Goal: Information Seeking & Learning: Find specific fact

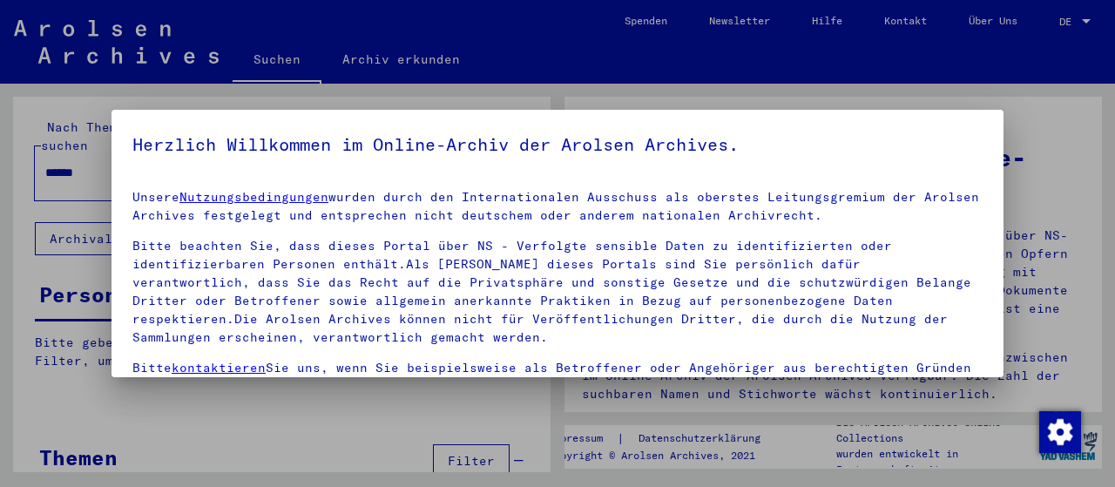
scroll to position [159, 0]
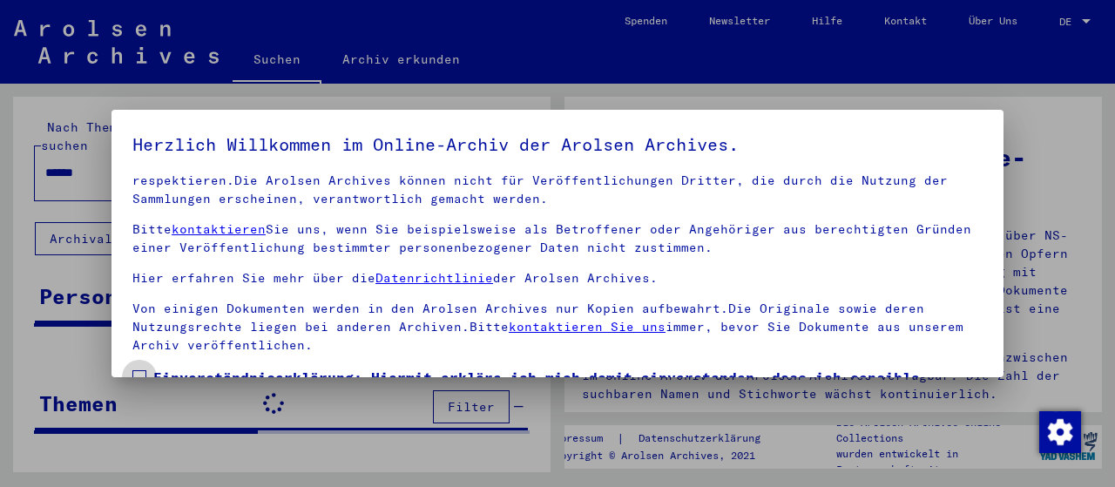
click at [142, 370] on span at bounding box center [139, 377] width 14 height 14
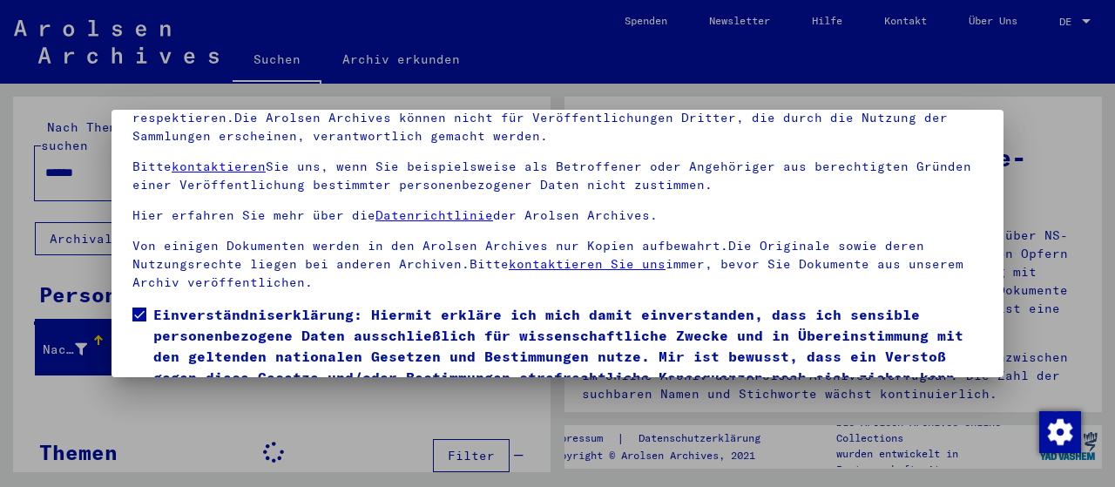
scroll to position [136, 0]
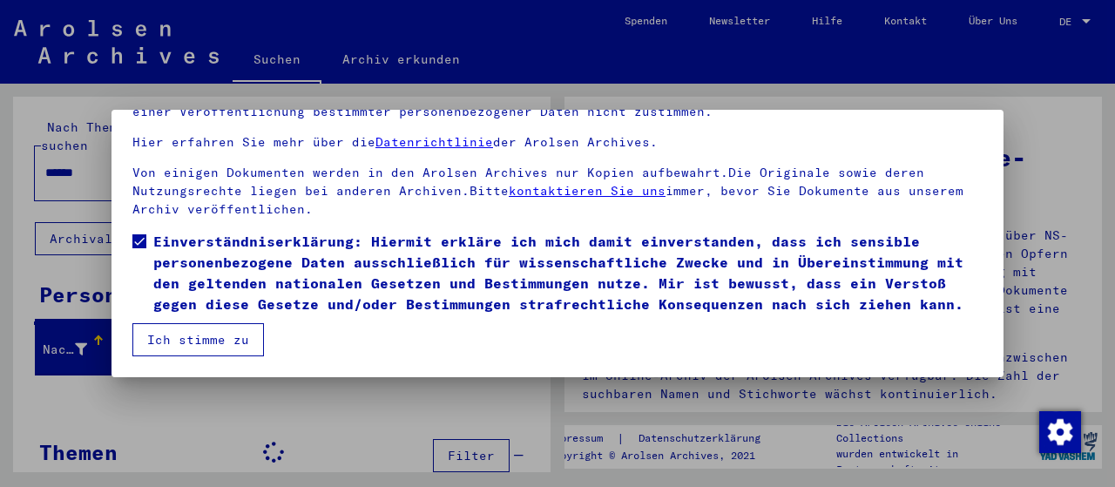
click at [195, 337] on button "Ich stimme zu" at bounding box center [198, 339] width 132 height 33
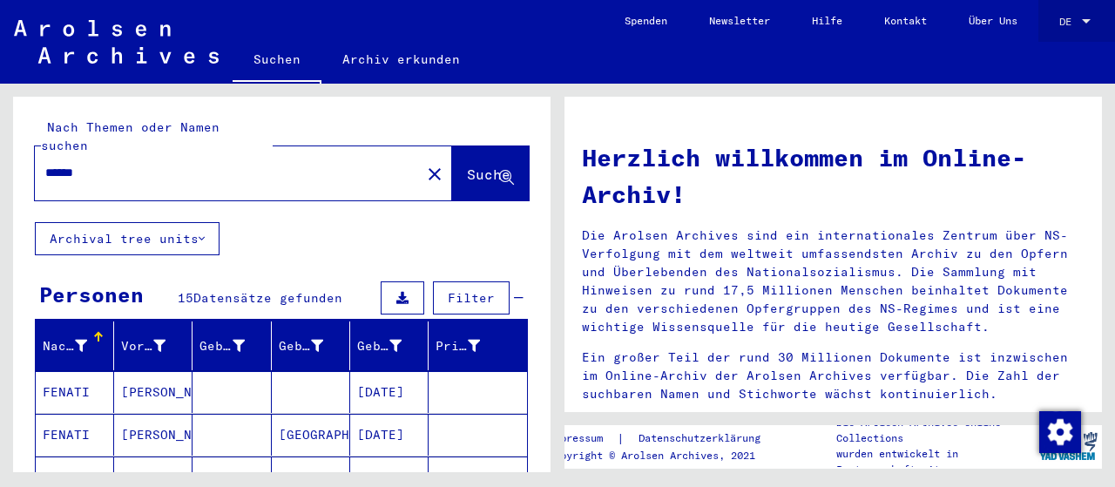
click at [1091, 17] on div at bounding box center [1086, 22] width 16 height 12
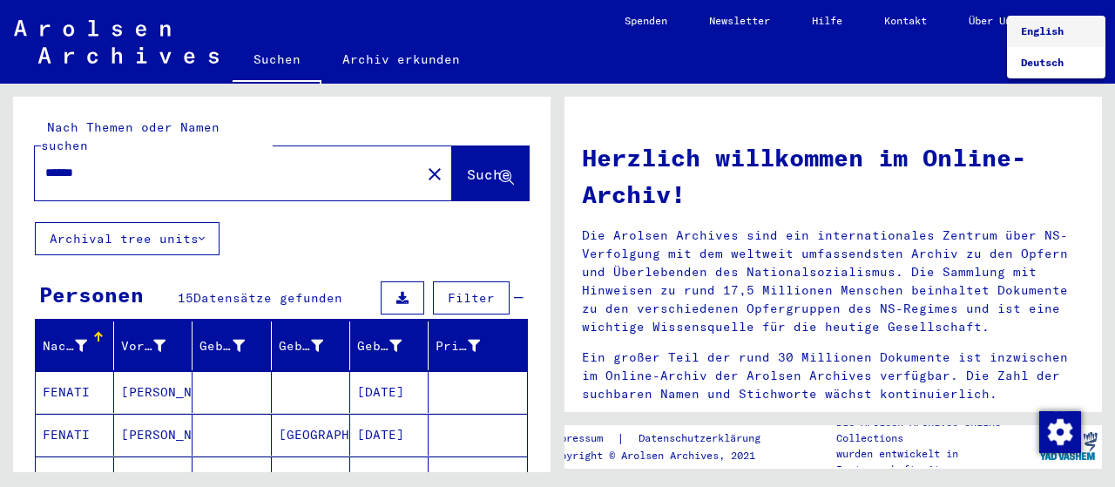
click at [1066, 32] on span "English" at bounding box center [1056, 31] width 71 height 31
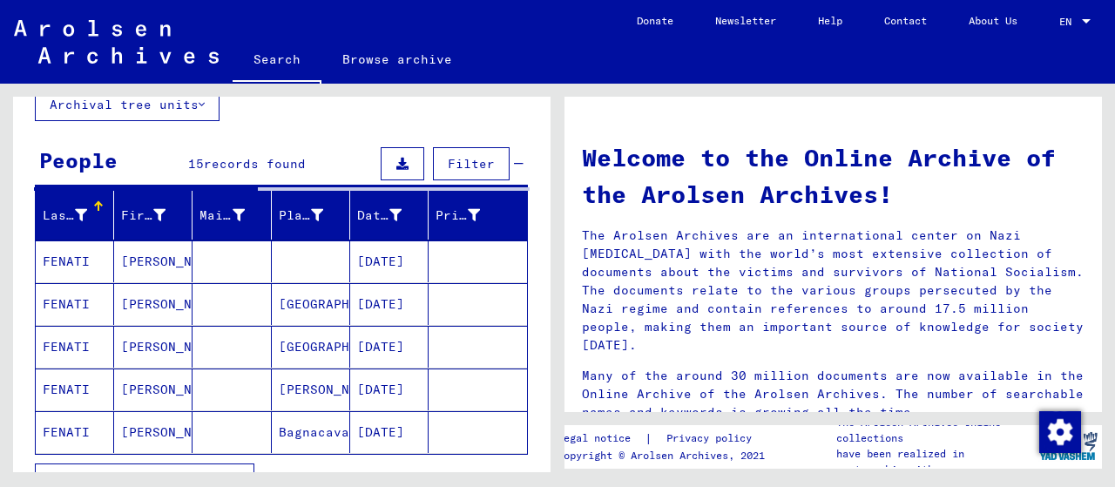
scroll to position [174, 0]
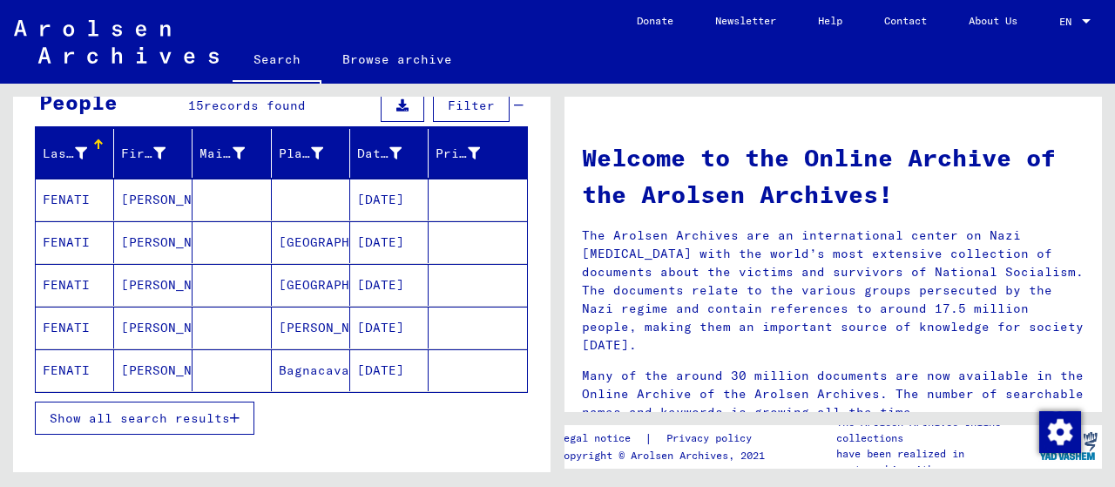
click at [206, 422] on button "Show all search results" at bounding box center [145, 418] width 220 height 33
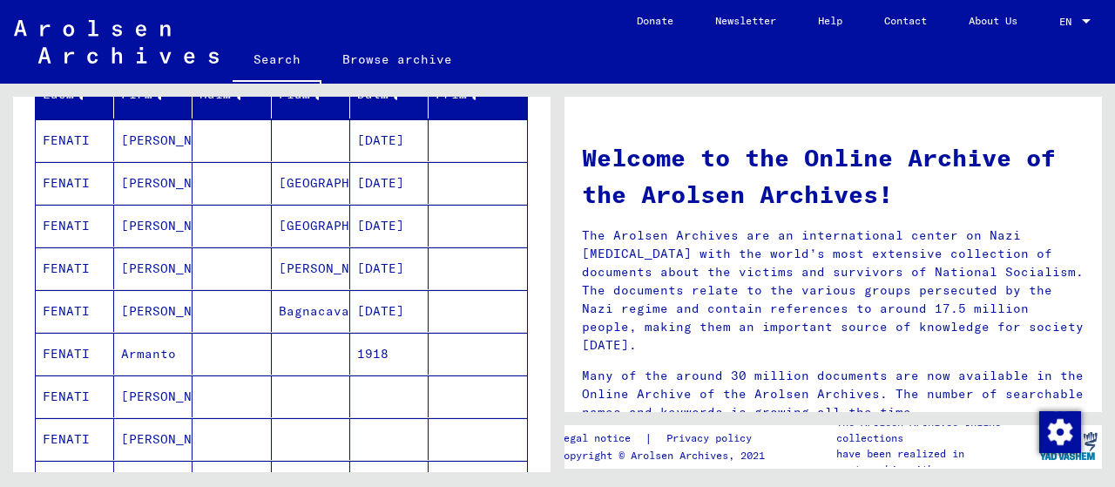
scroll to position [261, 0]
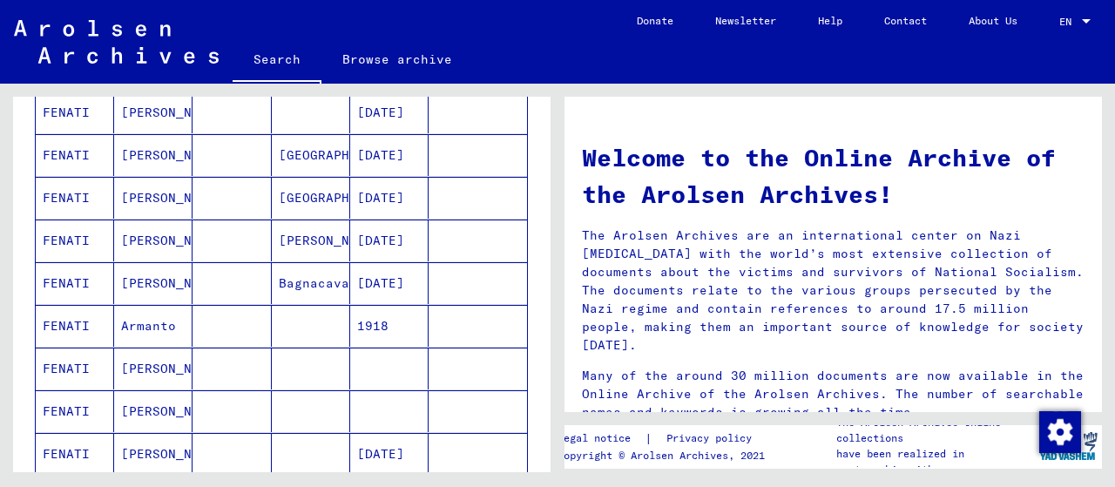
click at [139, 367] on mat-cell "[PERSON_NAME]" at bounding box center [153, 369] width 78 height 42
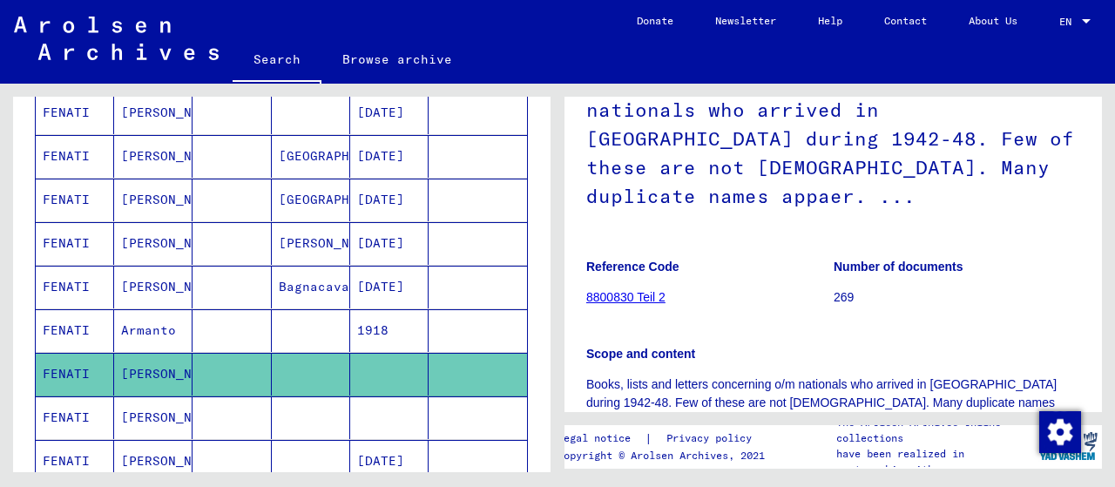
click at [138, 460] on mat-cell "[PERSON_NAME]" at bounding box center [153, 461] width 78 height 43
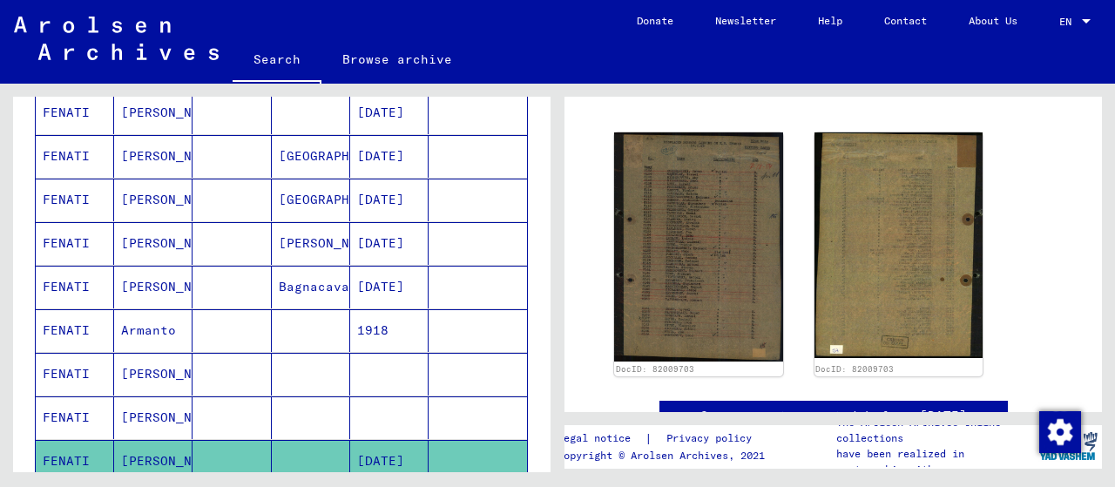
scroll to position [118, 0]
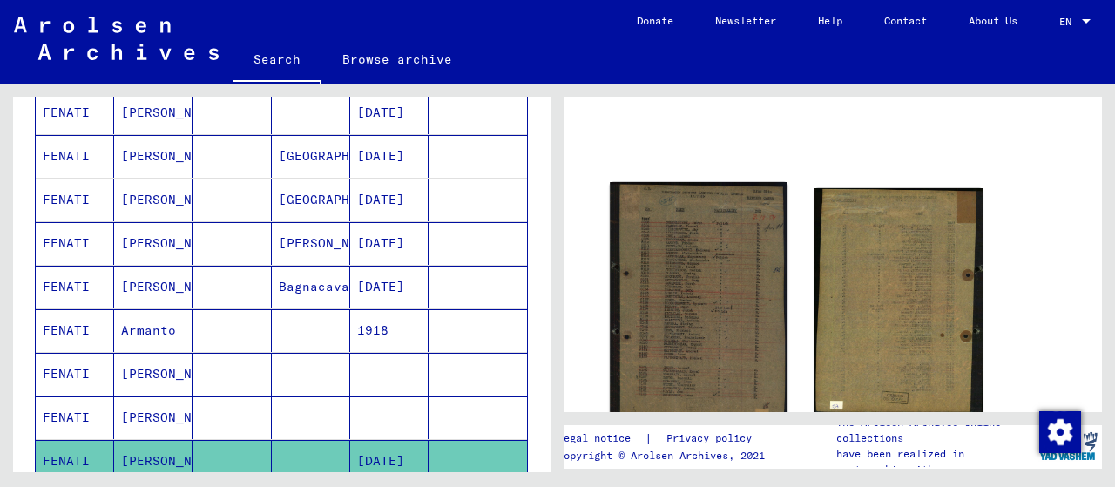
click at [693, 279] on img at bounding box center [698, 302] width 177 height 240
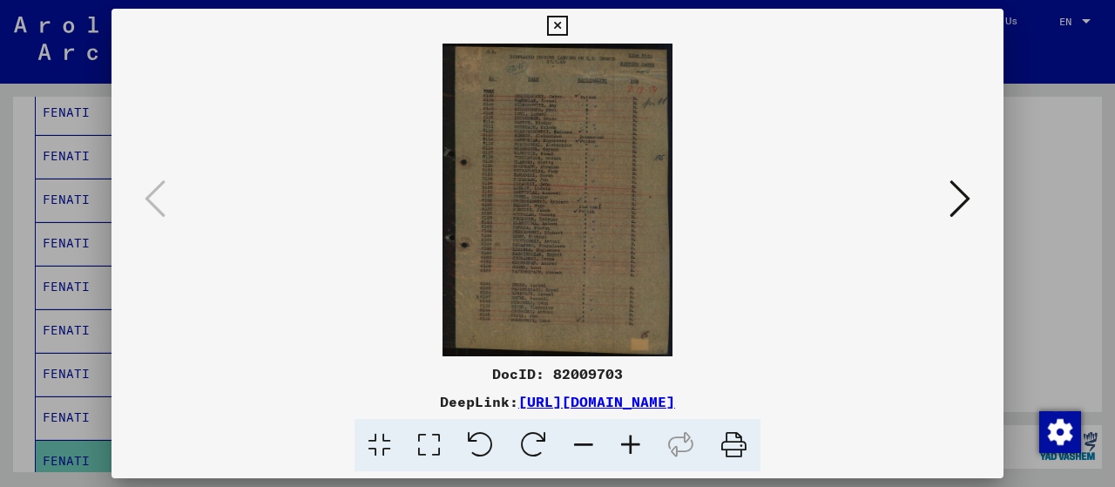
click at [693, 279] on img at bounding box center [557, 200] width 773 height 313
click at [442, 443] on icon at bounding box center [429, 445] width 50 height 53
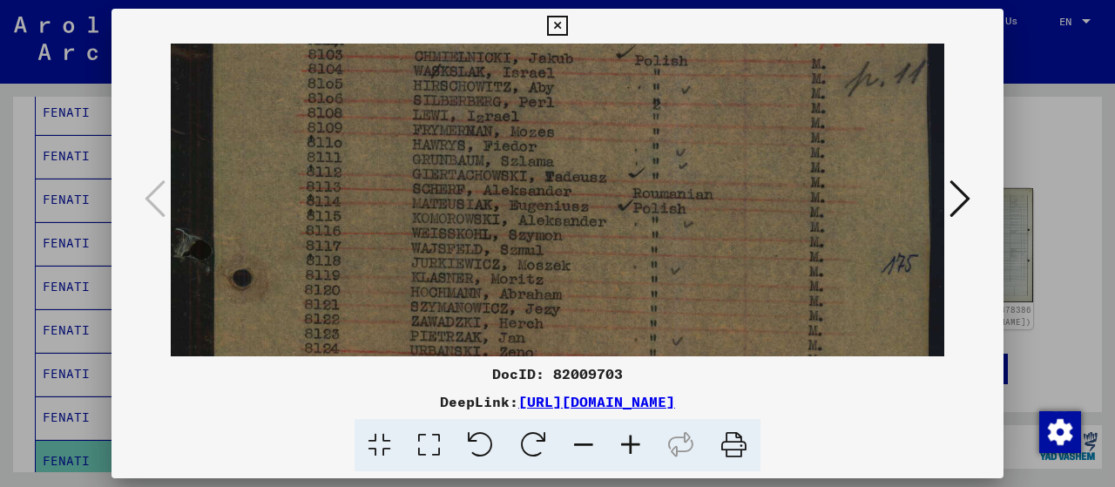
drag, startPoint x: 613, startPoint y: 293, endPoint x: 664, endPoint y: 140, distance: 160.6
click at [664, 140] on img at bounding box center [557, 405] width 773 height 1050
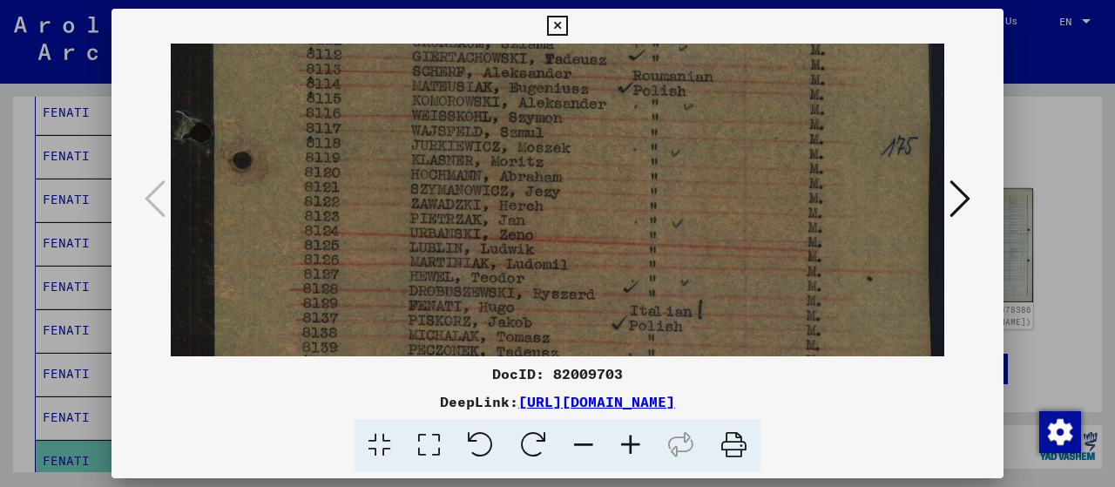
drag, startPoint x: 632, startPoint y: 276, endPoint x: 646, endPoint y: 156, distance: 121.0
click at [645, 159] on img at bounding box center [557, 287] width 773 height 1050
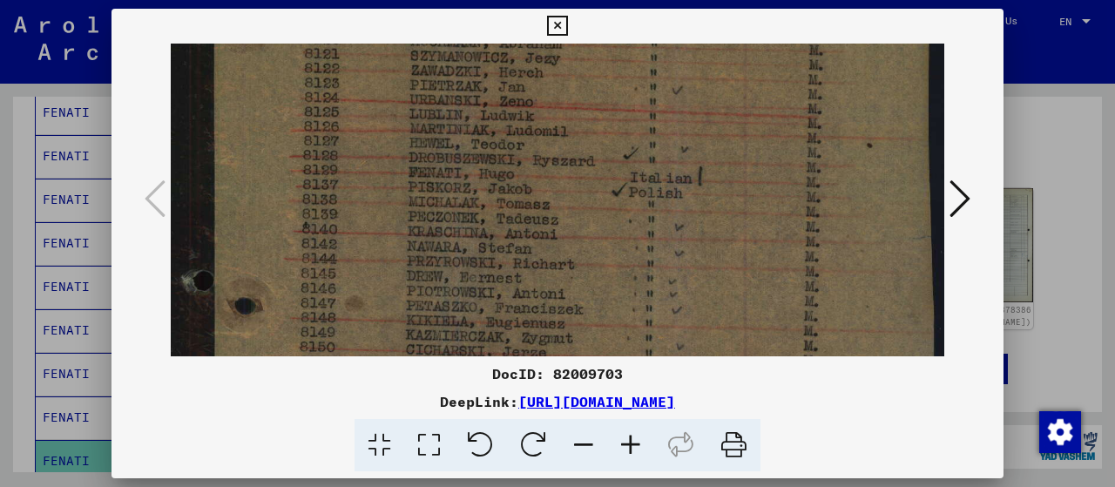
scroll to position [416, 0]
drag, startPoint x: 625, startPoint y: 267, endPoint x: 643, endPoint y: 160, distance: 108.5
click at [643, 160] on img at bounding box center [557, 152] width 773 height 1050
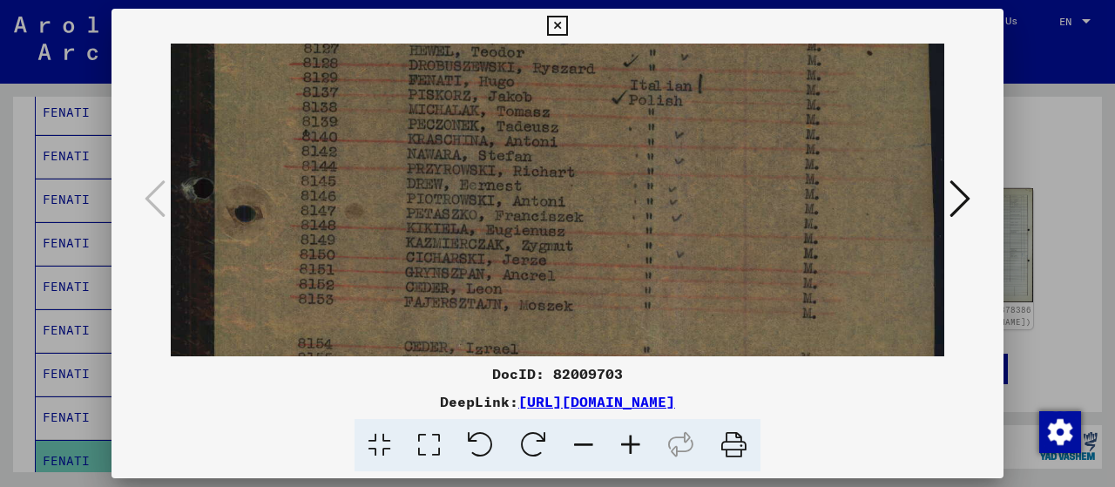
scroll to position [519, 0]
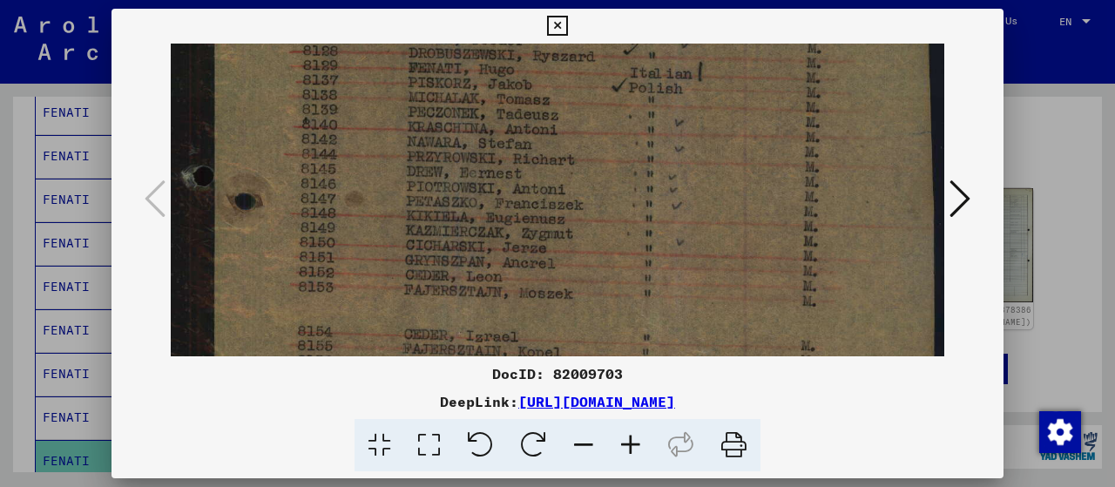
drag, startPoint x: 616, startPoint y: 261, endPoint x: 634, endPoint y: 165, distance: 98.4
click at [634, 165] on img at bounding box center [557, 49] width 773 height 1050
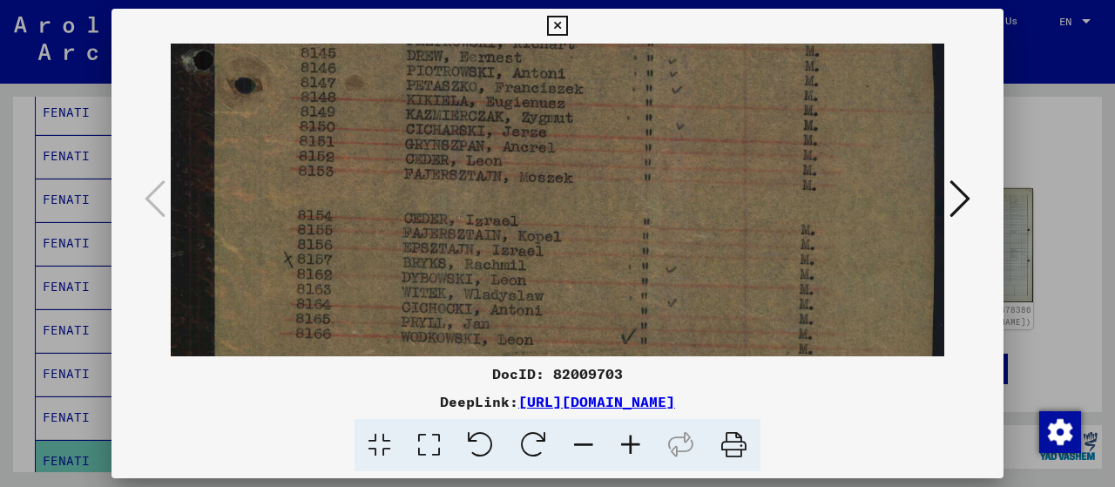
scroll to position [643, 0]
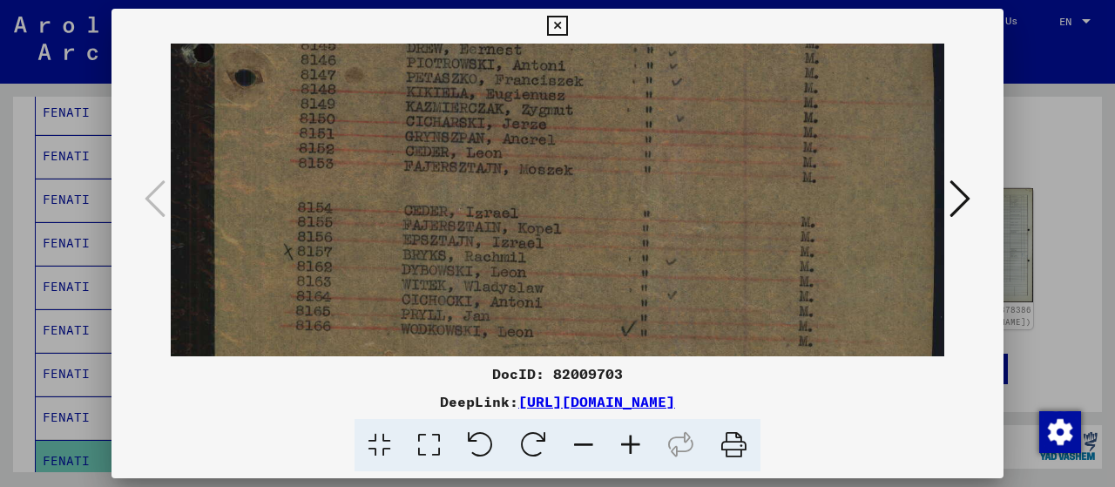
drag, startPoint x: 618, startPoint y: 262, endPoint x: 625, endPoint y: 145, distance: 116.9
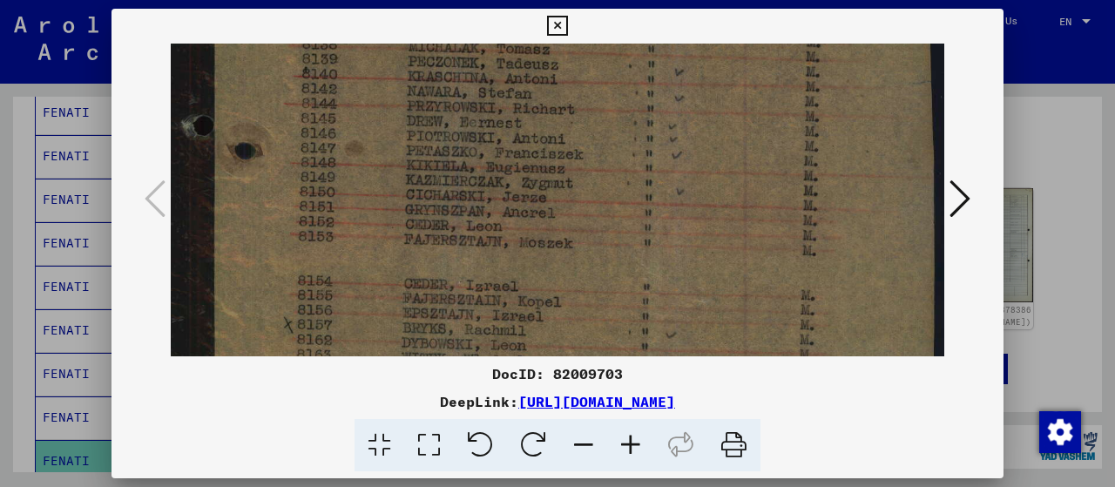
drag, startPoint x: 606, startPoint y: 282, endPoint x: 570, endPoint y: 351, distance: 77.9
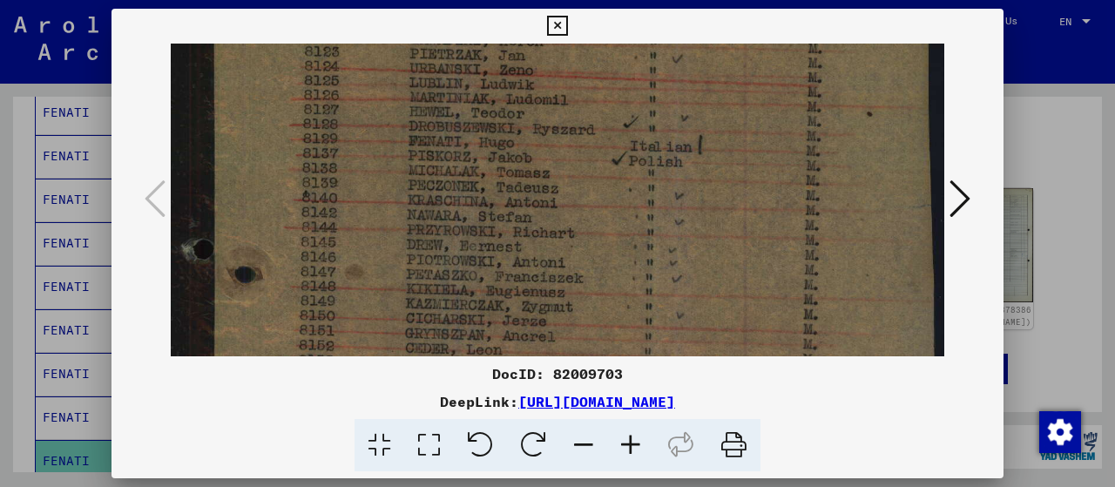
drag, startPoint x: 564, startPoint y: 208, endPoint x: 535, endPoint y: 337, distance: 132.3
click at [535, 337] on img at bounding box center [557, 123] width 773 height 1050
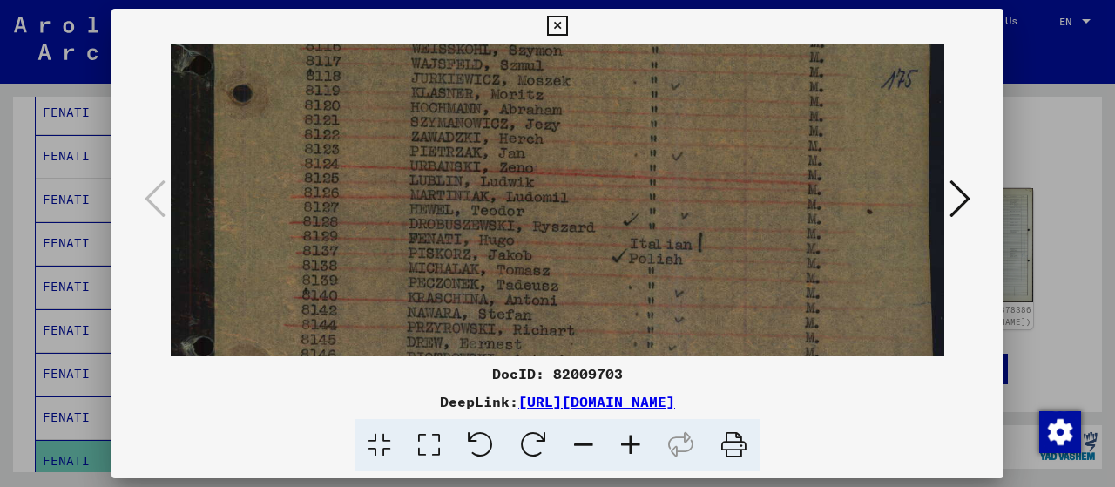
drag, startPoint x: 523, startPoint y: 213, endPoint x: 499, endPoint y: 314, distance: 103.9
click at [499, 314] on img at bounding box center [557, 220] width 773 height 1050
click at [557, 23] on icon at bounding box center [557, 26] width 20 height 21
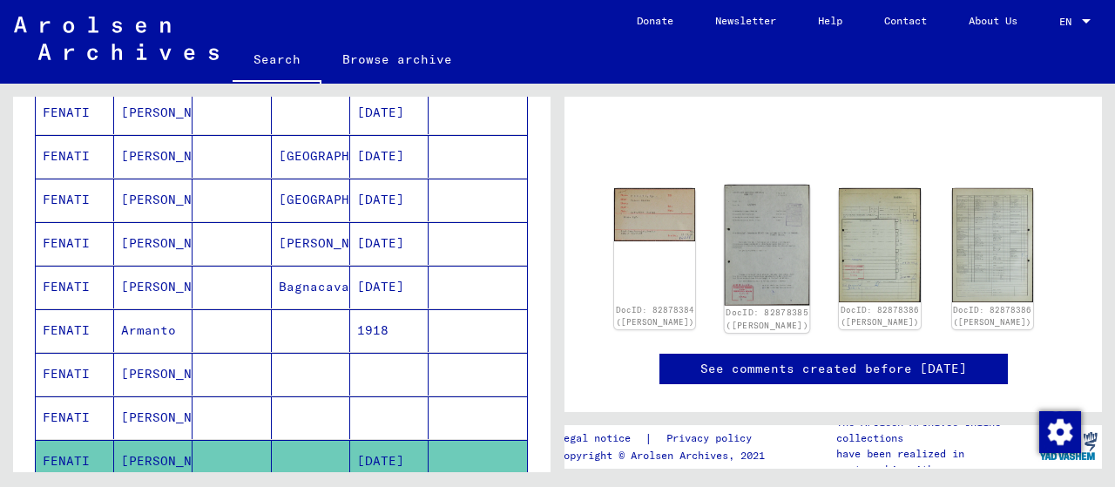
click at [762, 255] on img at bounding box center [767, 245] width 85 height 120
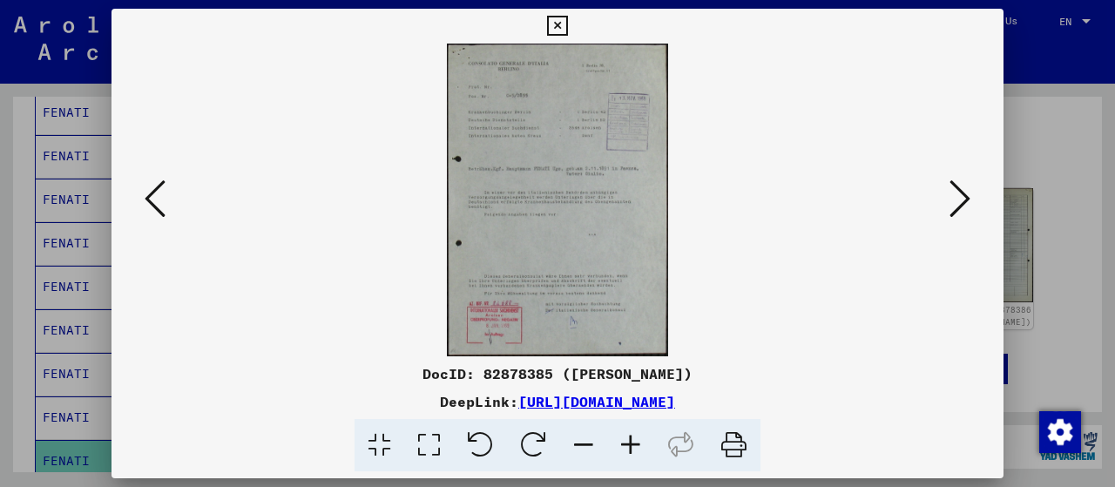
click at [425, 442] on icon at bounding box center [429, 445] width 50 height 53
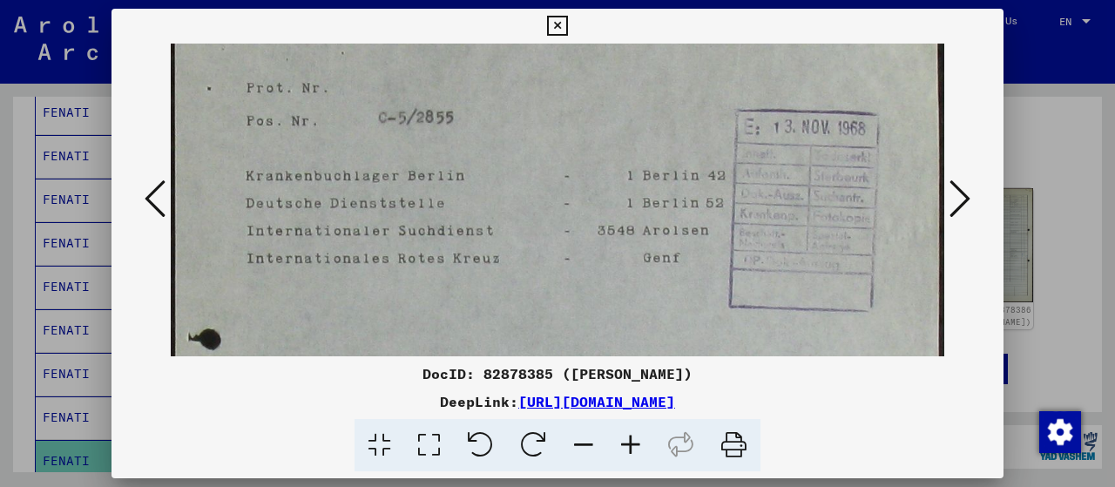
scroll to position [118, 0]
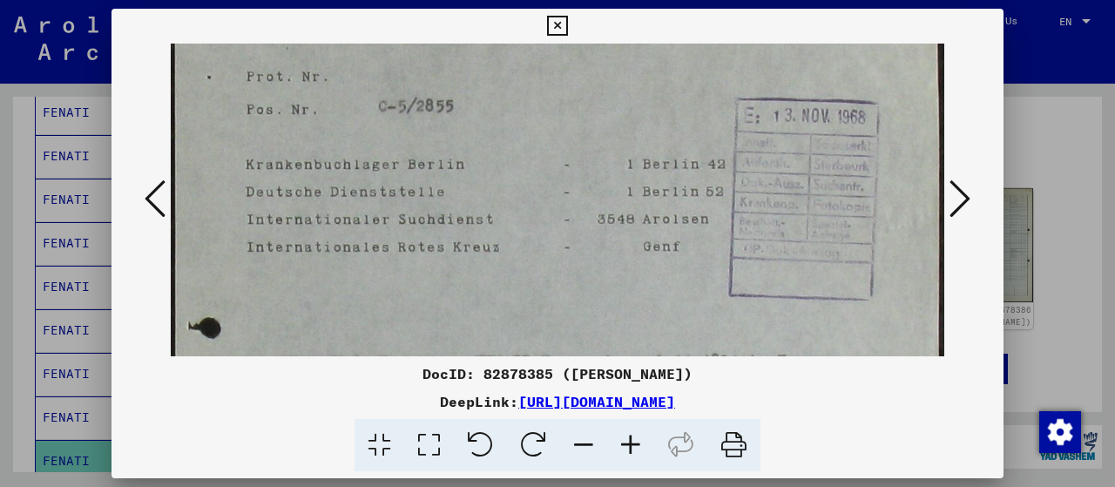
drag, startPoint x: 524, startPoint y: 265, endPoint x: 538, endPoint y: 152, distance: 113.2
click at [538, 152] on img at bounding box center [557, 470] width 773 height 1091
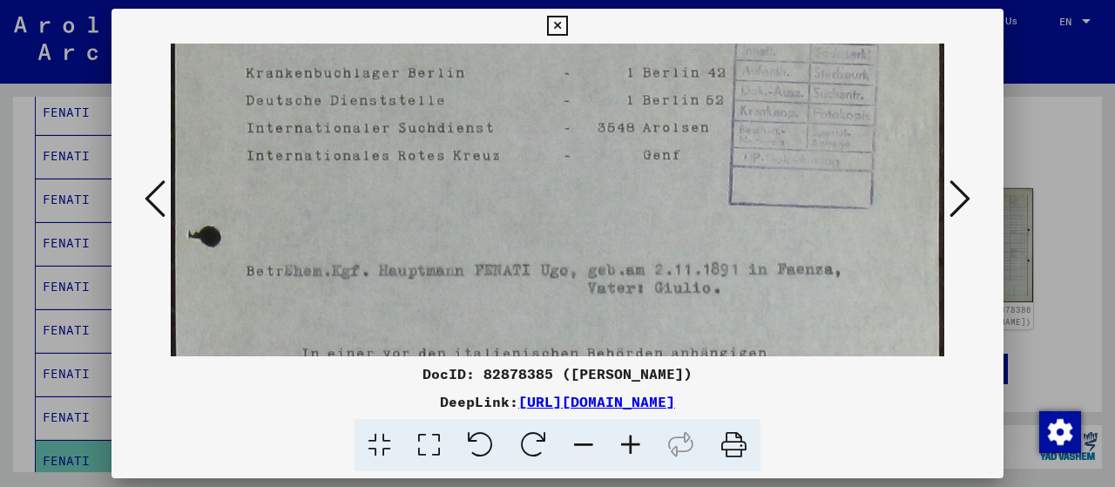
scroll to position [296, 0]
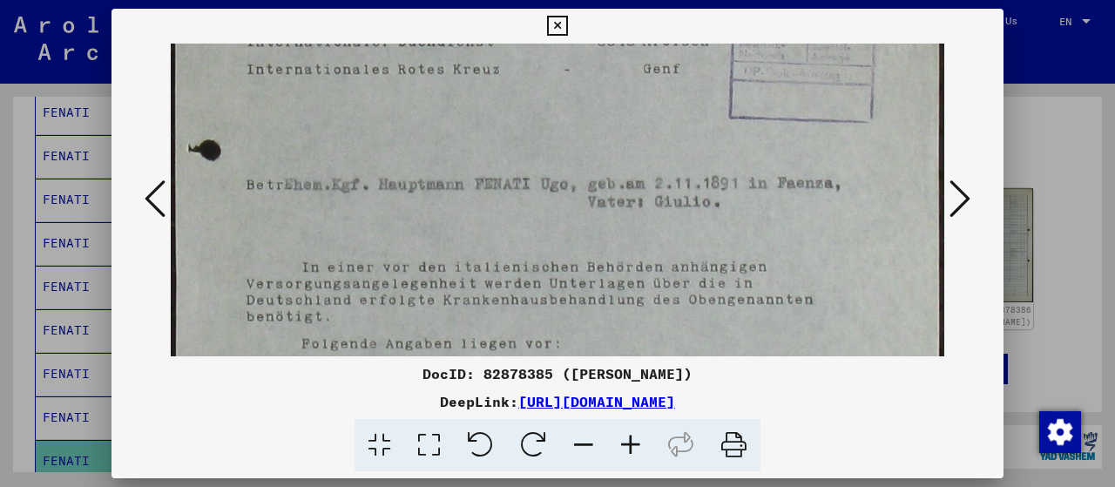
drag, startPoint x: 517, startPoint y: 313, endPoint x: 568, endPoint y: 138, distance: 182.5
click at [568, 138] on img at bounding box center [557, 292] width 773 height 1091
click at [967, 198] on icon at bounding box center [959, 199] width 21 height 42
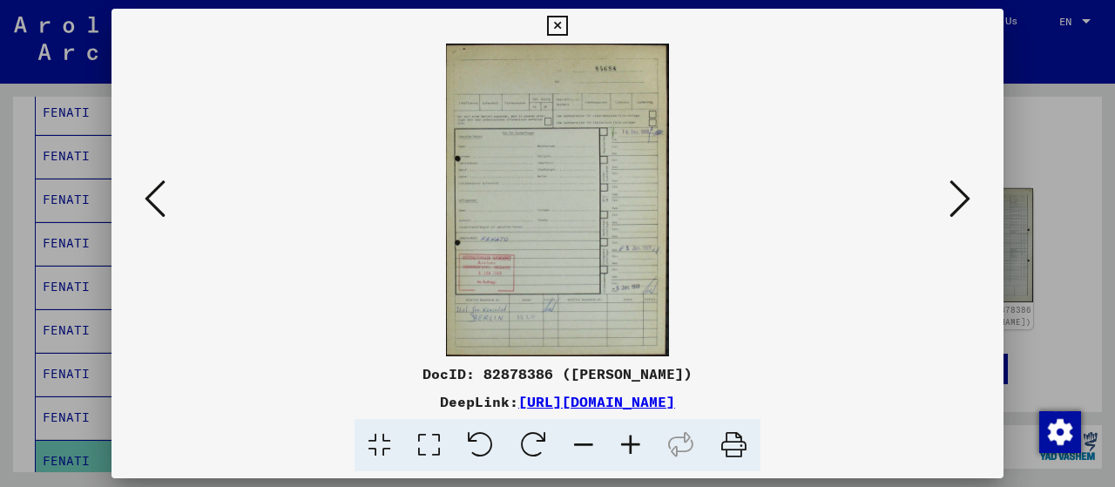
click at [533, 226] on img at bounding box center [557, 200] width 773 height 313
click at [423, 449] on icon at bounding box center [429, 445] width 50 height 53
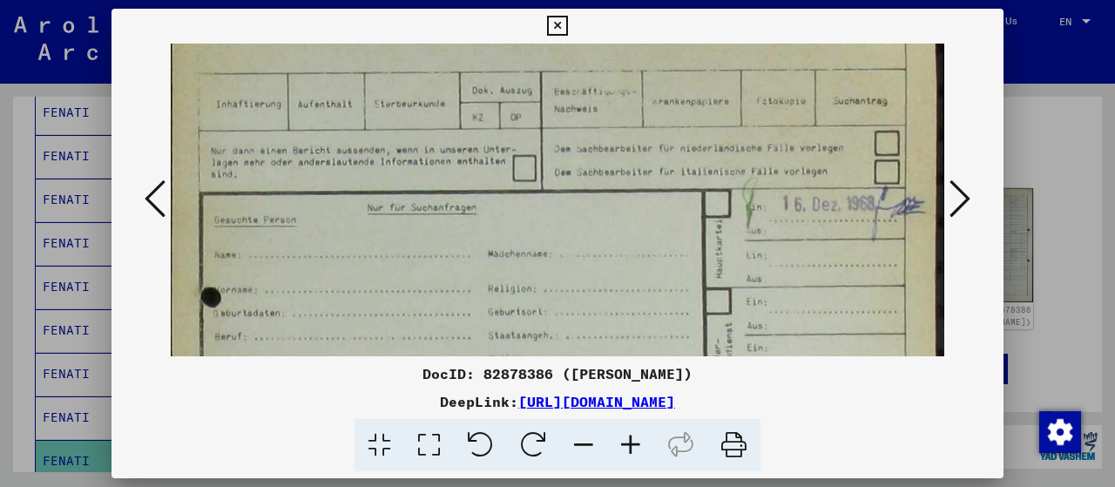
drag, startPoint x: 606, startPoint y: 260, endPoint x: 662, endPoint y: 106, distance: 163.9
click at [662, 106] on img at bounding box center [557, 440] width 773 height 1087
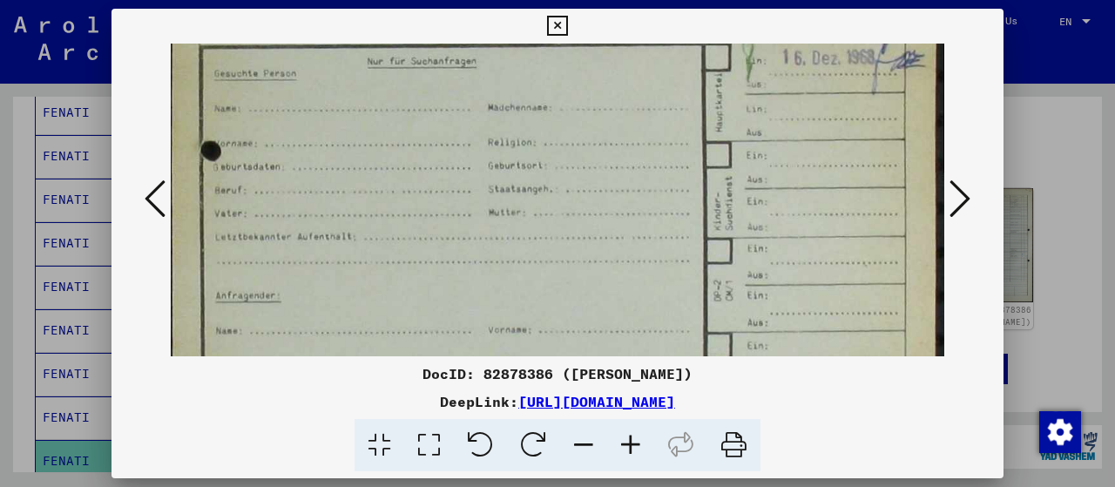
drag, startPoint x: 625, startPoint y: 290, endPoint x: 619, endPoint y: 151, distance: 139.5
click at [618, 151] on img at bounding box center [557, 294] width 773 height 1087
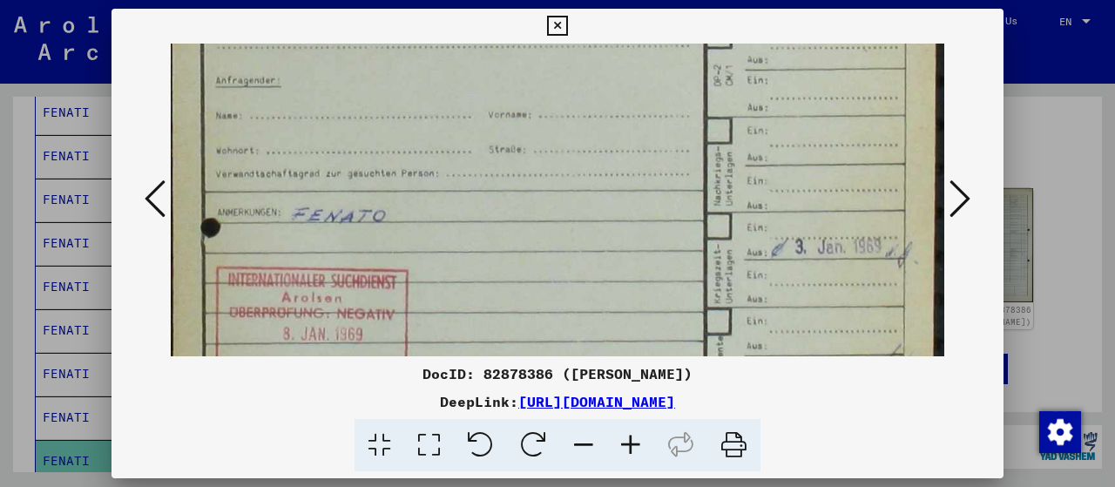
drag, startPoint x: 604, startPoint y: 256, endPoint x: 631, endPoint y: 50, distance: 208.2
click at [629, 59] on img at bounding box center [557, 79] width 773 height 1087
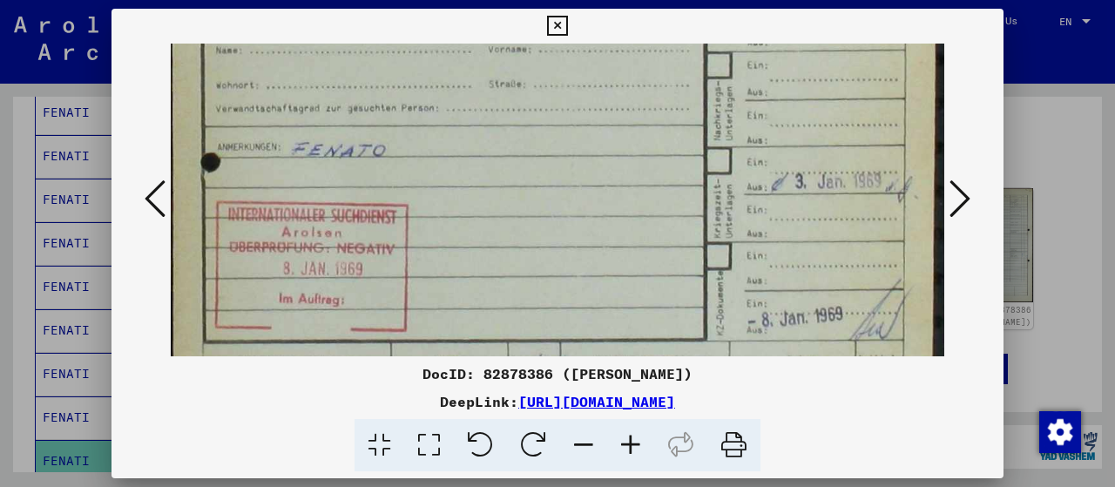
scroll to position [585, 0]
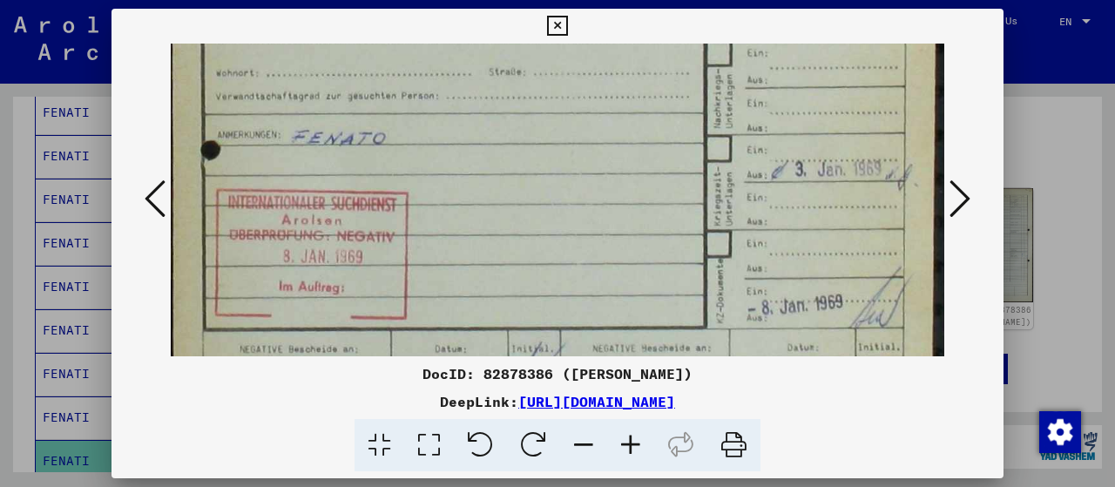
drag, startPoint x: 605, startPoint y: 245, endPoint x: 607, endPoint y: 177, distance: 68.0
click at [607, 177] on img at bounding box center [557, 1] width 773 height 1087
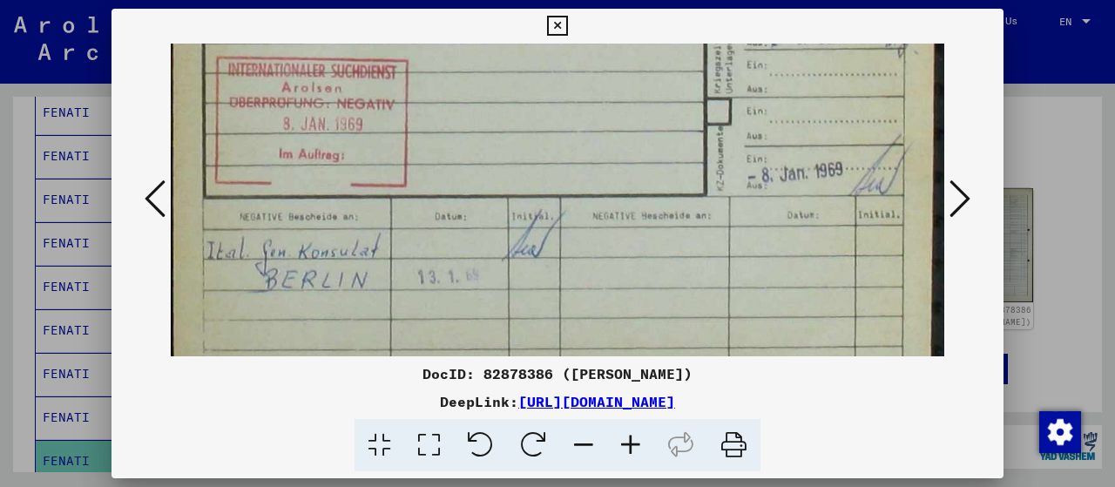
scroll to position [731, 0]
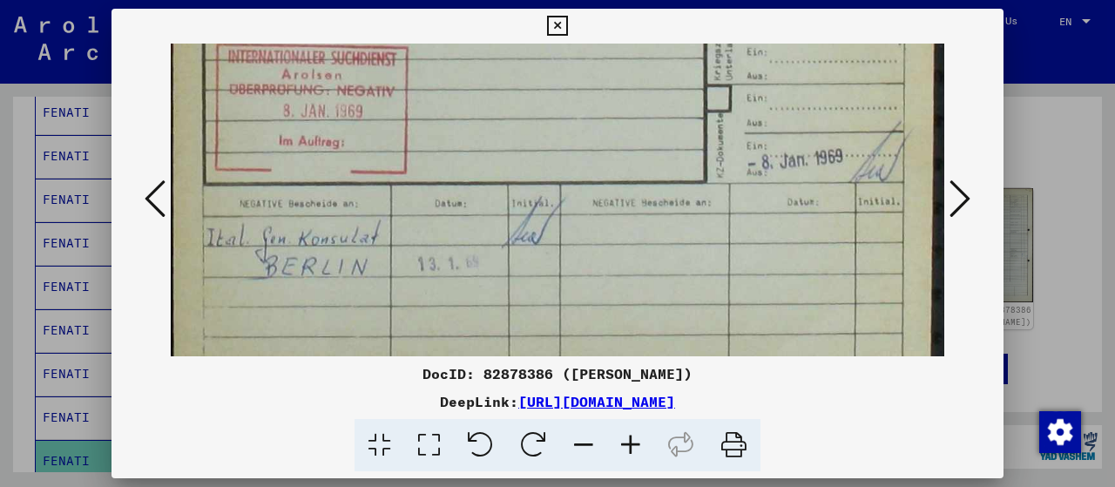
drag, startPoint x: 540, startPoint y: 261, endPoint x: 547, endPoint y: 120, distance: 141.3
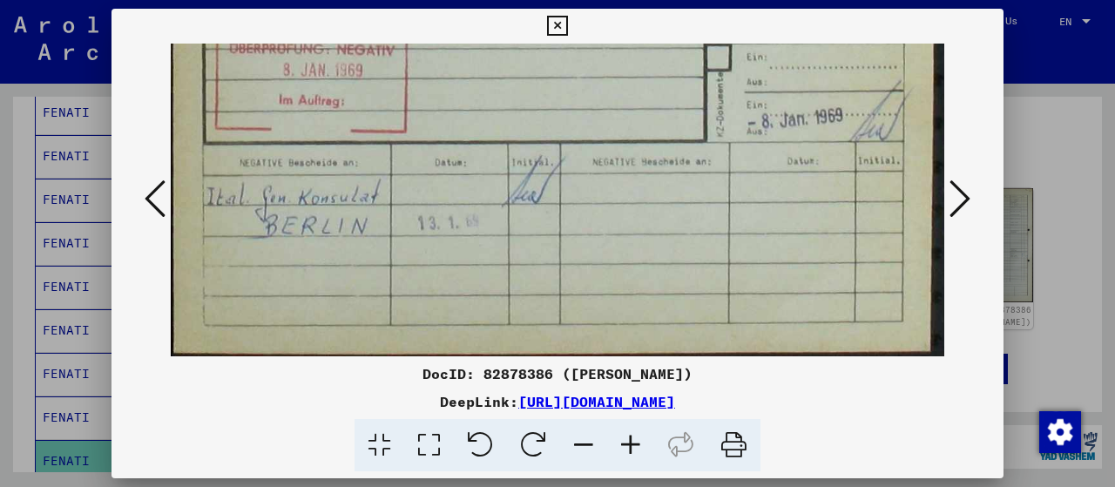
scroll to position [773, 0]
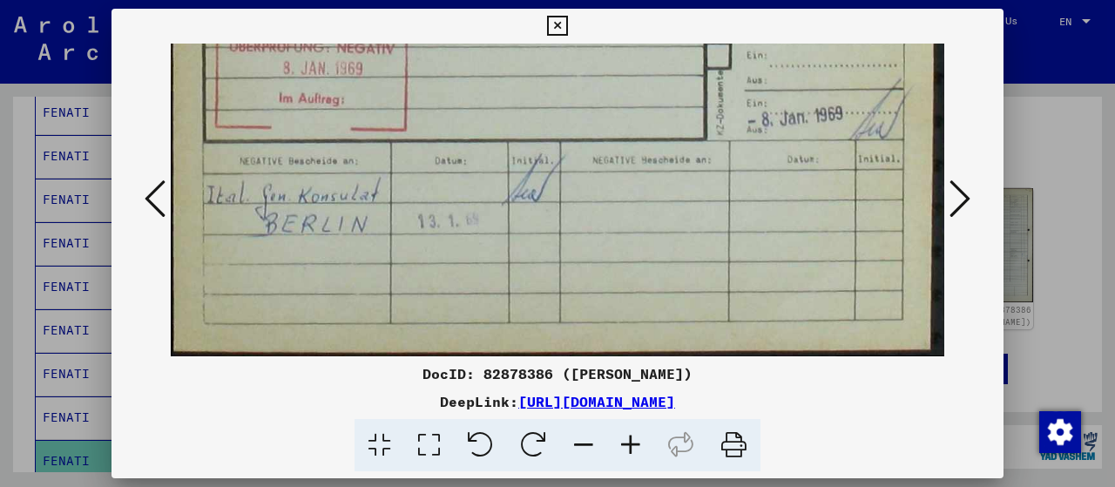
drag, startPoint x: 510, startPoint y: 289, endPoint x: 553, endPoint y: 93, distance: 200.6
click at [552, 24] on icon at bounding box center [557, 26] width 20 height 21
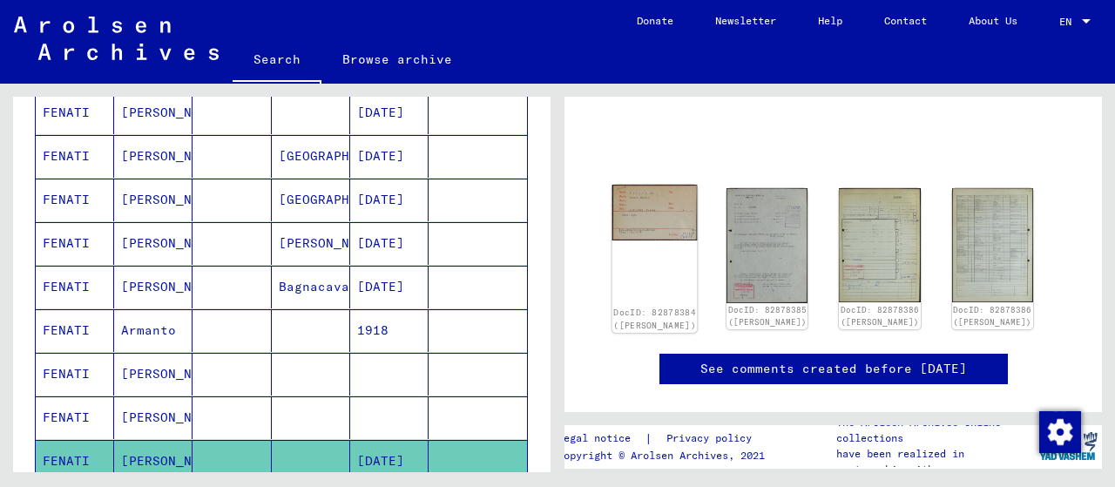
click at [665, 210] on img at bounding box center [654, 213] width 85 height 56
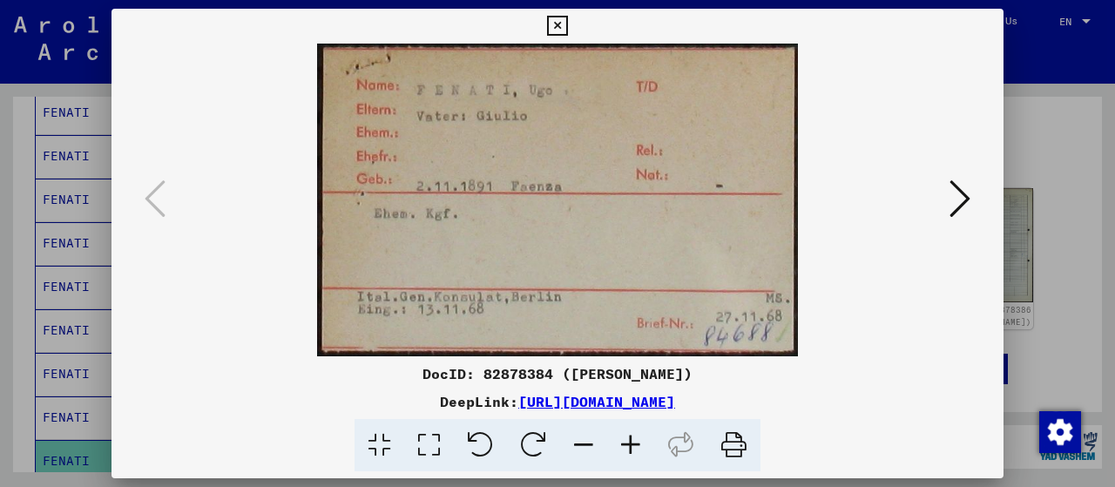
click at [665, 210] on img at bounding box center [557, 200] width 773 height 313
click at [965, 196] on icon at bounding box center [959, 199] width 21 height 42
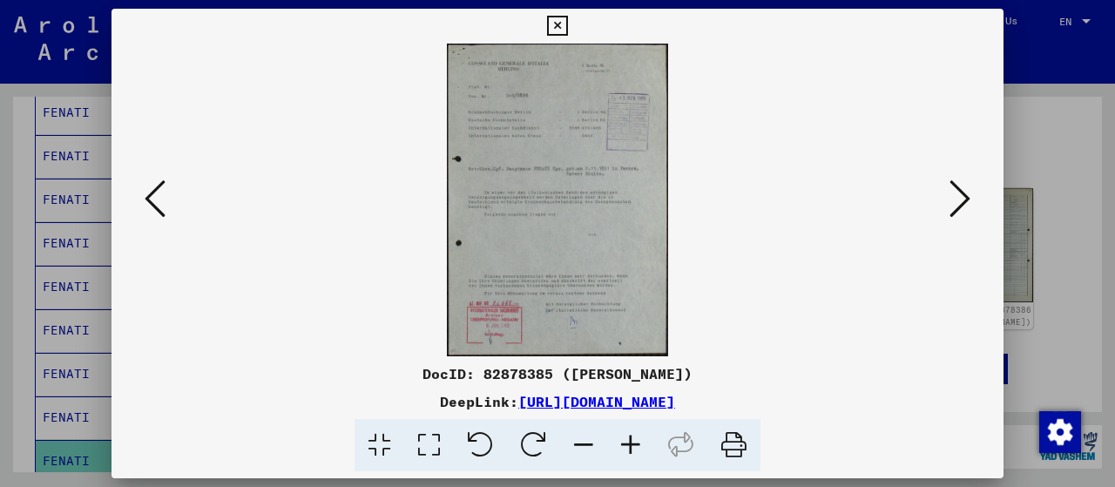
click at [543, 199] on img at bounding box center [557, 200] width 773 height 313
click at [554, 30] on icon at bounding box center [557, 26] width 20 height 21
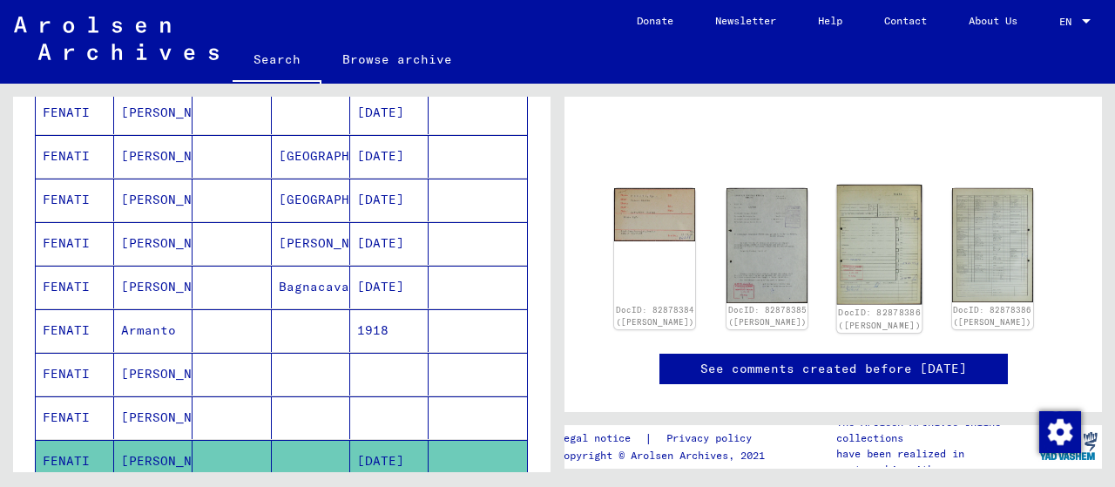
click at [852, 245] on img at bounding box center [879, 245] width 85 height 120
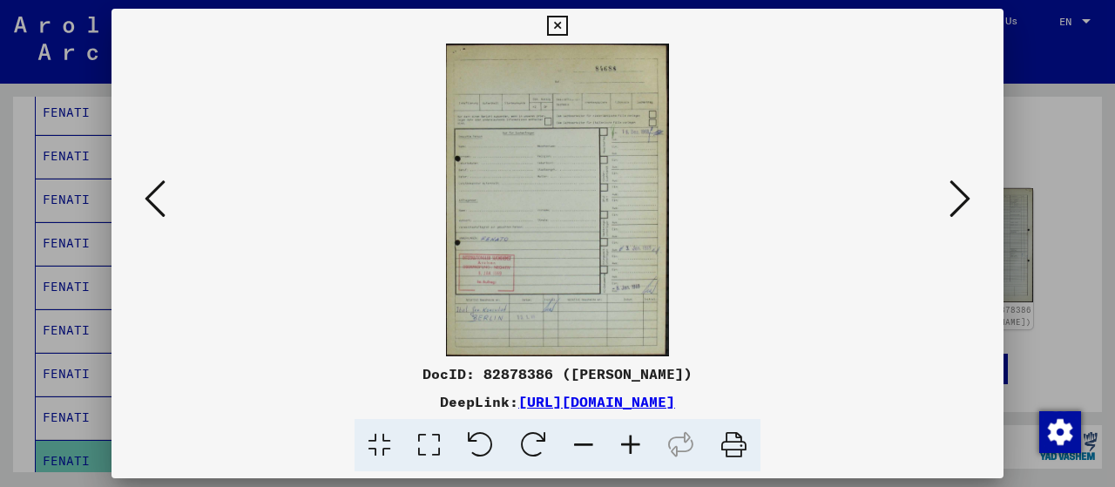
click at [852, 245] on img at bounding box center [557, 200] width 773 height 313
click at [429, 442] on icon at bounding box center [429, 445] width 50 height 53
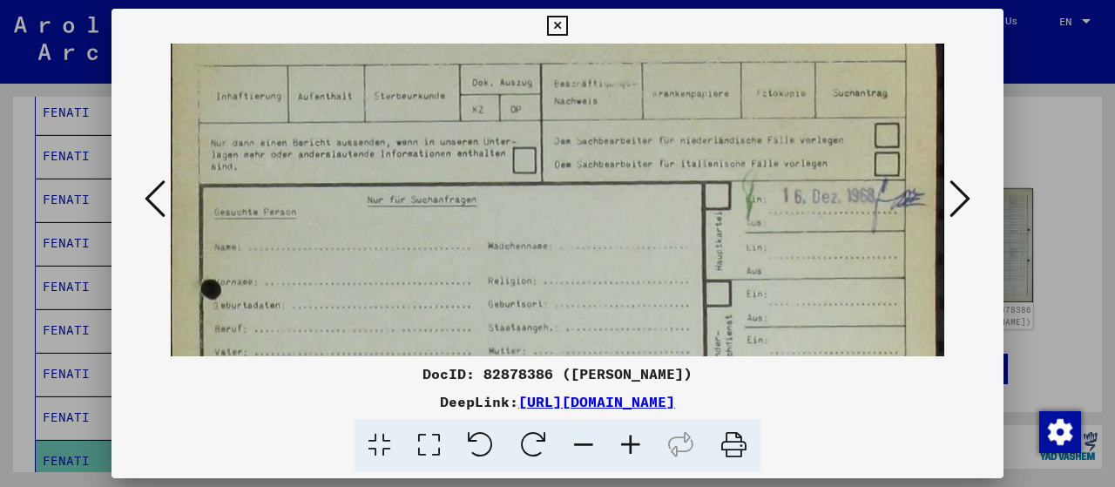
scroll to position [155, 0]
drag, startPoint x: 600, startPoint y: 273, endPoint x: 638, endPoint y: 120, distance: 157.0
click at [638, 120] on img at bounding box center [557, 432] width 773 height 1087
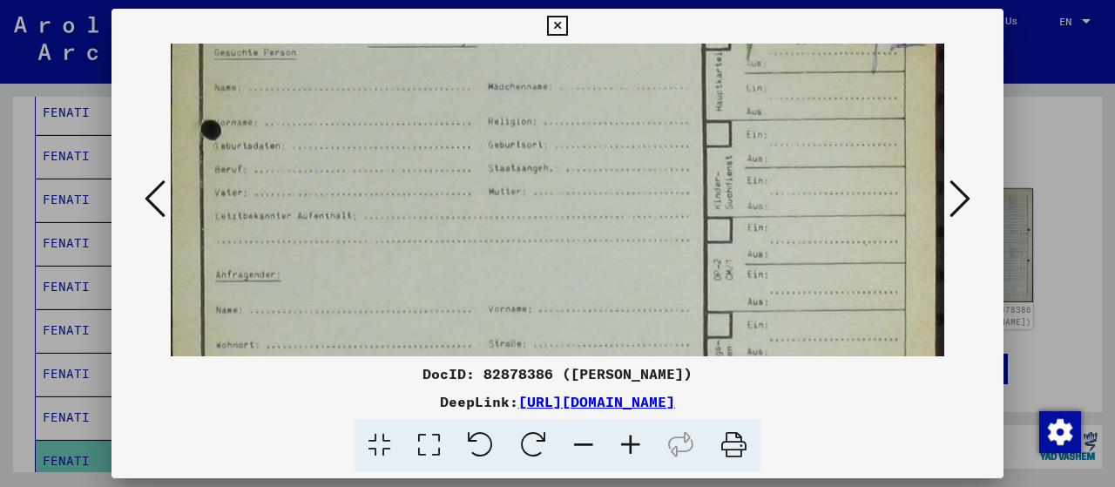
drag, startPoint x: 599, startPoint y: 280, endPoint x: 629, endPoint y: 105, distance: 177.6
click at [629, 105] on img at bounding box center [557, 273] width 773 height 1087
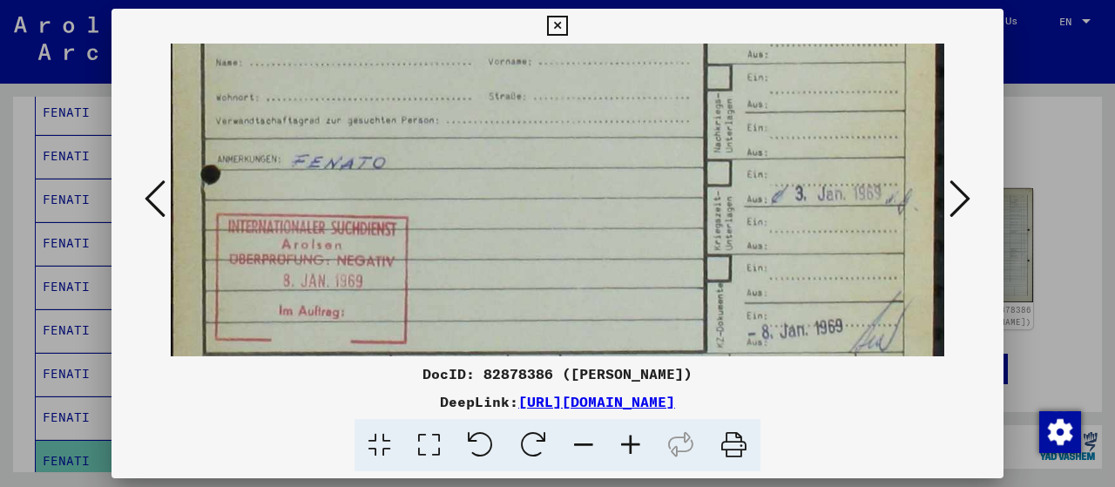
drag, startPoint x: 599, startPoint y: 317, endPoint x: 664, endPoint y: 77, distance: 248.9
click at [664, 77] on img at bounding box center [557, 26] width 773 height 1087
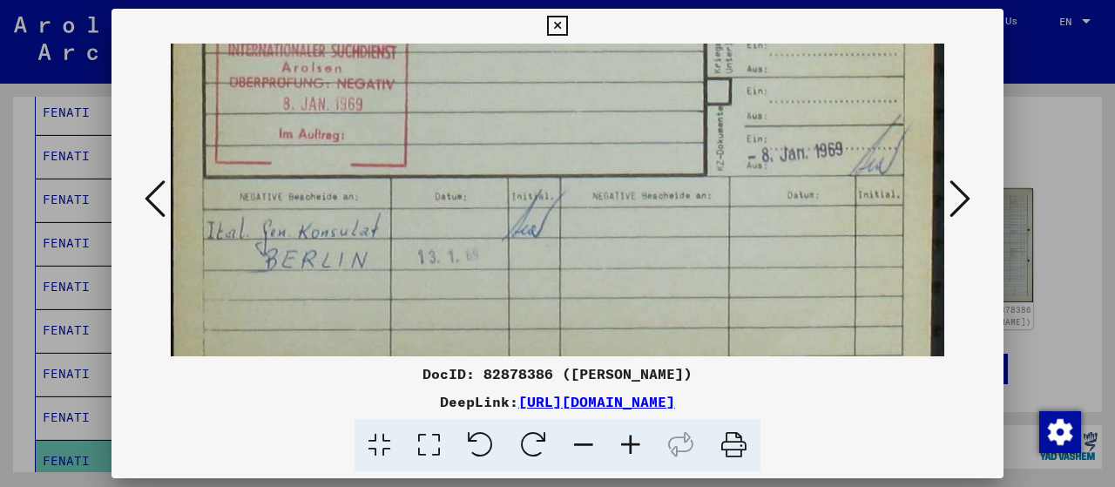
scroll to position [739, 0]
drag, startPoint x: 524, startPoint y: 276, endPoint x: 550, endPoint y: 125, distance: 153.8
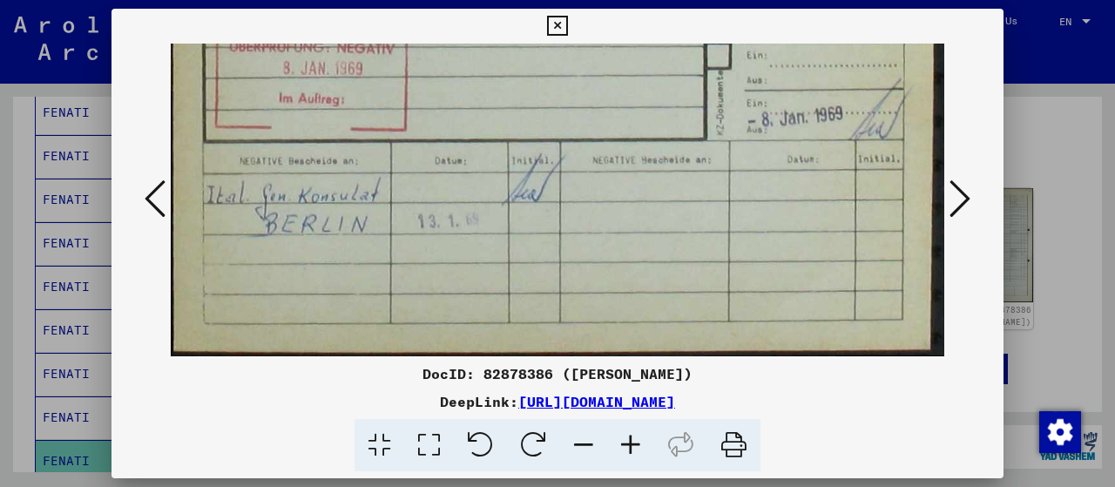
drag, startPoint x: 530, startPoint y: 258, endPoint x: 577, endPoint y: 159, distance: 109.1
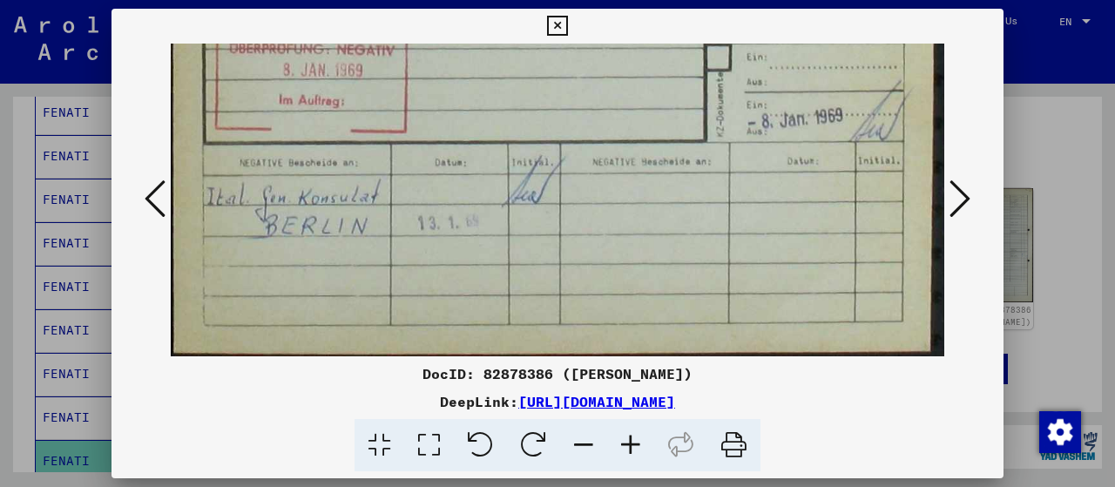
click at [969, 195] on icon at bounding box center [959, 199] width 21 height 42
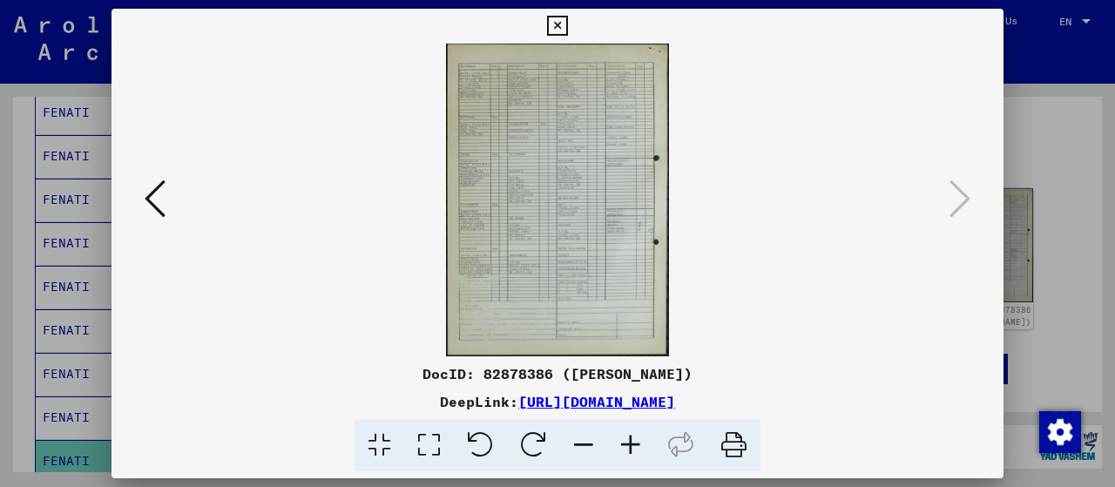
click at [570, 218] on img at bounding box center [557, 200] width 773 height 313
click at [423, 450] on icon at bounding box center [429, 445] width 50 height 53
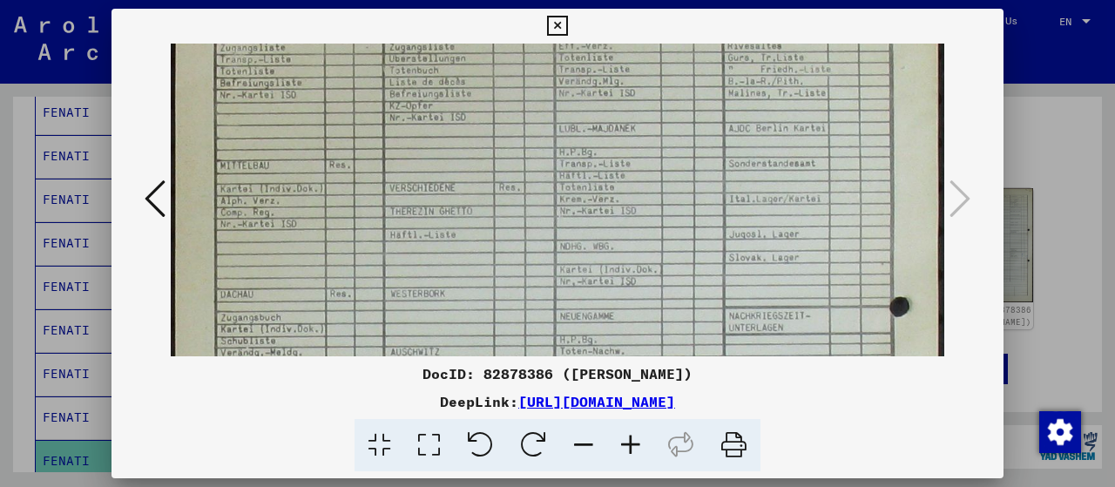
scroll to position [136, 0]
drag, startPoint x: 428, startPoint y: 281, endPoint x: 483, endPoint y: 149, distance: 143.7
click at [483, 149] on img at bounding box center [557, 450] width 773 height 1084
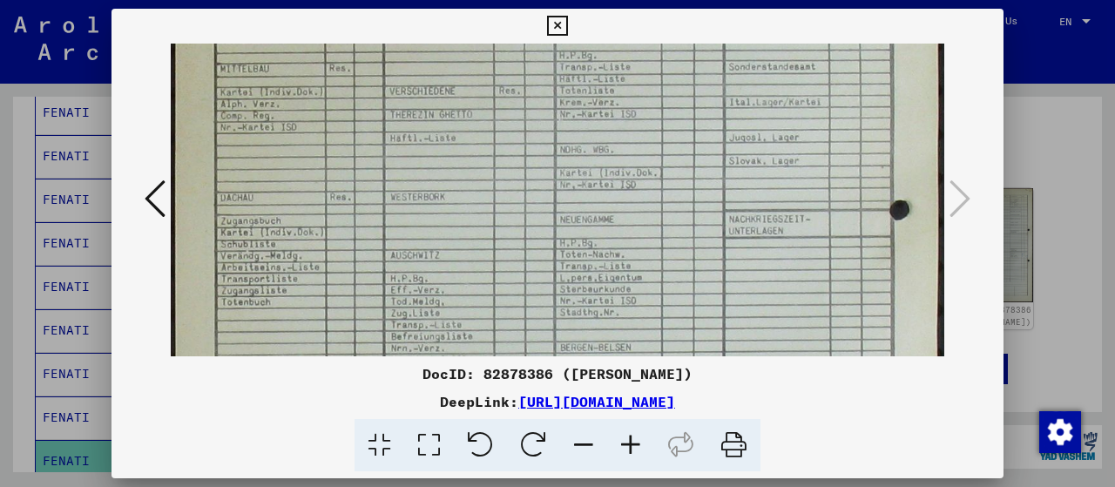
scroll to position [261, 0]
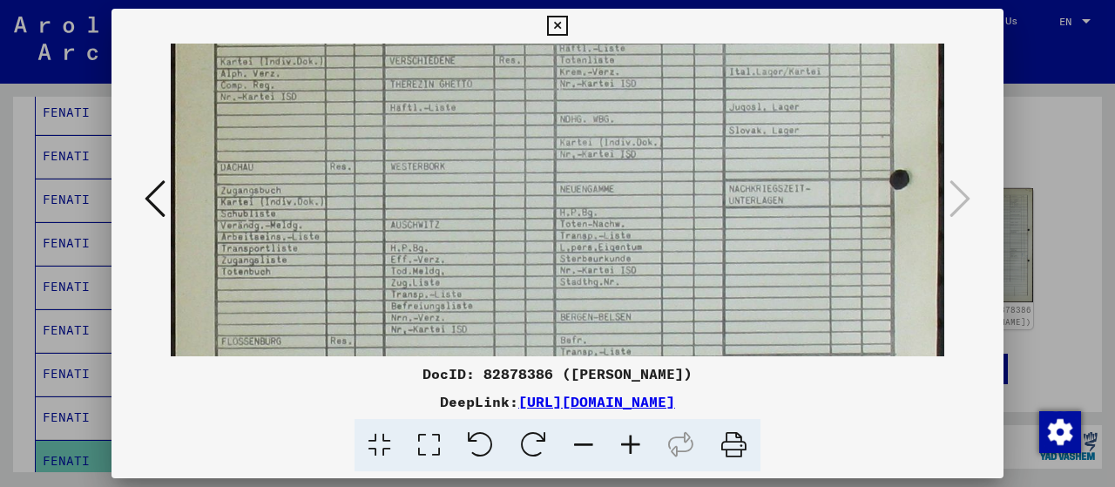
drag, startPoint x: 485, startPoint y: 250, endPoint x: 523, endPoint y: 129, distance: 126.7
click at [523, 129] on img at bounding box center [557, 324] width 773 height 1084
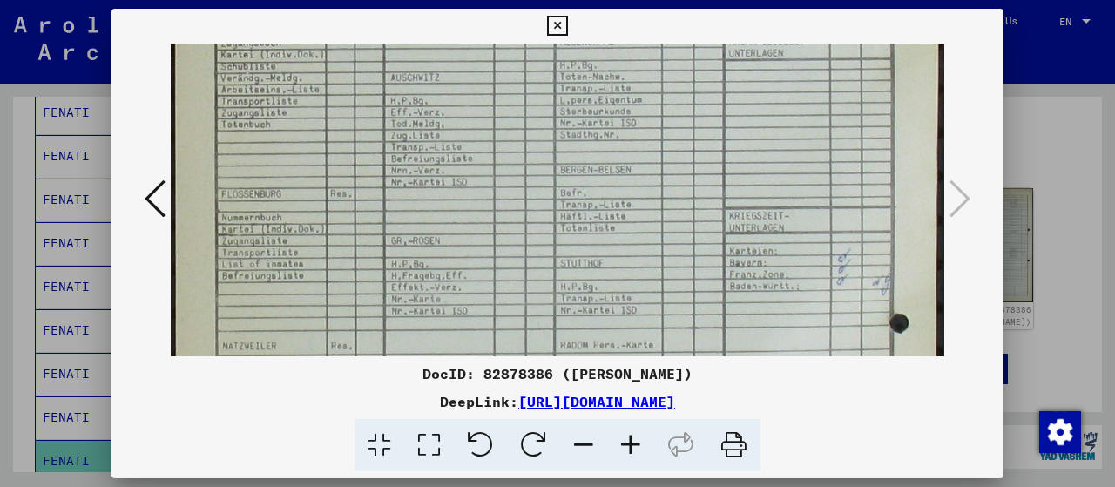
scroll to position [415, 0]
drag, startPoint x: 471, startPoint y: 301, endPoint x: 498, endPoint y: 153, distance: 149.7
click at [498, 153] on img at bounding box center [557, 171] width 773 height 1084
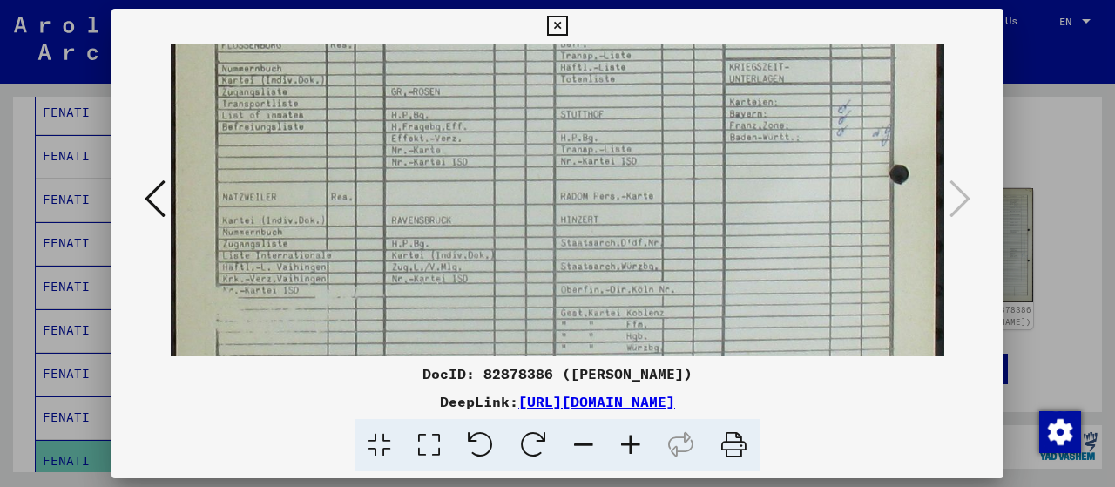
scroll to position [569, 0]
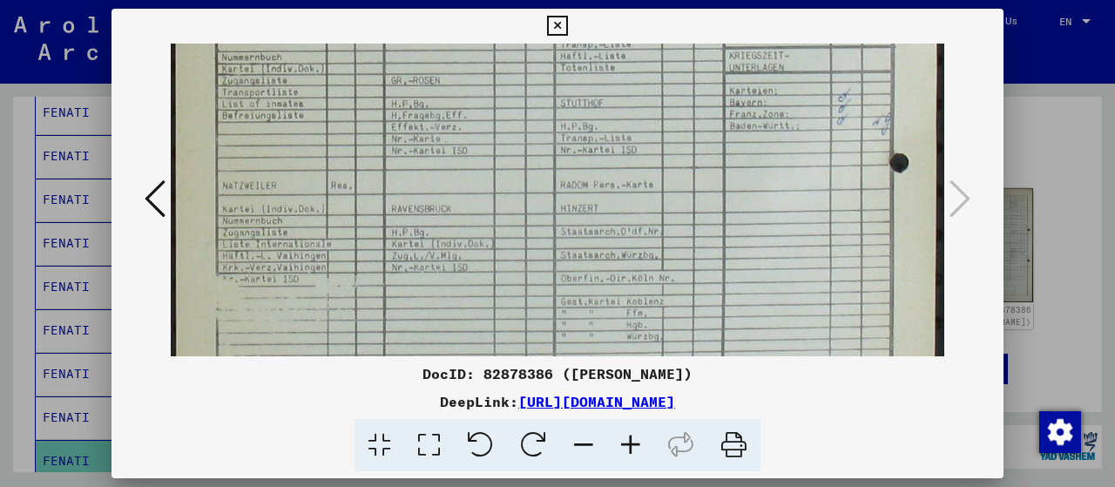
drag, startPoint x: 467, startPoint y: 280, endPoint x: 495, endPoint y: 131, distance: 151.5
click at [495, 131] on img at bounding box center [557, 17] width 773 height 1084
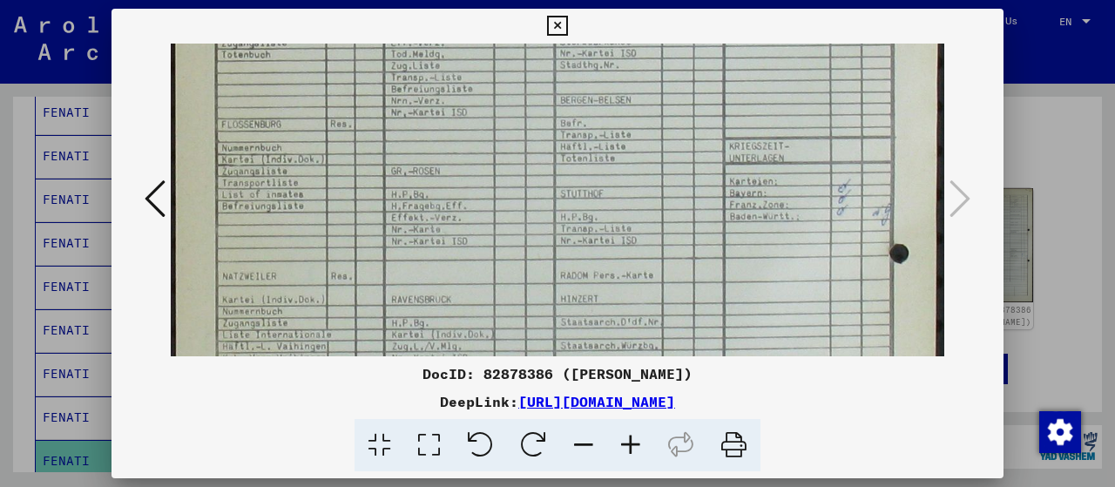
drag, startPoint x: 462, startPoint y: 294, endPoint x: 430, endPoint y: 398, distance: 109.1
click at [430, 398] on div "DocID: 82878386 ([PERSON_NAME]) DeepLink: [URL][DOMAIN_NAME]" at bounding box center [557, 240] width 892 height 463
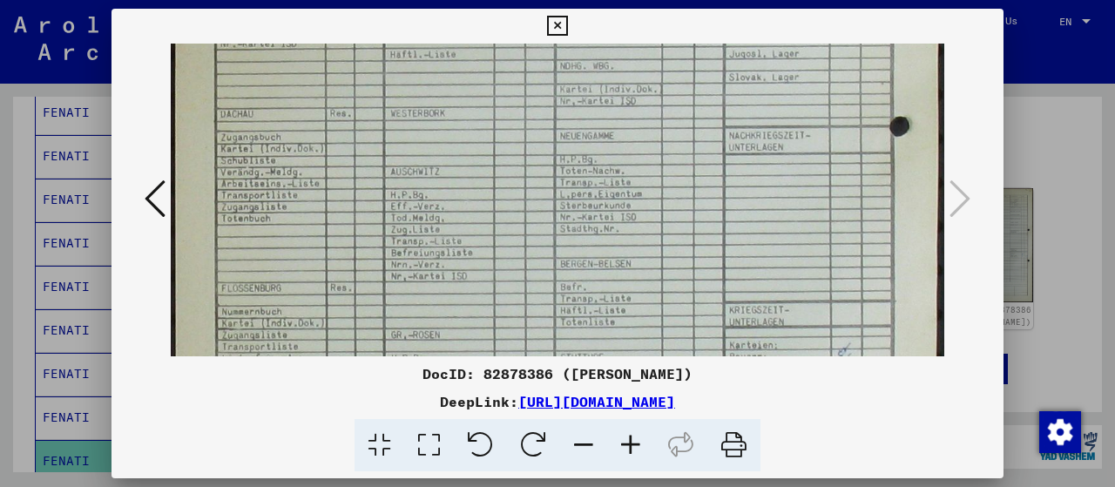
drag, startPoint x: 450, startPoint y: 206, endPoint x: 434, endPoint y: 363, distance: 157.7
click at [434, 372] on div "DocID: 82878386 ([PERSON_NAME]) DeepLink: [URL][DOMAIN_NAME]" at bounding box center [557, 240] width 892 height 463
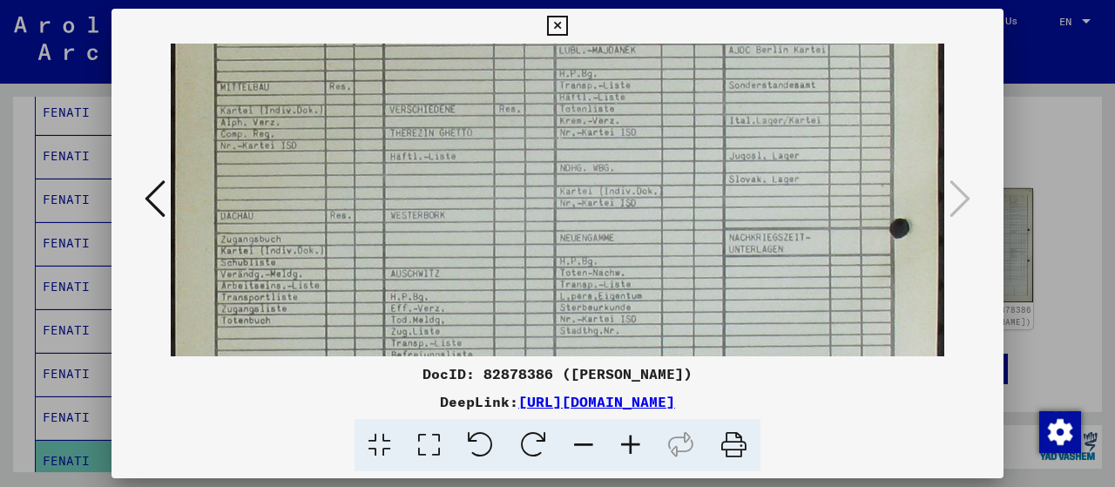
scroll to position [186, 0]
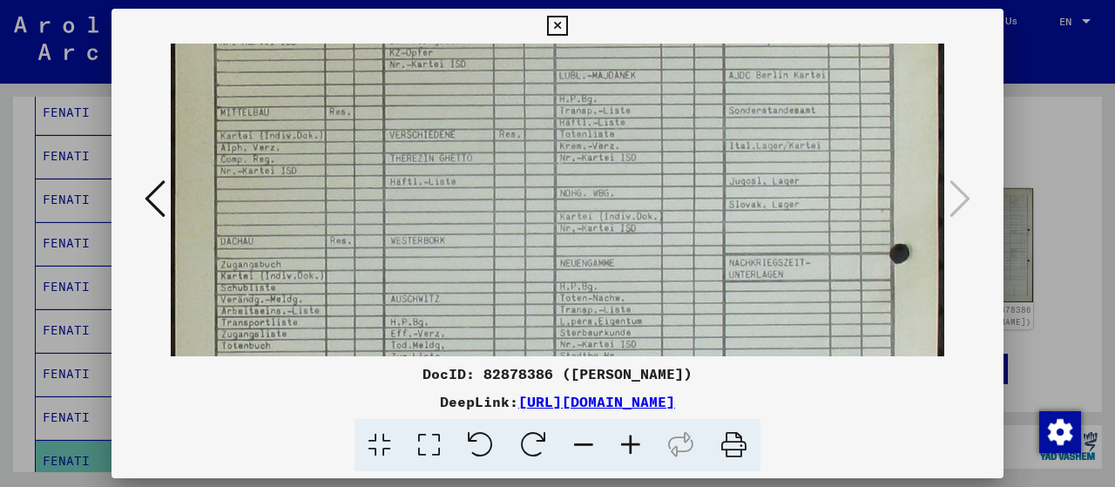
drag, startPoint x: 442, startPoint y: 264, endPoint x: 432, endPoint y: 393, distance: 129.3
click at [432, 393] on div "DocID: 82878386 ([PERSON_NAME]) DeepLink: [URL][DOMAIN_NAME]" at bounding box center [557, 240] width 892 height 463
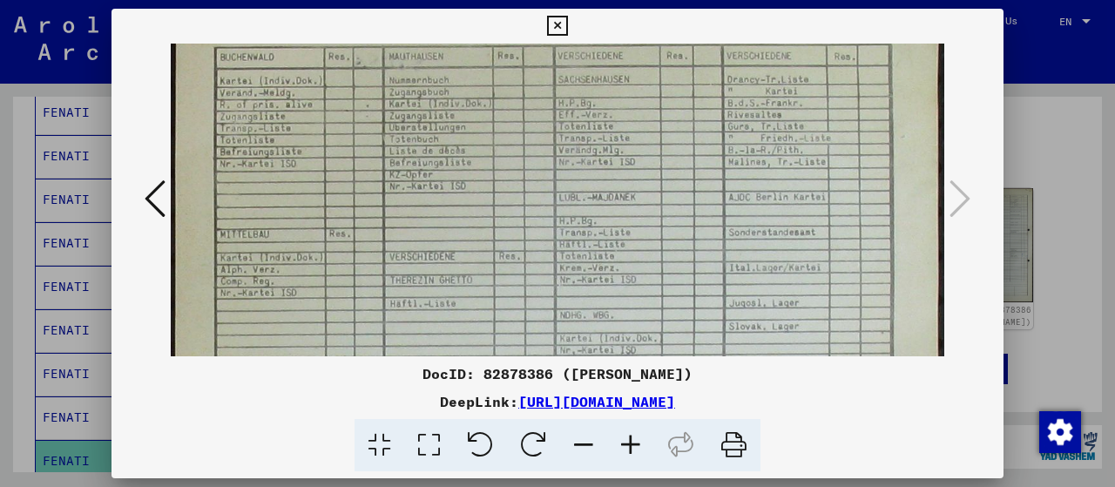
drag, startPoint x: 462, startPoint y: 238, endPoint x: 435, endPoint y: 402, distance: 166.0
click at [435, 401] on div "DocID: 82878386 ([PERSON_NAME]) DeepLink: [URL][DOMAIN_NAME]" at bounding box center [557, 240] width 892 height 463
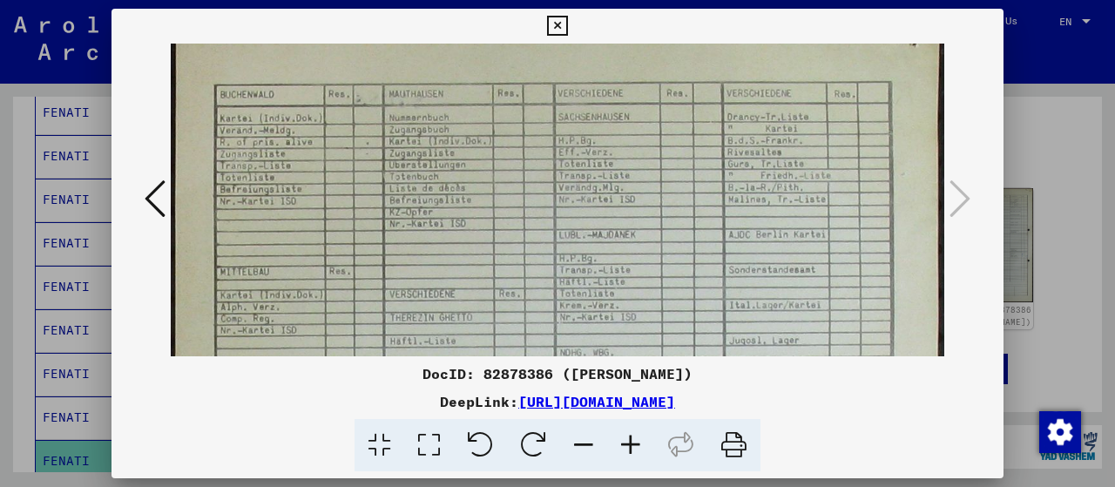
scroll to position [0, 0]
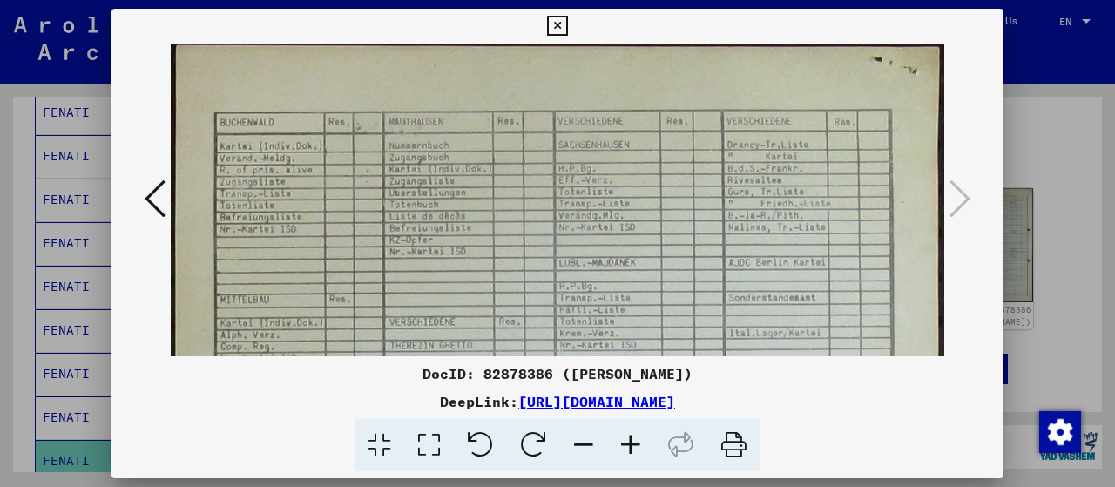
drag, startPoint x: 458, startPoint y: 241, endPoint x: 447, endPoint y: 342, distance: 101.7
click at [149, 194] on icon at bounding box center [155, 199] width 21 height 42
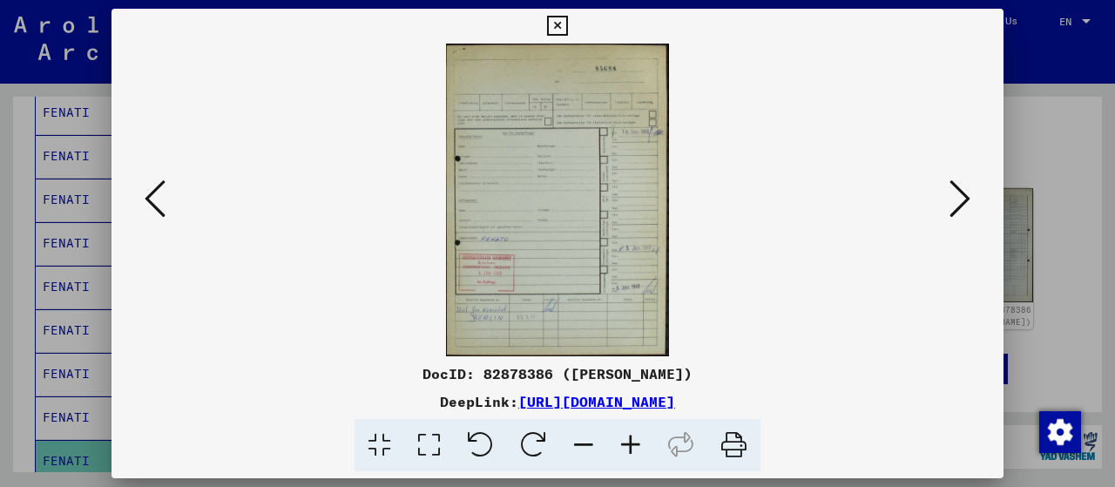
click at [521, 229] on img at bounding box center [557, 200] width 773 height 313
click at [426, 435] on icon at bounding box center [429, 445] width 50 height 53
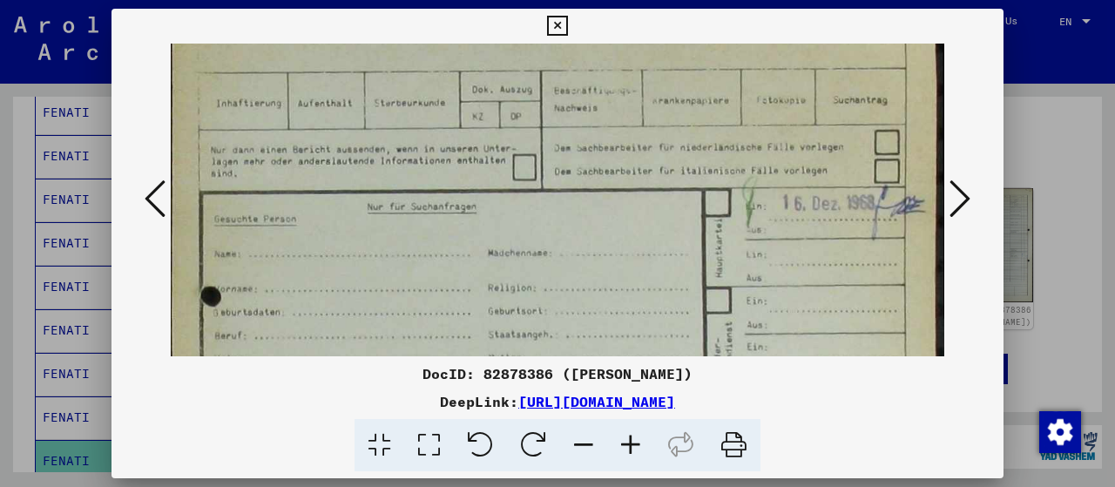
drag, startPoint x: 612, startPoint y: 305, endPoint x: 676, endPoint y: 141, distance: 175.7
click at [676, 142] on img at bounding box center [557, 439] width 773 height 1087
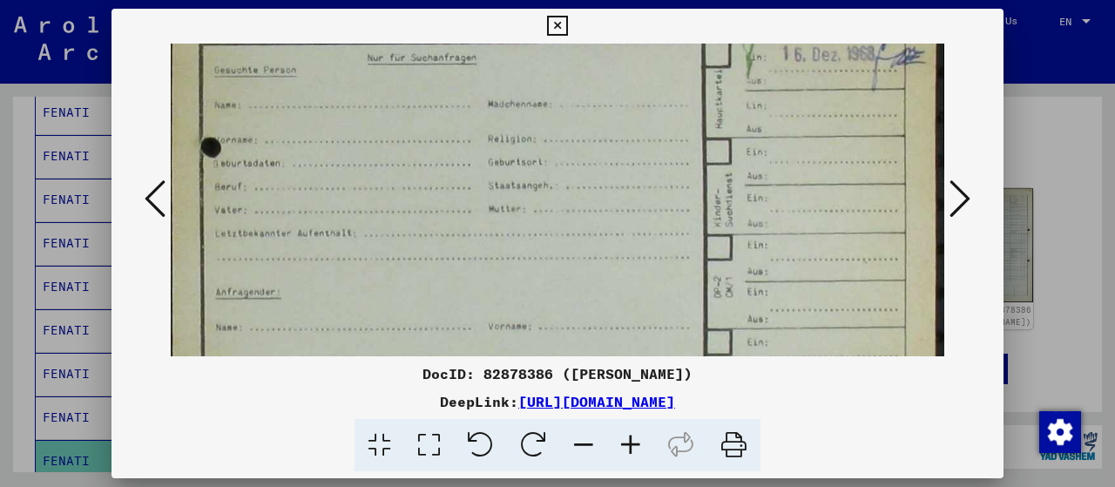
drag, startPoint x: 625, startPoint y: 270, endPoint x: 670, endPoint y: 122, distance: 154.6
click at [669, 125] on img at bounding box center [557, 290] width 773 height 1087
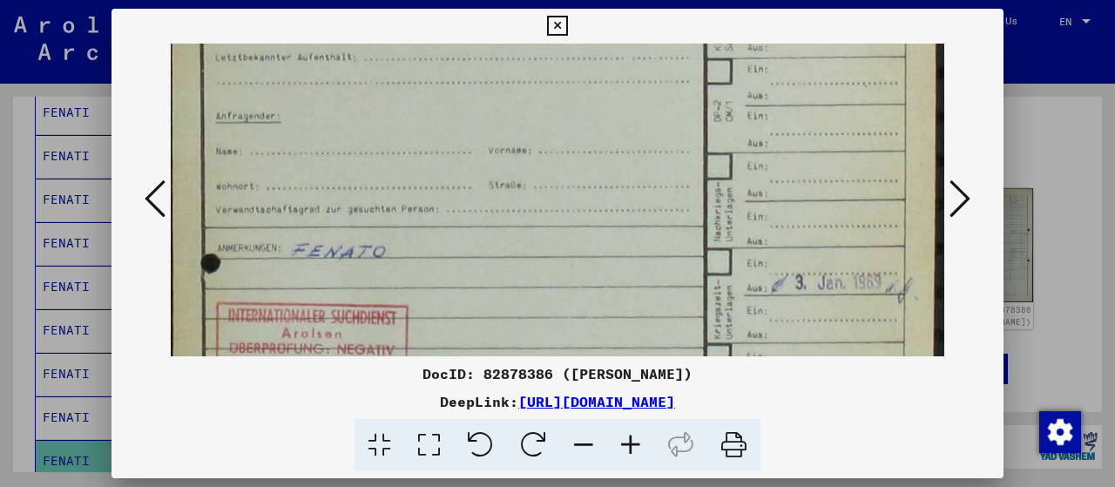
drag, startPoint x: 638, startPoint y: 257, endPoint x: 685, endPoint y: 118, distance: 146.3
click at [686, 116] on img at bounding box center [557, 114] width 773 height 1087
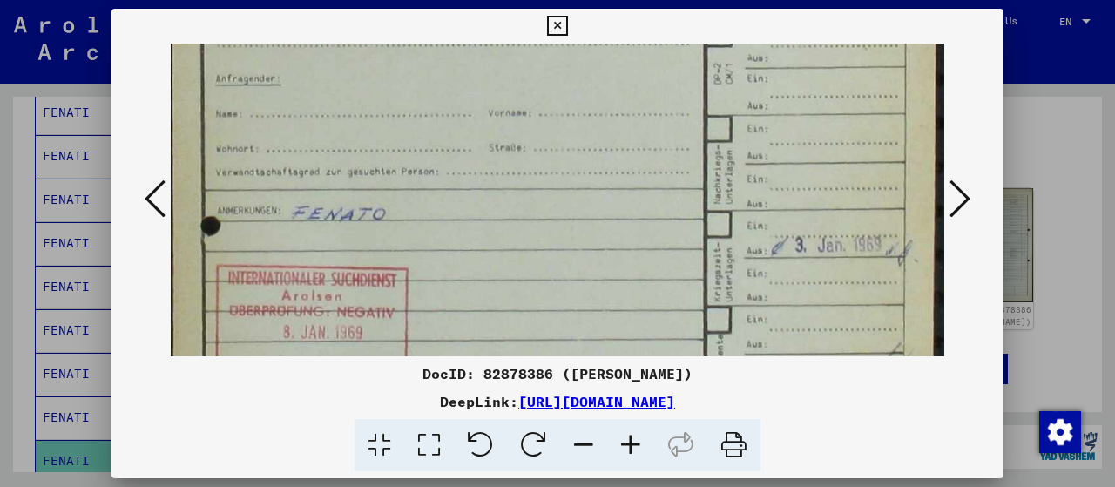
drag, startPoint x: 617, startPoint y: 246, endPoint x: 622, endPoint y: 222, distance: 24.1
click at [622, 225] on img at bounding box center [557, 77] width 773 height 1087
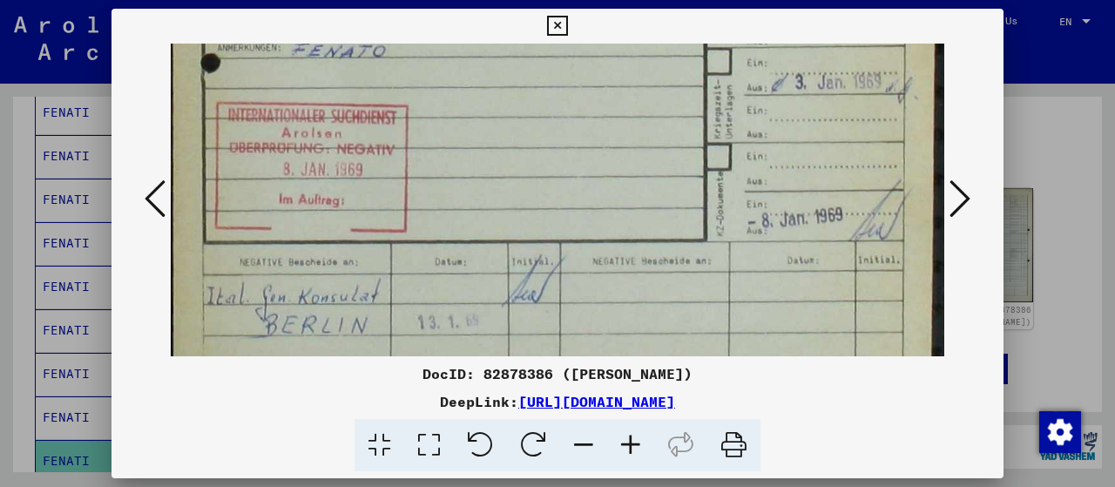
drag, startPoint x: 540, startPoint y: 309, endPoint x: 592, endPoint y: 161, distance: 157.0
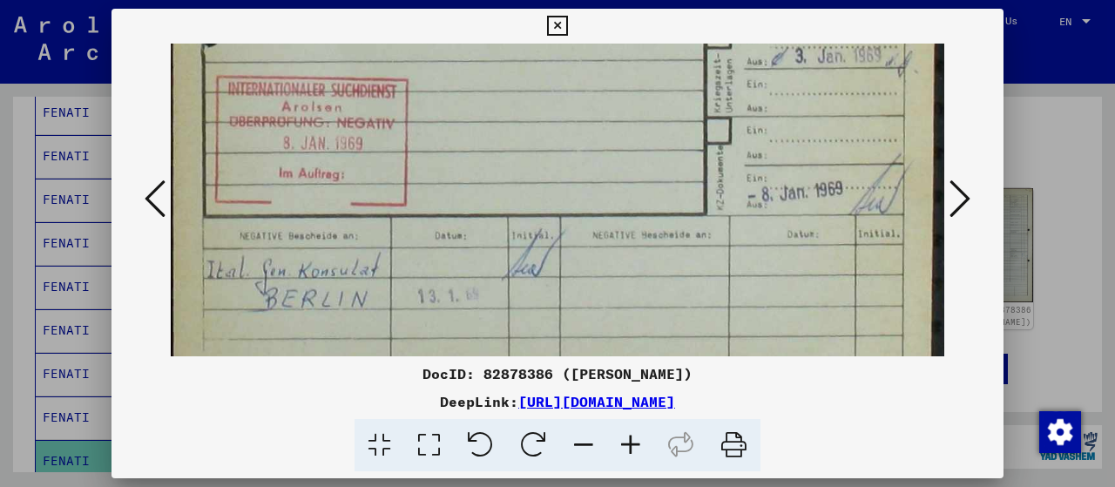
scroll to position [773, 0]
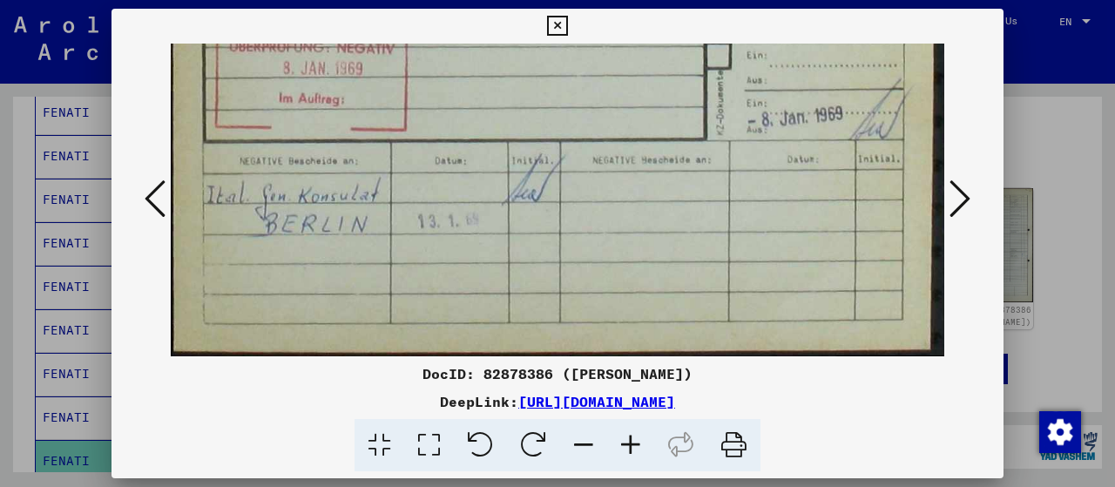
drag, startPoint x: 587, startPoint y: 307, endPoint x: 653, endPoint y: 125, distance: 194.5
click at [549, 24] on icon at bounding box center [557, 26] width 20 height 21
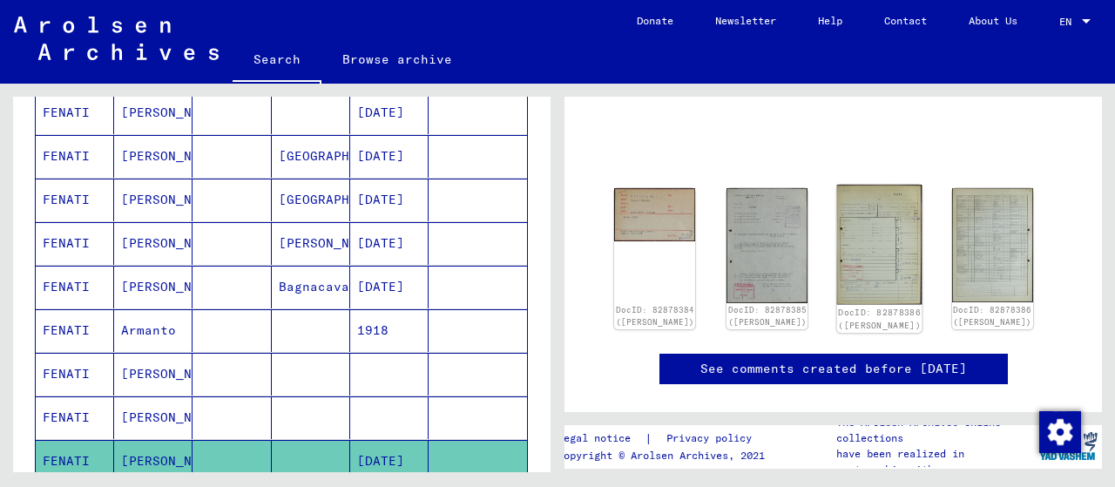
click at [854, 243] on img at bounding box center [879, 245] width 85 height 120
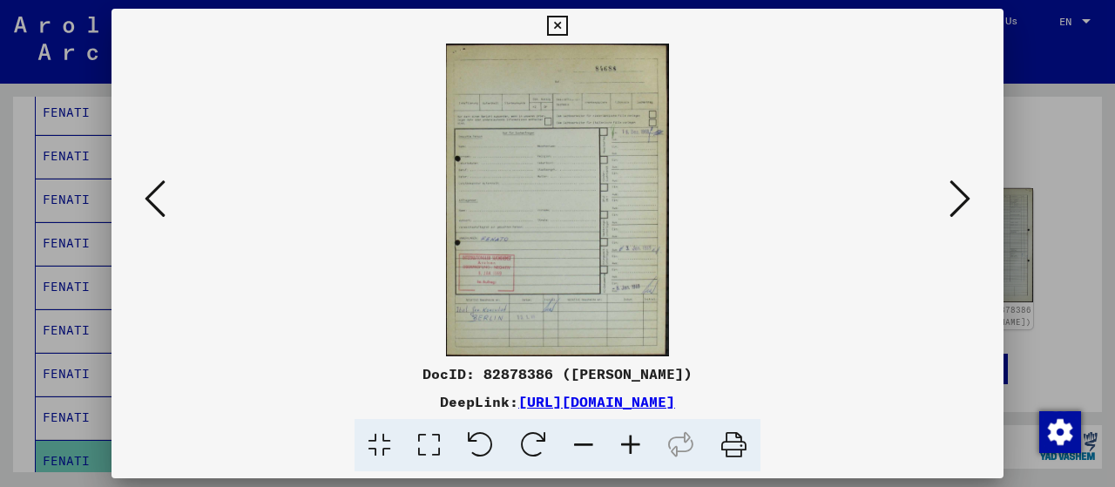
click at [854, 243] on img at bounding box center [557, 200] width 773 height 313
click at [571, 217] on img at bounding box center [557, 200] width 773 height 313
click at [423, 438] on icon at bounding box center [429, 445] width 50 height 53
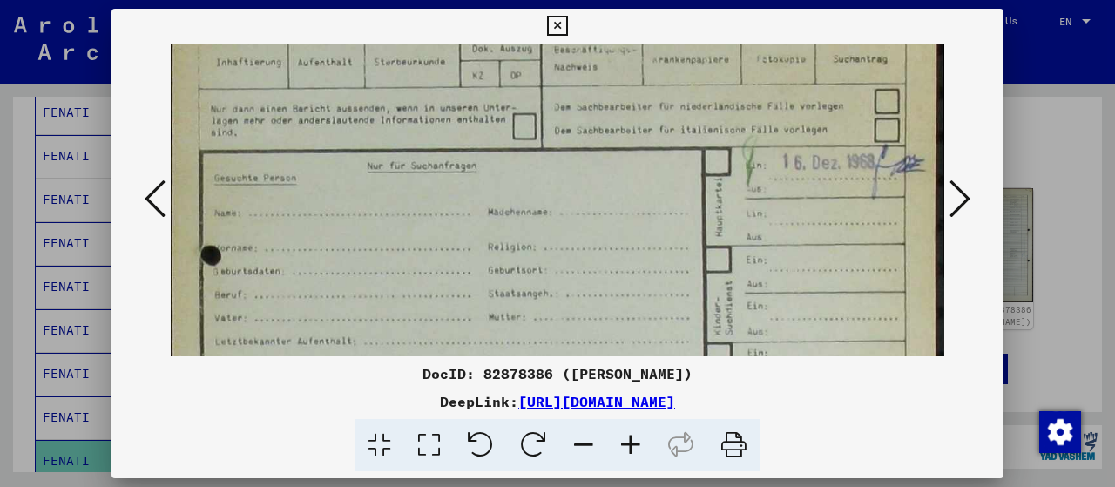
drag, startPoint x: 528, startPoint y: 276, endPoint x: 706, endPoint y: 70, distance: 272.4
click at [696, 76] on img at bounding box center [557, 398] width 773 height 1087
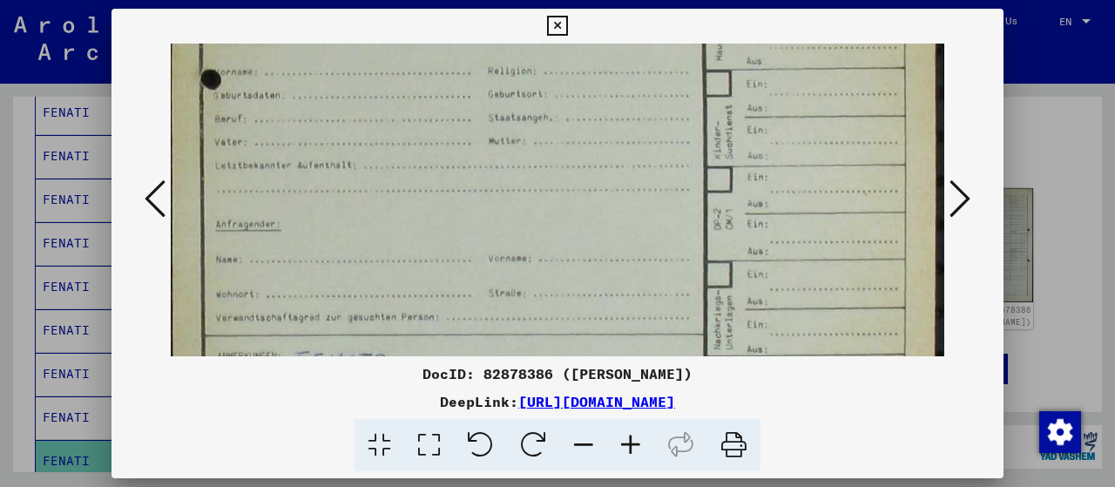
drag, startPoint x: 557, startPoint y: 301, endPoint x: 613, endPoint y: 74, distance: 233.4
click at [613, 74] on img at bounding box center [557, 222] width 773 height 1087
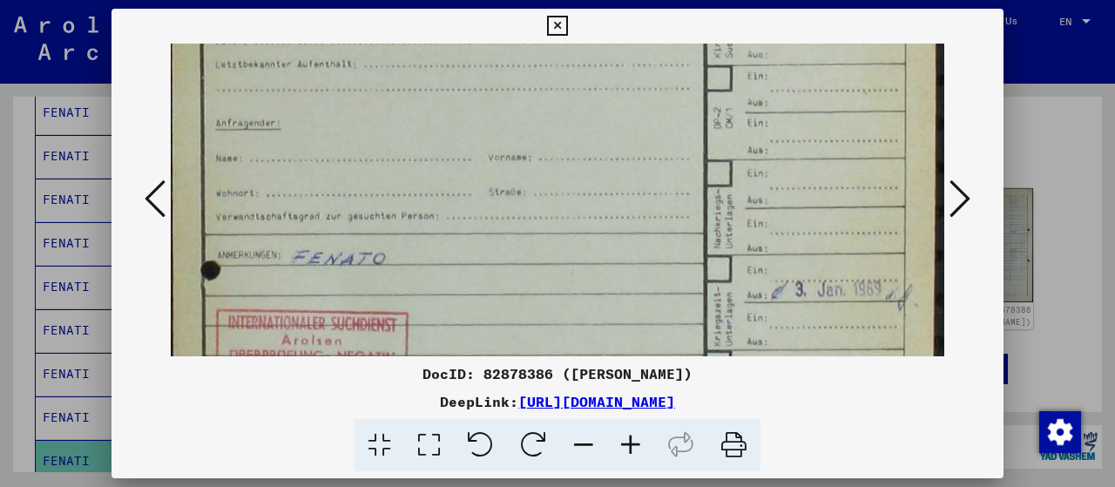
scroll to position [538, 0]
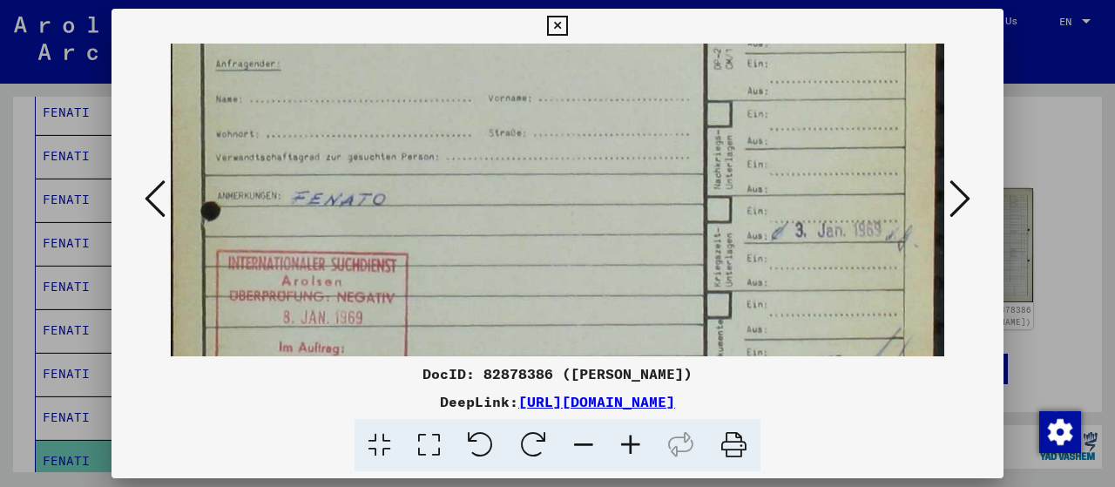
drag, startPoint x: 600, startPoint y: 245, endPoint x: 616, endPoint y: 130, distance: 116.0
click at [611, 145] on img at bounding box center [557, 61] width 773 height 1087
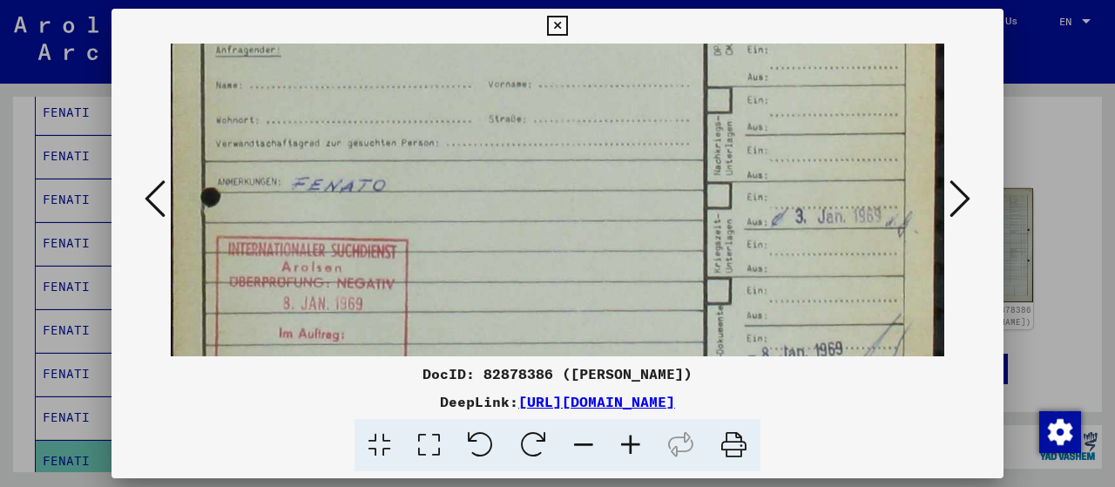
click at [969, 196] on icon at bounding box center [959, 199] width 21 height 42
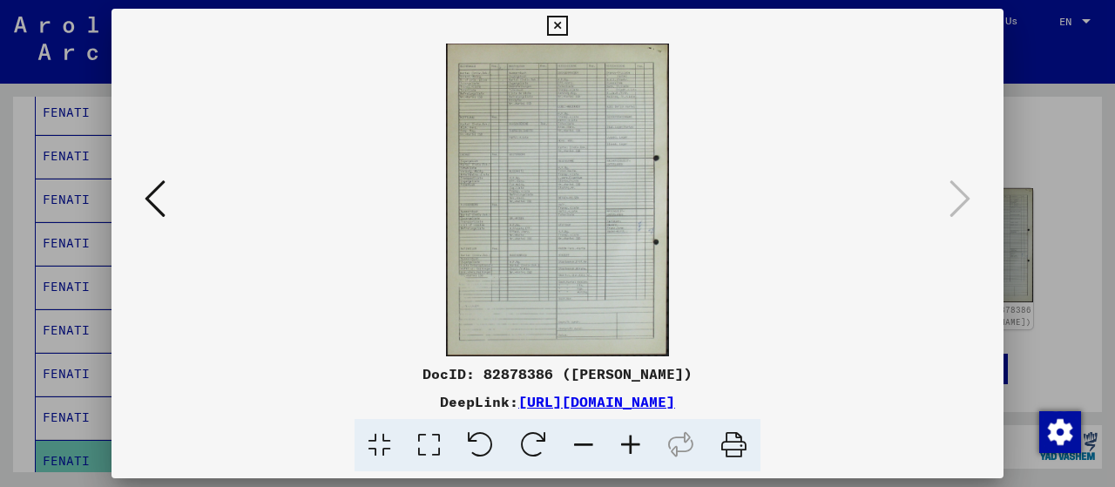
scroll to position [0, 0]
click at [557, 29] on icon at bounding box center [557, 26] width 20 height 21
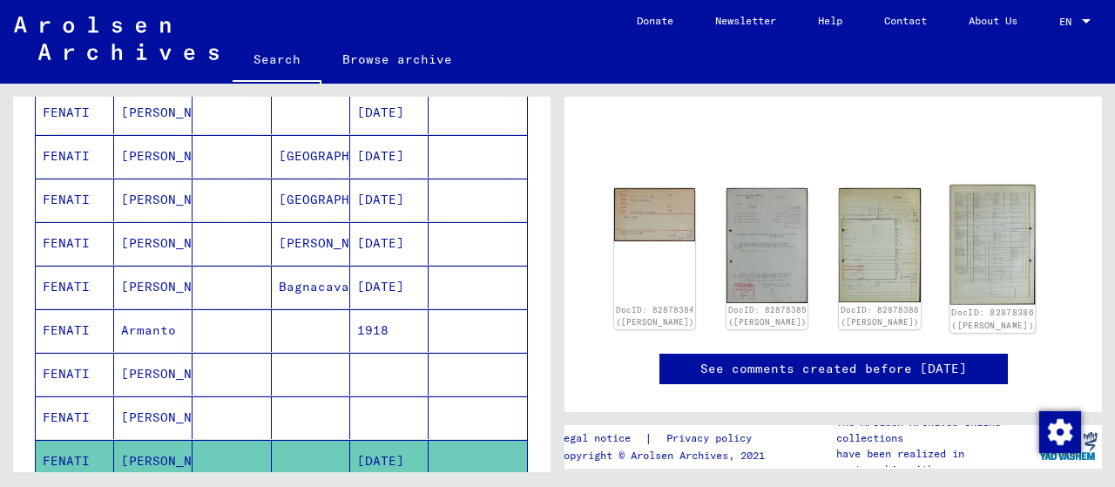
click at [970, 260] on img at bounding box center [991, 244] width 85 height 119
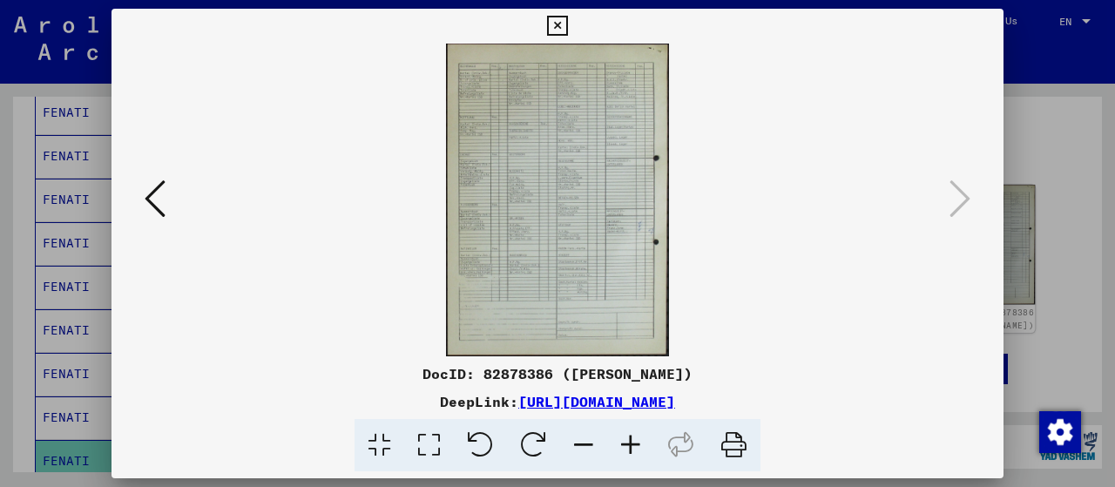
click at [970, 260] on div at bounding box center [557, 200] width 892 height 313
click at [674, 249] on img at bounding box center [557, 200] width 773 height 313
click at [848, 196] on img at bounding box center [557, 200] width 773 height 313
click at [152, 198] on icon at bounding box center [155, 199] width 21 height 42
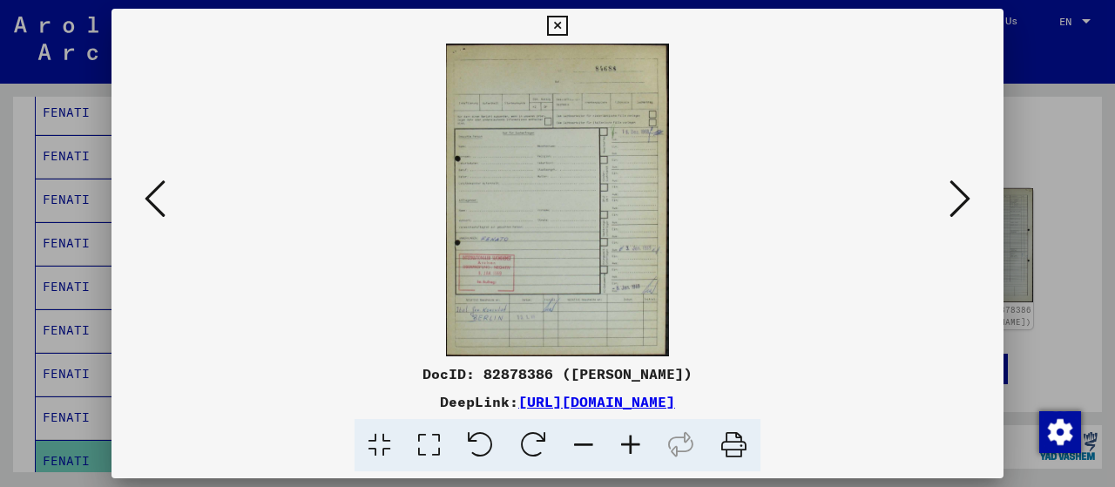
click at [561, 21] on icon at bounding box center [557, 26] width 20 height 21
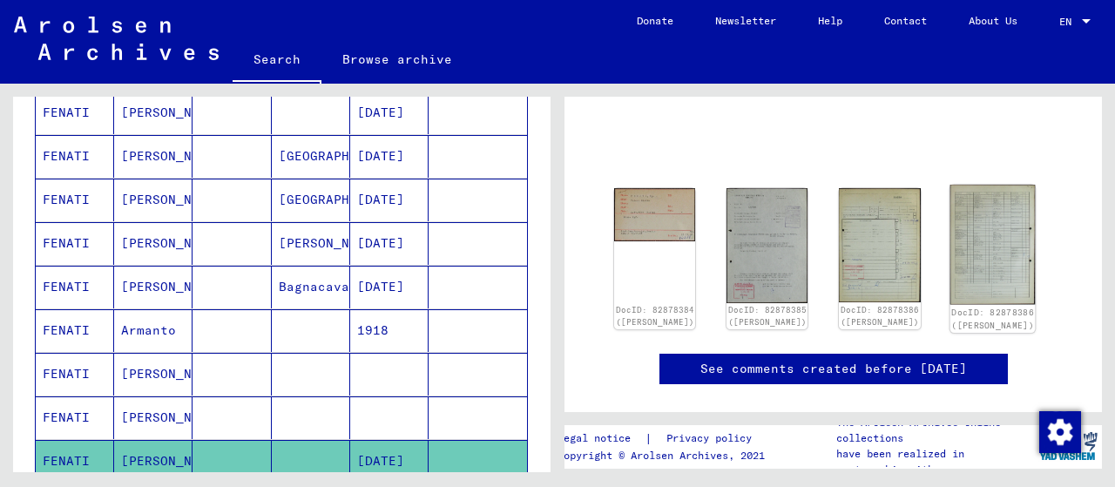
click at [980, 260] on img at bounding box center [991, 244] width 85 height 119
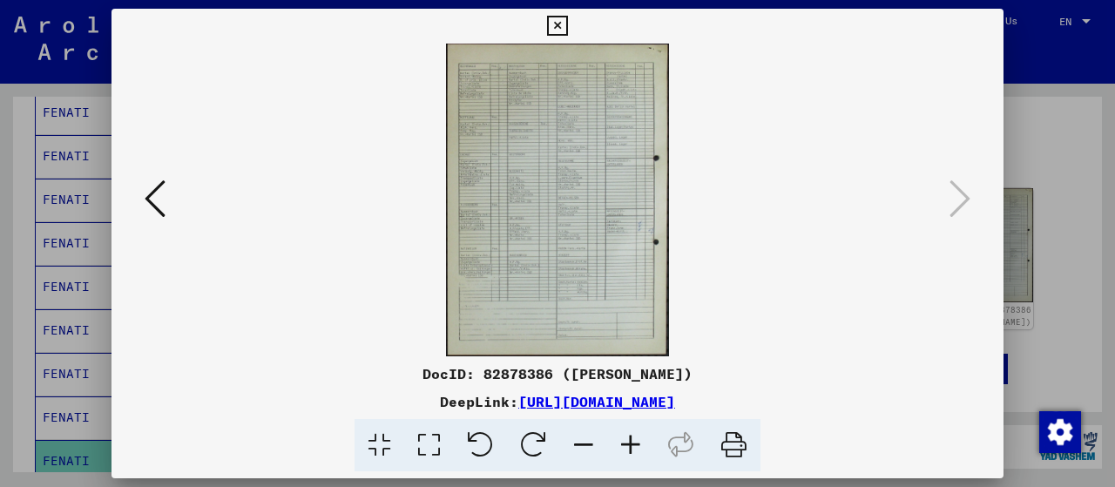
click at [422, 445] on icon at bounding box center [429, 445] width 50 height 53
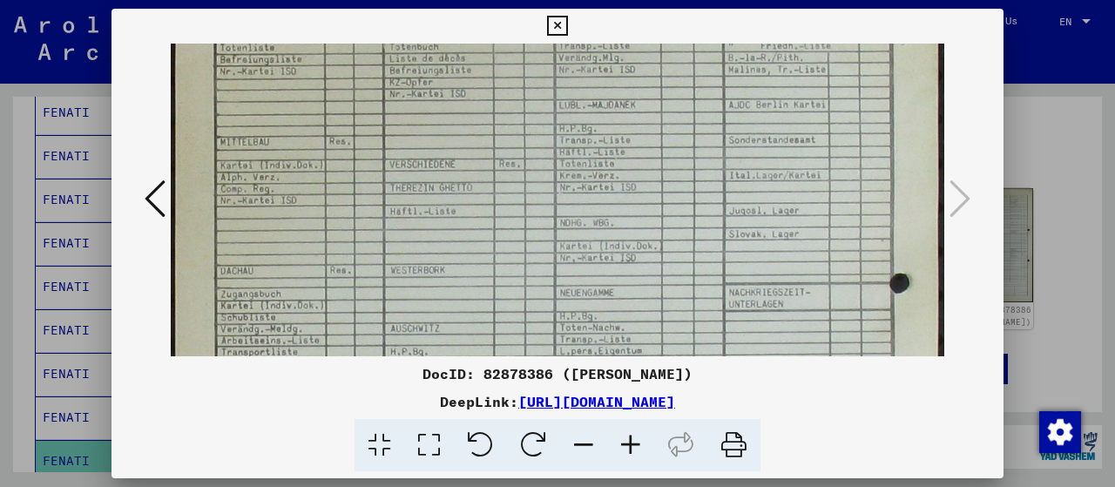
drag, startPoint x: 561, startPoint y: 274, endPoint x: 650, endPoint y: 77, distance: 216.0
click at [651, 78] on img at bounding box center [557, 428] width 773 height 1084
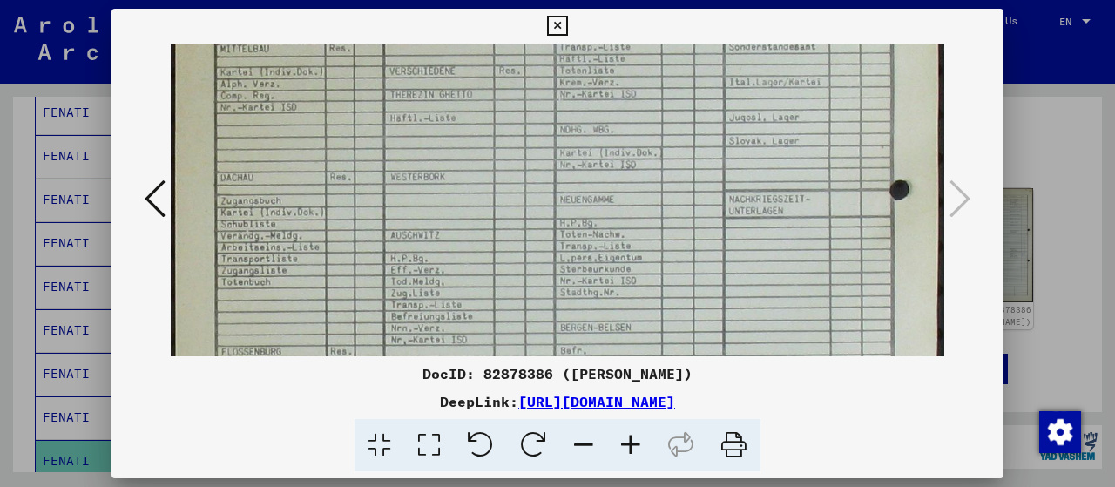
drag, startPoint x: 659, startPoint y: 193, endPoint x: 685, endPoint y: 84, distance: 112.0
click at [685, 88] on img at bounding box center [557, 335] width 773 height 1084
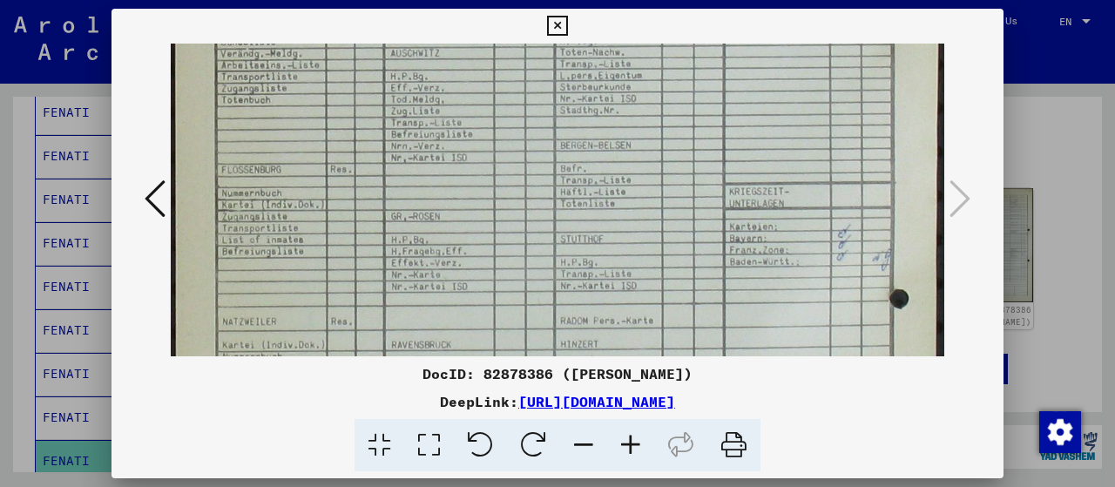
drag, startPoint x: 710, startPoint y: 297, endPoint x: 773, endPoint y: 98, distance: 209.4
click at [748, 183] on img at bounding box center [557, 152] width 773 height 1084
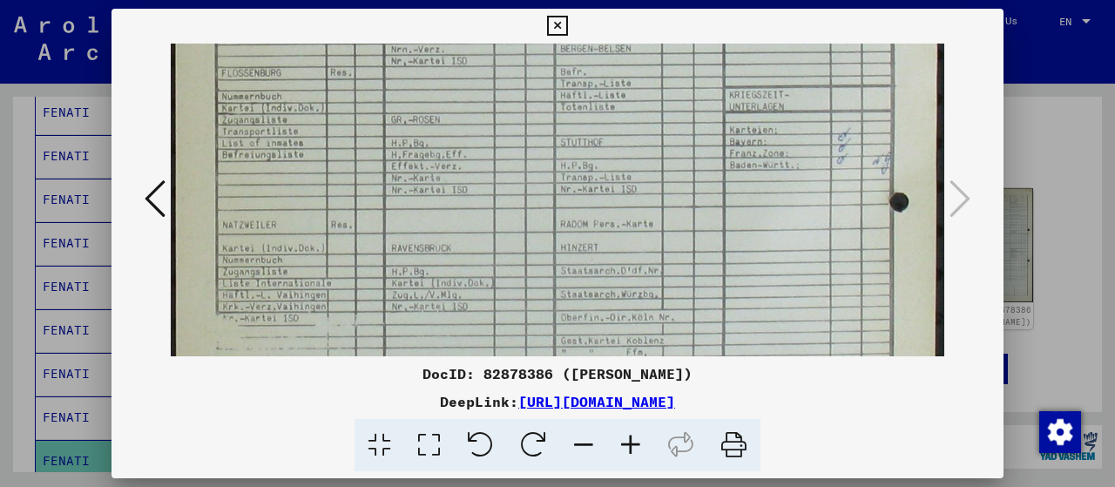
drag, startPoint x: 744, startPoint y: 282, endPoint x: 749, endPoint y: 162, distance: 120.3
click at [746, 201] on img at bounding box center [557, 56] width 773 height 1084
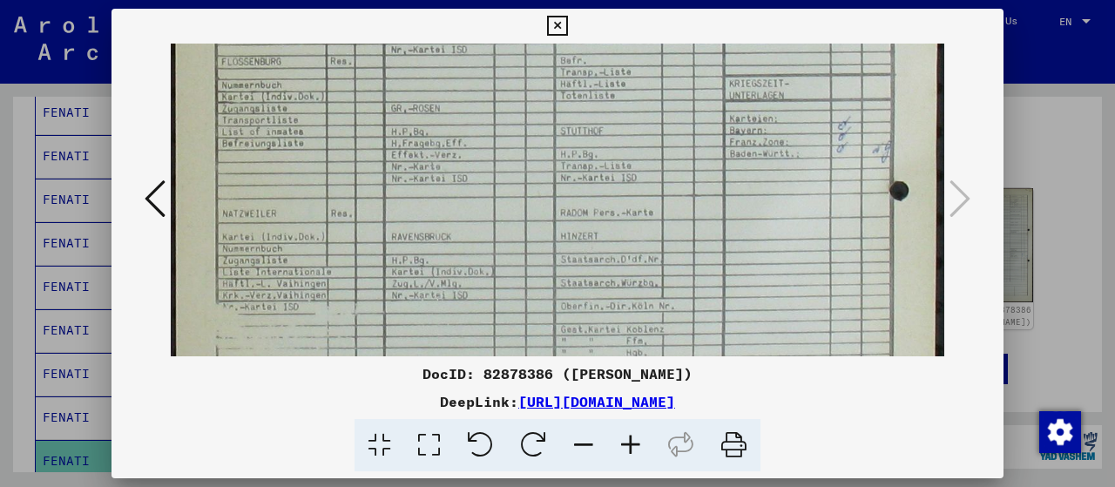
click at [554, 23] on icon at bounding box center [557, 26] width 20 height 21
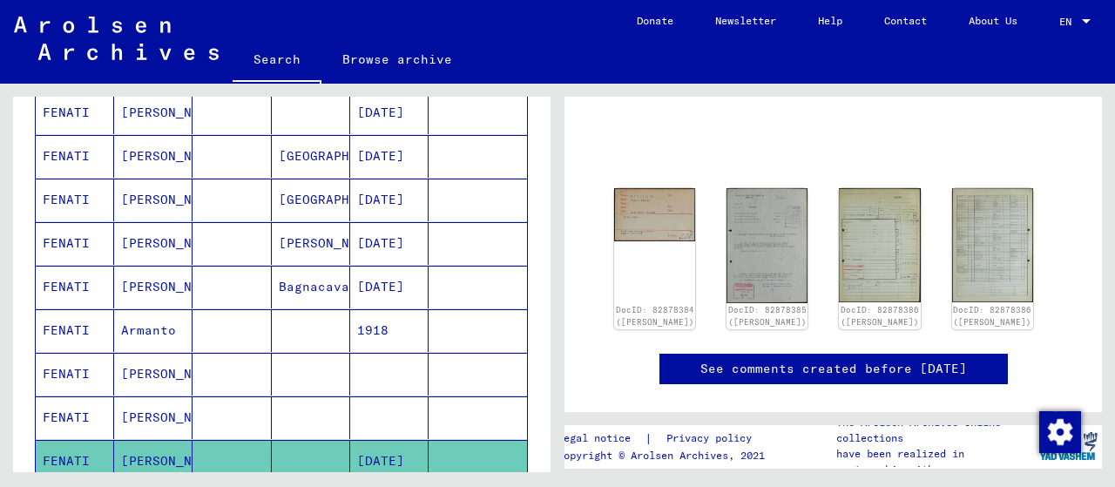
scroll to position [348, 0]
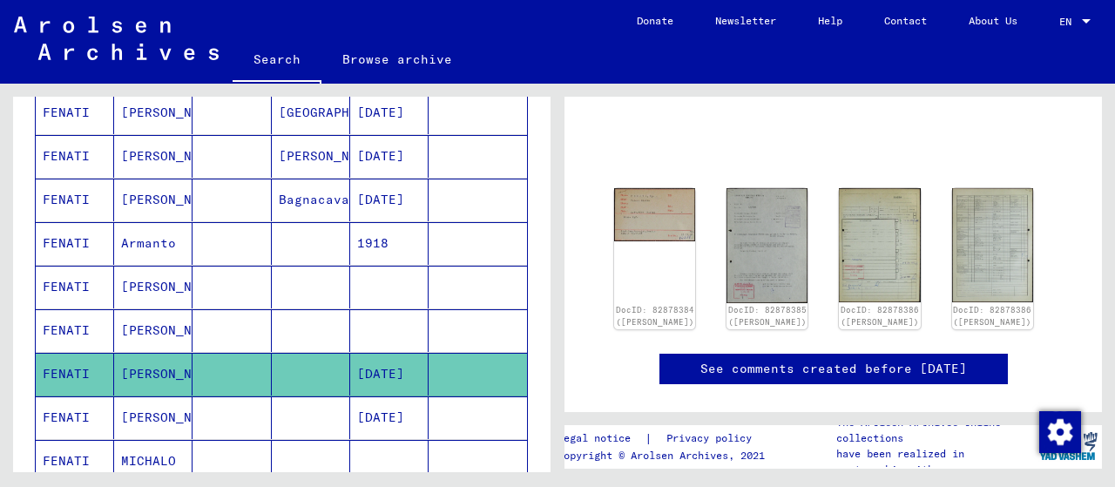
click at [140, 321] on mat-cell "[PERSON_NAME]" at bounding box center [153, 330] width 78 height 43
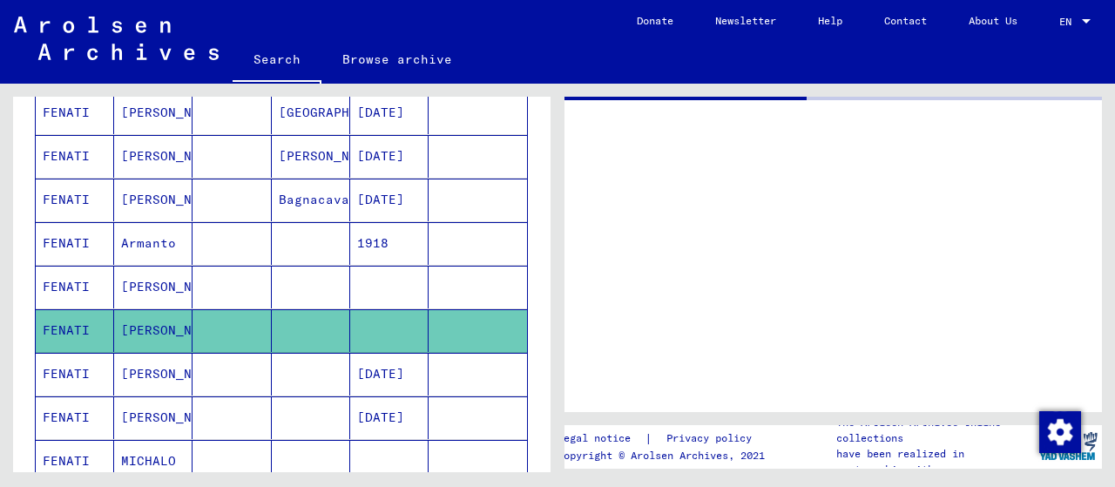
click at [138, 322] on mat-cell "[PERSON_NAME]" at bounding box center [153, 330] width 78 height 43
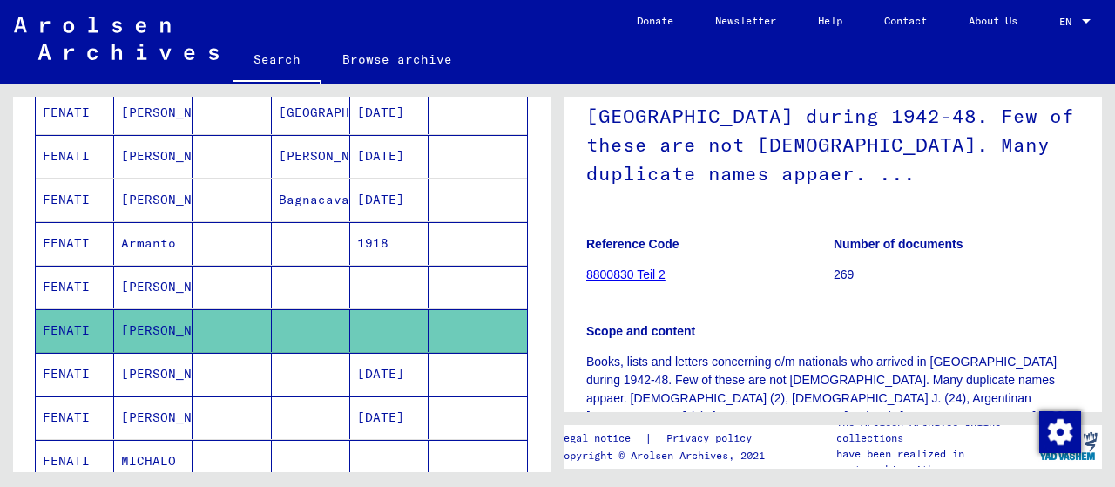
scroll to position [261, 0]
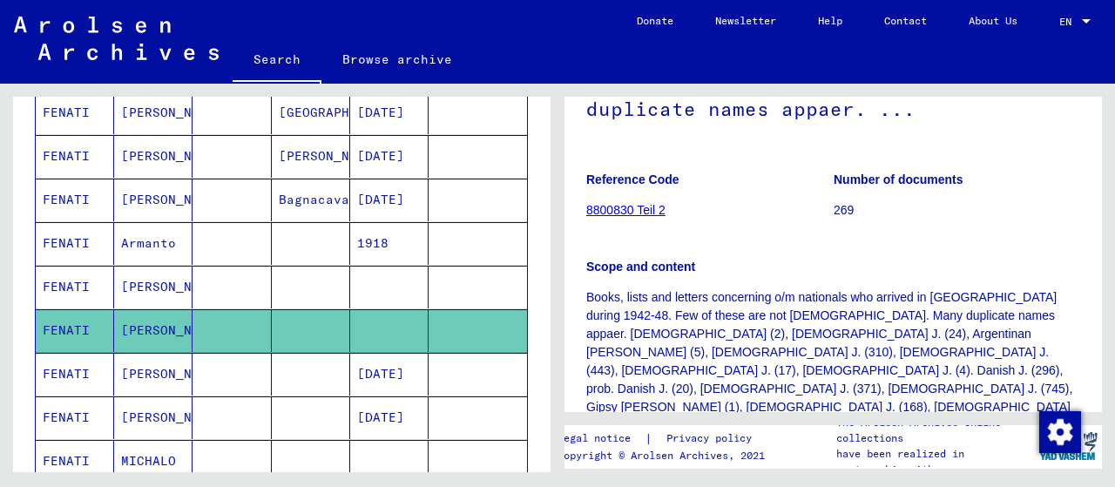
click at [618, 203] on link "8800830 Teil 2" at bounding box center [625, 210] width 79 height 14
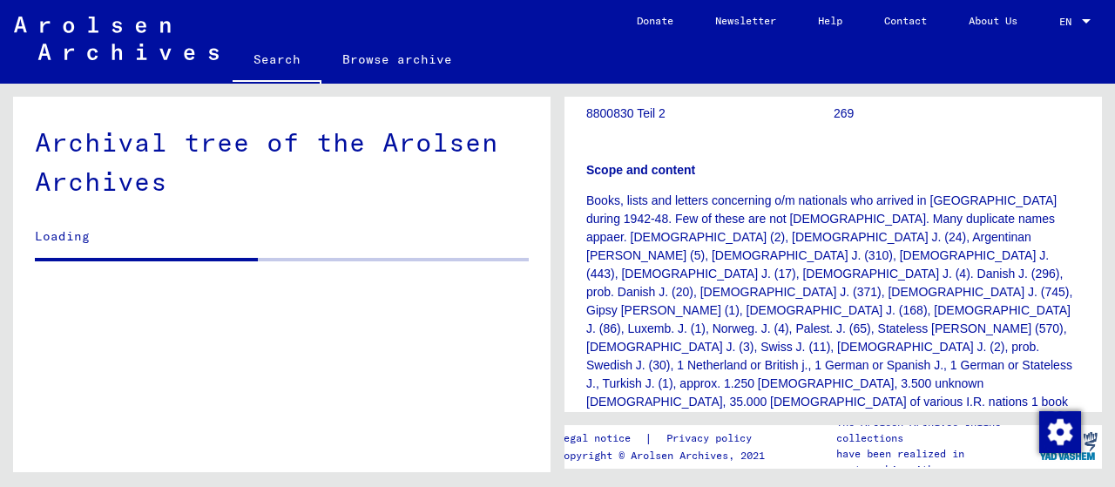
scroll to position [523, 0]
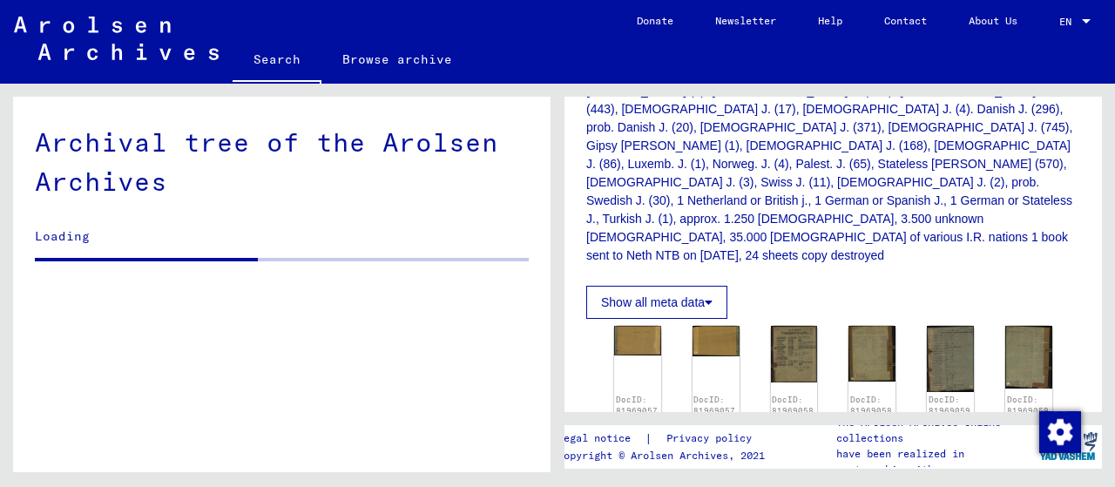
click at [936, 448] on img at bounding box center [951, 471] width 50 height 47
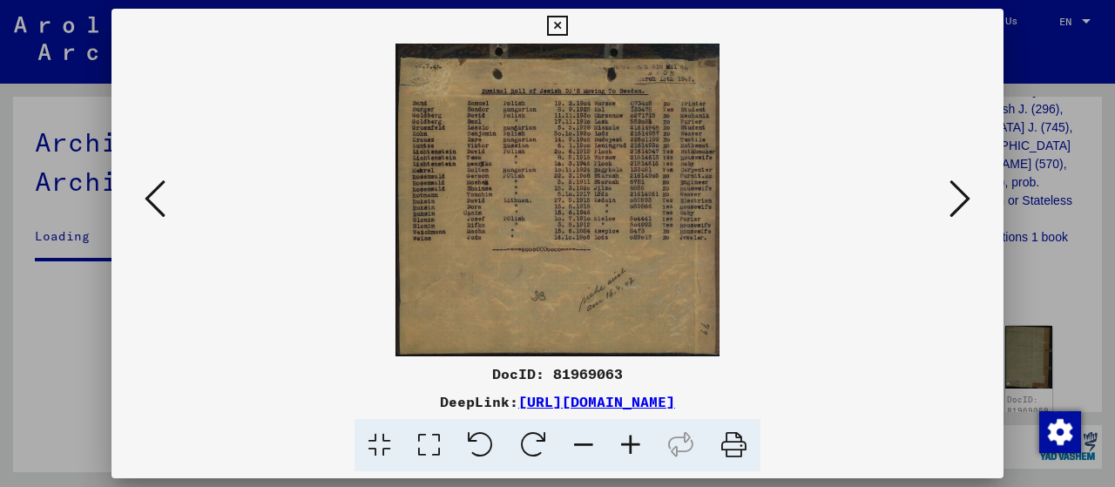
click at [936, 310] on img at bounding box center [557, 200] width 773 height 313
click at [434, 442] on icon at bounding box center [429, 445] width 50 height 53
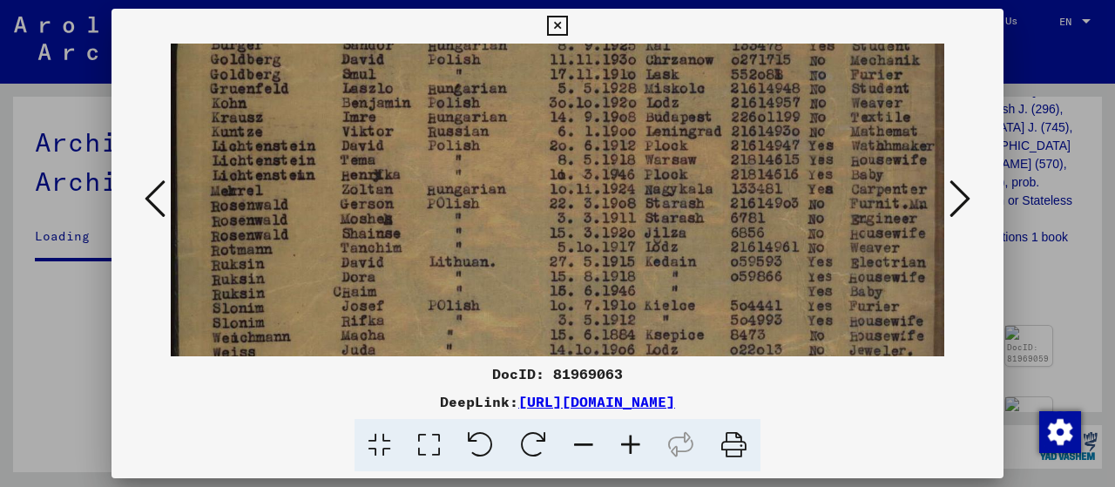
drag, startPoint x: 399, startPoint y: 308, endPoint x: 408, endPoint y: 156, distance: 152.7
click at [408, 156] on img at bounding box center [557, 261] width 773 height 745
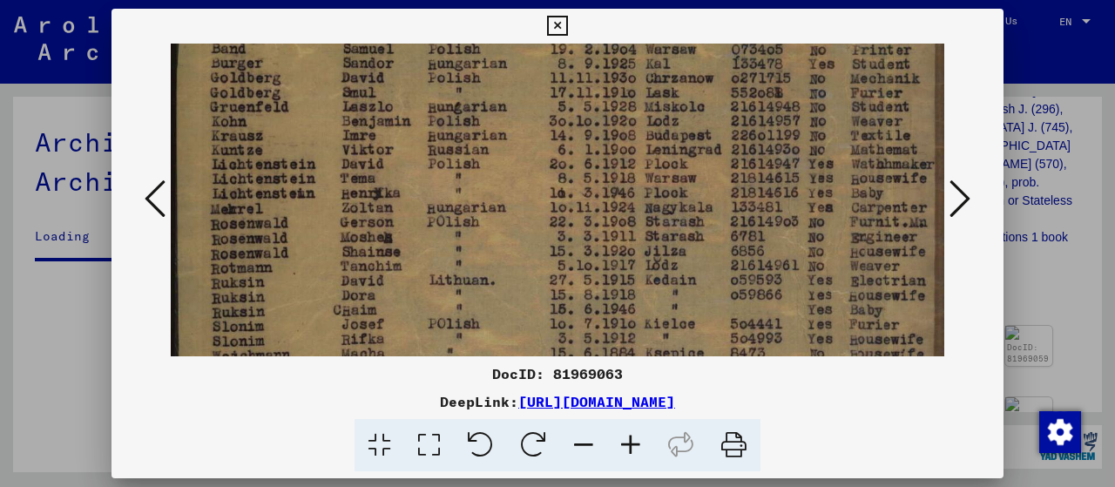
drag, startPoint x: 401, startPoint y: 292, endPoint x: 393, endPoint y: 318, distance: 27.3
click at [393, 318] on img at bounding box center [557, 279] width 773 height 745
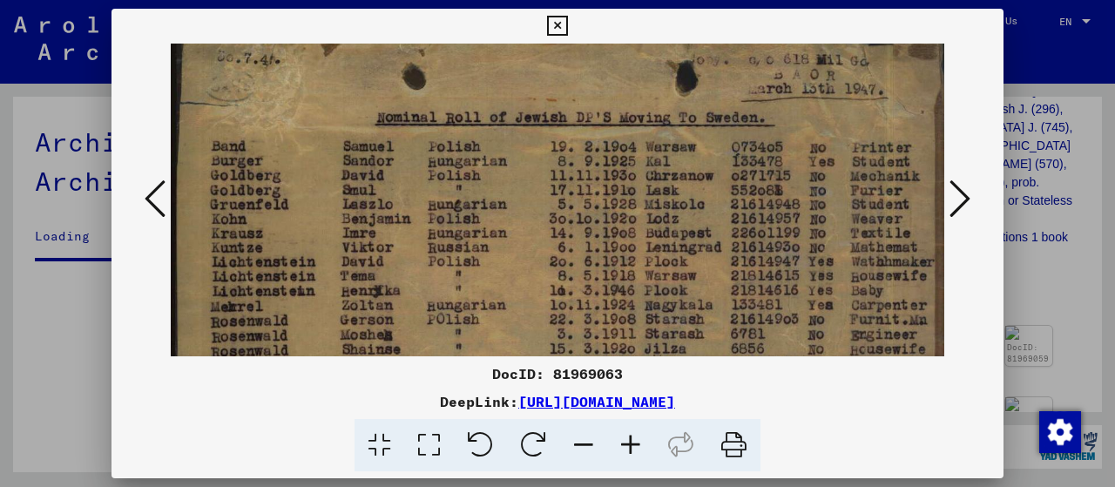
scroll to position [38, 0]
drag, startPoint x: 368, startPoint y: 178, endPoint x: 363, endPoint y: 279, distance: 101.2
click at [363, 279] on img at bounding box center [557, 377] width 773 height 745
click at [961, 190] on icon at bounding box center [959, 199] width 21 height 42
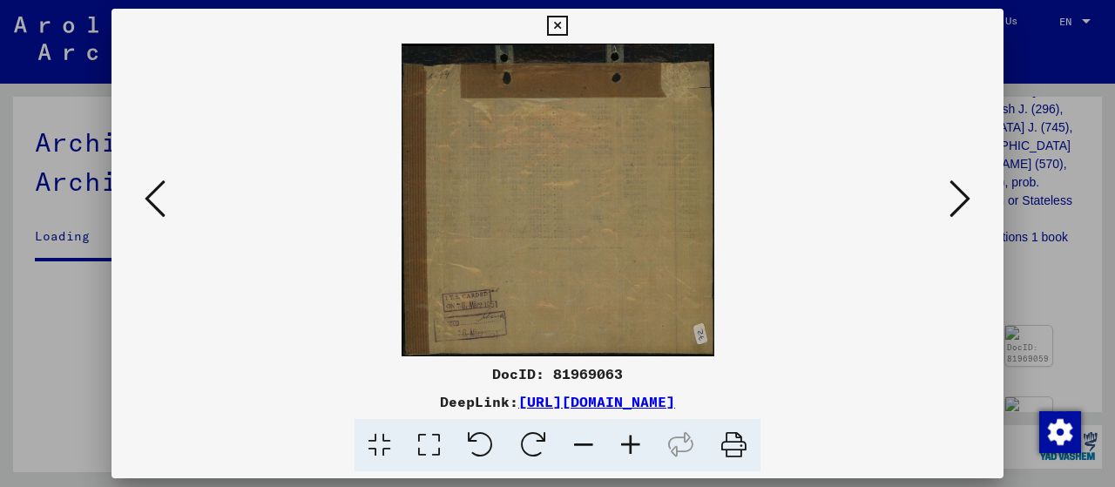
scroll to position [0, 0]
click at [427, 432] on icon at bounding box center [429, 445] width 50 height 53
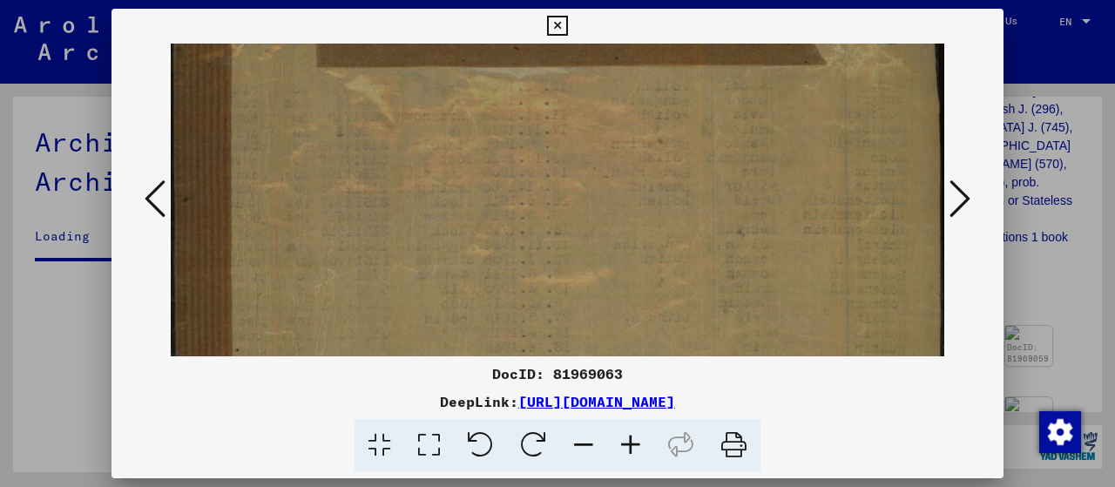
drag, startPoint x: 396, startPoint y: 307, endPoint x: 401, endPoint y: 199, distance: 108.1
click at [401, 199] on img at bounding box center [557, 318] width 773 height 773
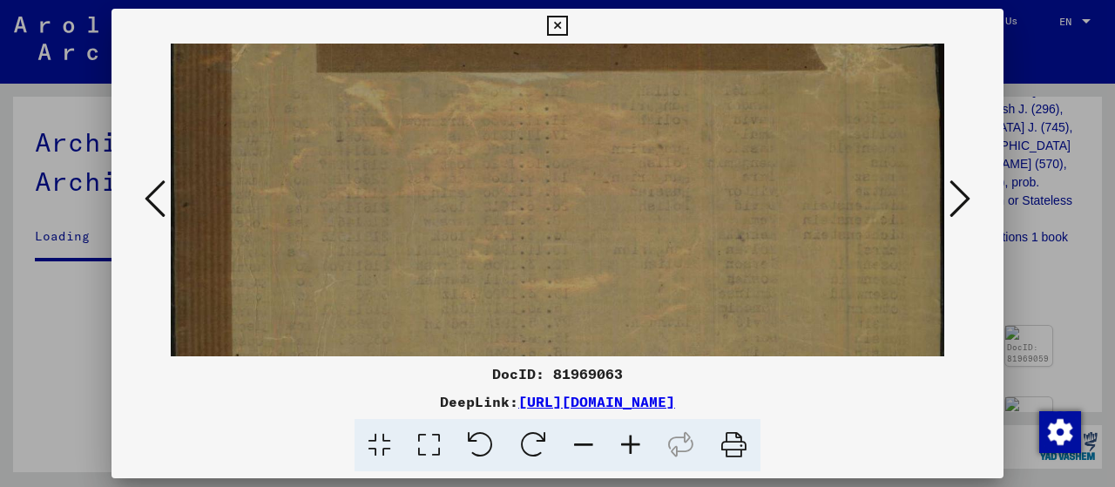
drag, startPoint x: 427, startPoint y: 323, endPoint x: 404, endPoint y: 339, distance: 27.5
click at [404, 339] on img at bounding box center [557, 323] width 773 height 773
click at [965, 195] on icon at bounding box center [959, 199] width 21 height 42
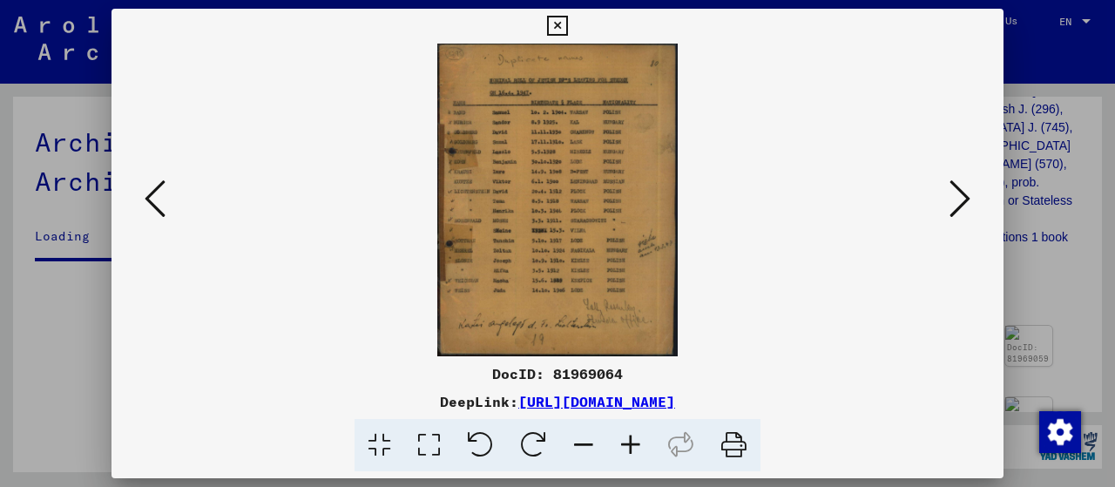
click at [414, 442] on icon at bounding box center [429, 445] width 50 height 53
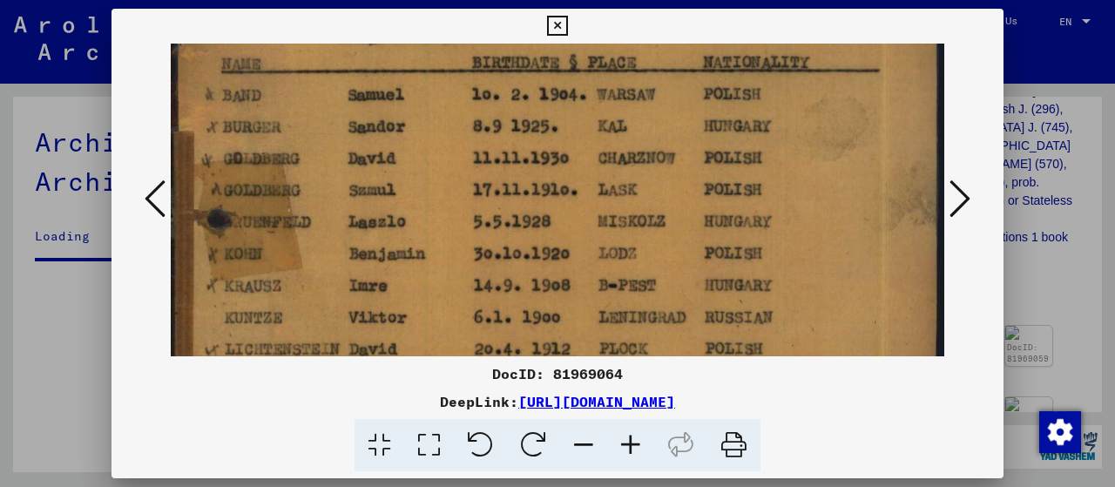
drag, startPoint x: 486, startPoint y: 330, endPoint x: 524, endPoint y: 163, distance: 171.6
click at [524, 163] on img at bounding box center [557, 377] width 773 height 1008
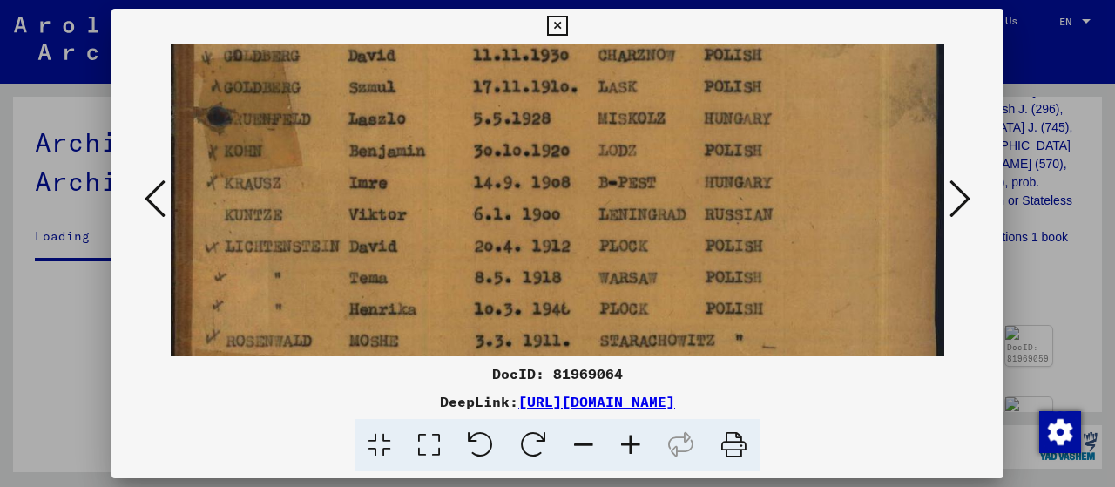
drag, startPoint x: 490, startPoint y: 282, endPoint x: 524, endPoint y: 151, distance: 136.1
click at [523, 155] on img at bounding box center [557, 274] width 773 height 1008
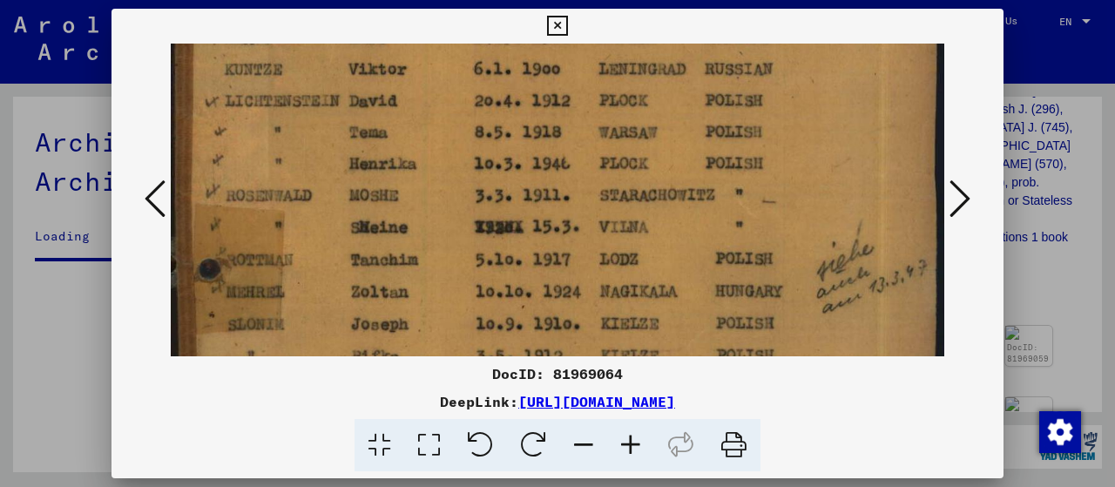
drag, startPoint x: 521, startPoint y: 326, endPoint x: 540, endPoint y: 199, distance: 128.6
click at [540, 199] on img at bounding box center [557, 129] width 773 height 1008
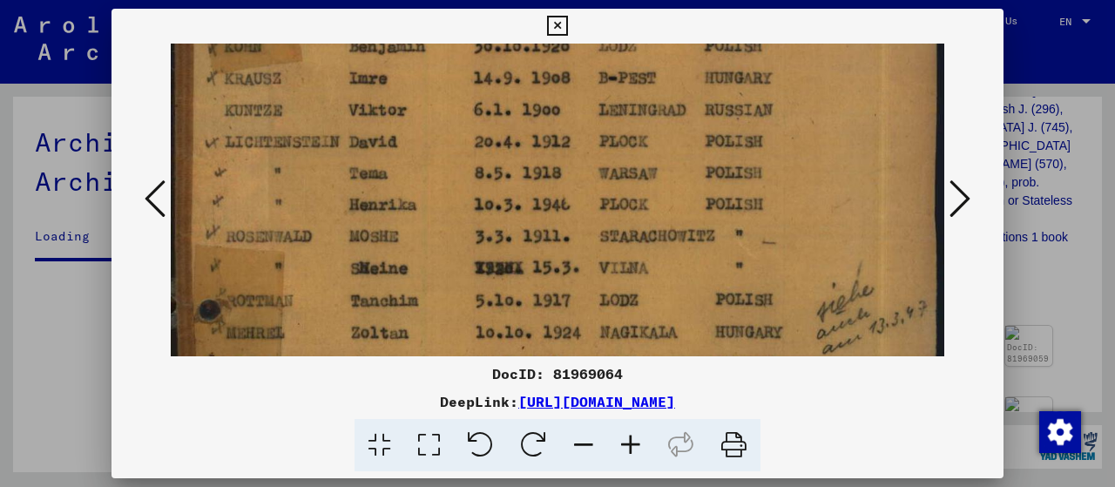
drag, startPoint x: 526, startPoint y: 320, endPoint x: 527, endPoint y: 388, distance: 68.8
click at [527, 395] on div "DocID: 81969064 DeepLink: [URL][DOMAIN_NAME]" at bounding box center [557, 240] width 892 height 463
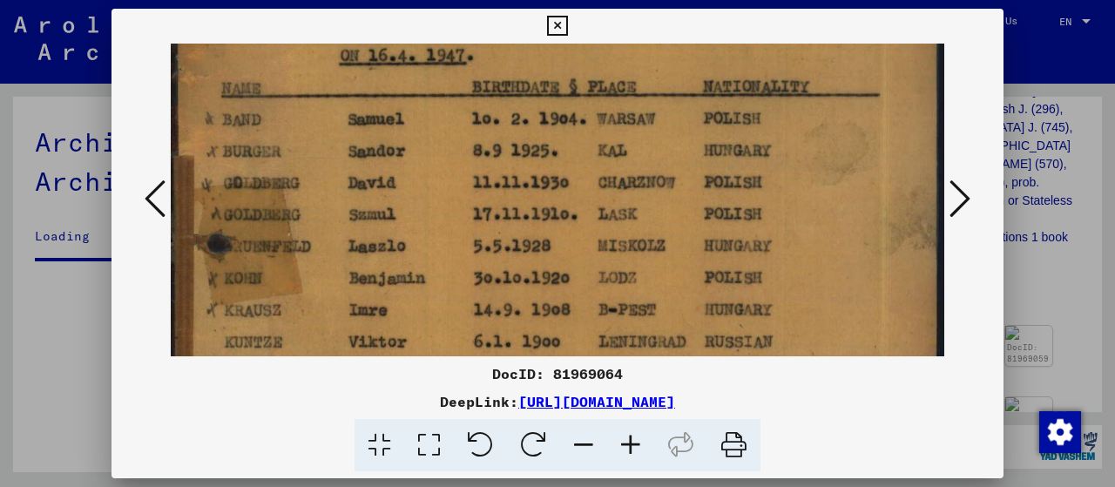
scroll to position [144, 0]
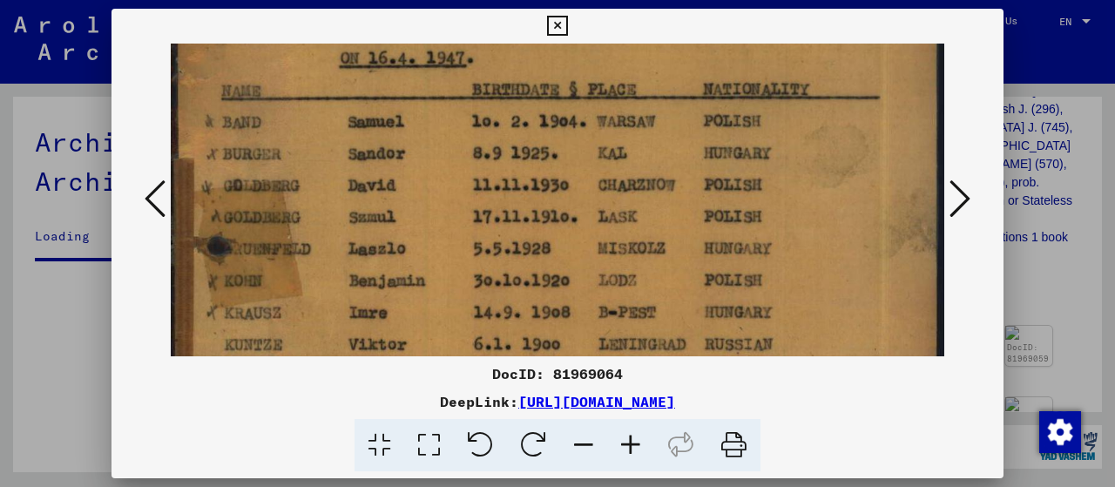
drag, startPoint x: 580, startPoint y: 105, endPoint x: 564, endPoint y: 344, distance: 239.2
click at [564, 344] on img at bounding box center [557, 404] width 773 height 1008
click at [961, 195] on icon at bounding box center [959, 199] width 21 height 42
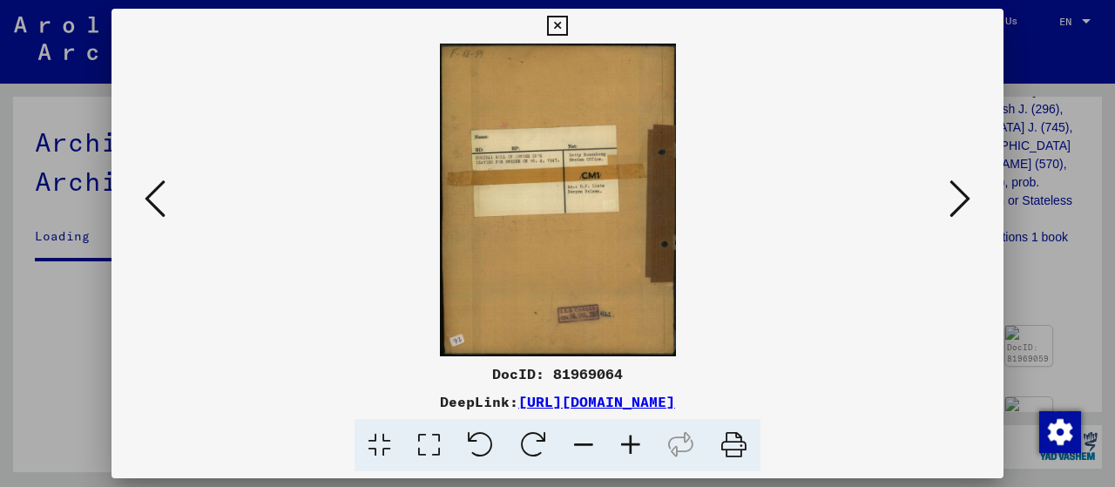
click at [960, 195] on icon at bounding box center [959, 199] width 21 height 42
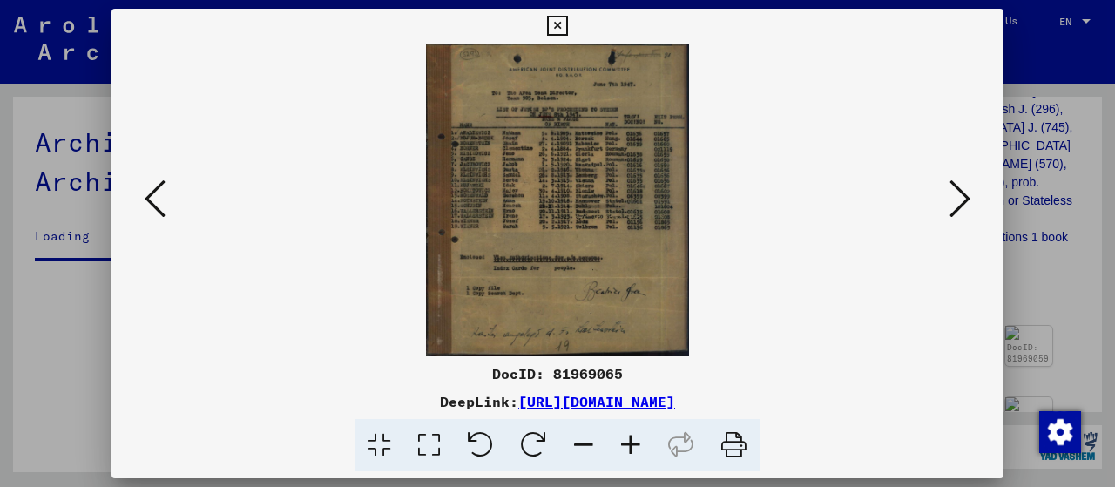
click at [425, 447] on icon at bounding box center [429, 445] width 50 height 53
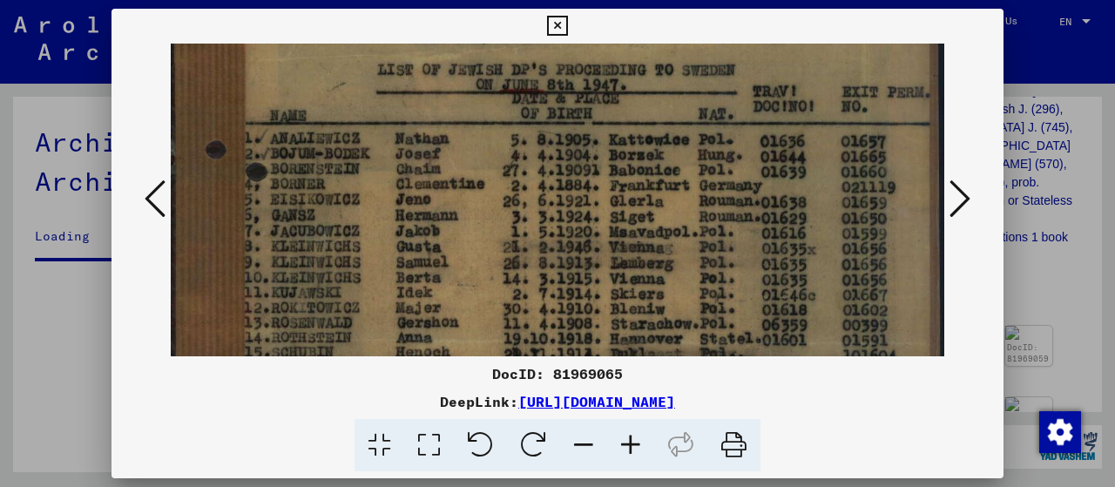
scroll to position [169, 0]
drag, startPoint x: 521, startPoint y: 292, endPoint x: 518, endPoint y: 126, distance: 165.5
click at [518, 126] on img at bounding box center [557, 334] width 773 height 919
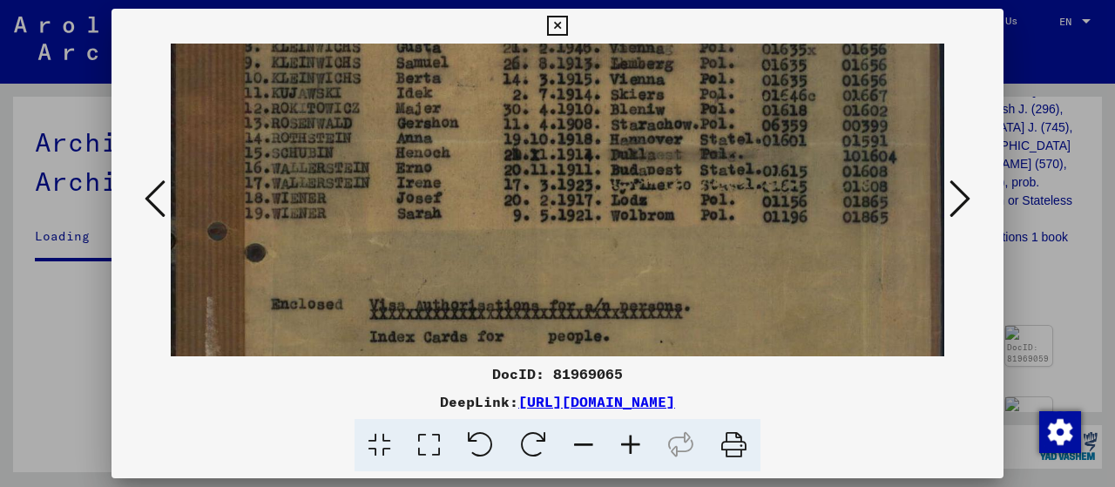
drag, startPoint x: 447, startPoint y: 299, endPoint x: 523, endPoint y: 118, distance: 196.4
click at [523, 118] on img at bounding box center [557, 136] width 773 height 919
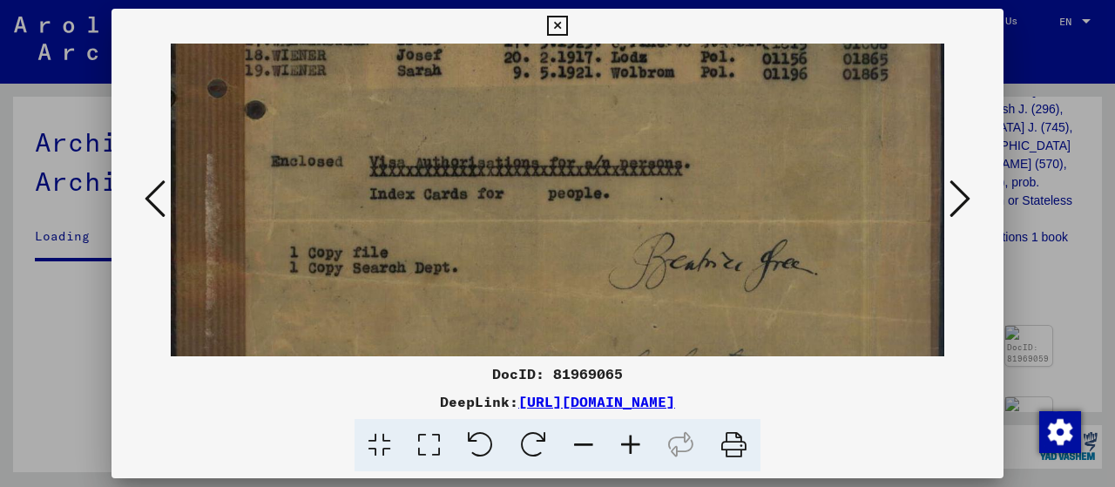
scroll to position [512, 0]
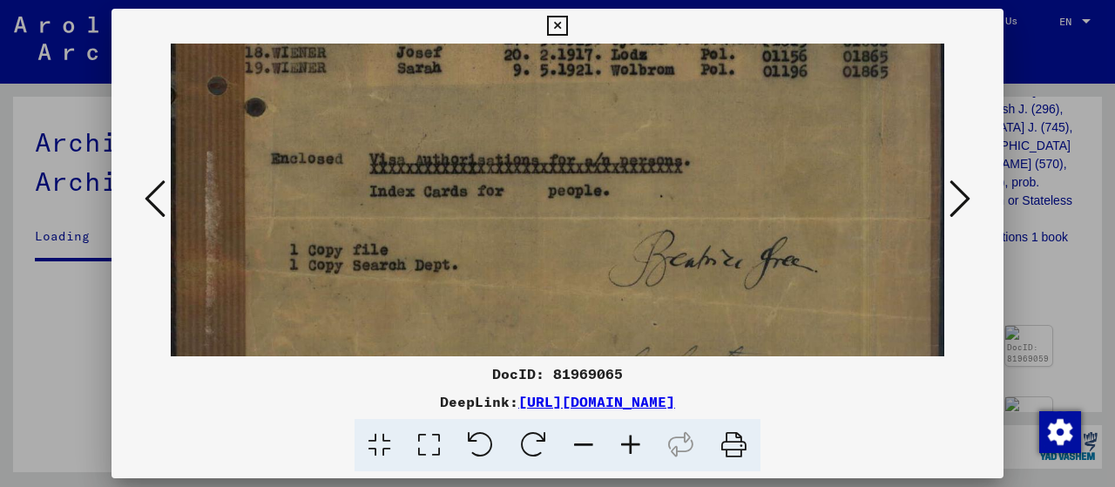
drag, startPoint x: 573, startPoint y: 294, endPoint x: 622, endPoint y: 152, distance: 149.3
click at [965, 199] on icon at bounding box center [959, 199] width 21 height 42
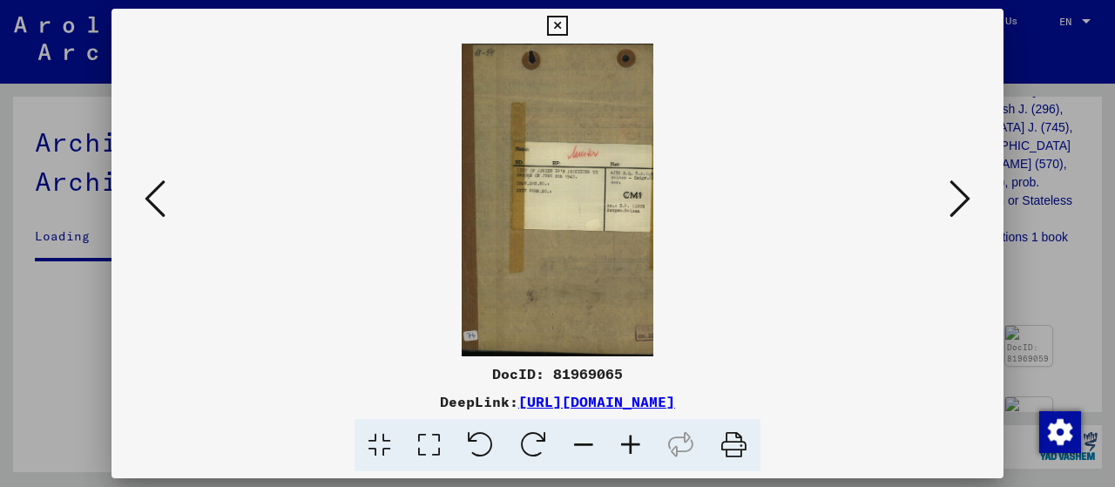
click at [429, 442] on icon at bounding box center [429, 445] width 50 height 53
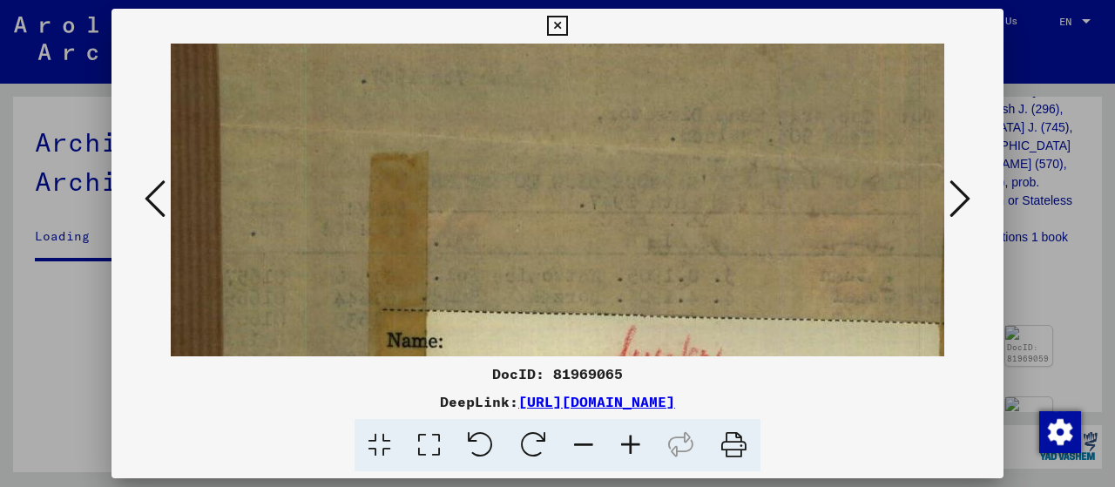
scroll to position [213, 0]
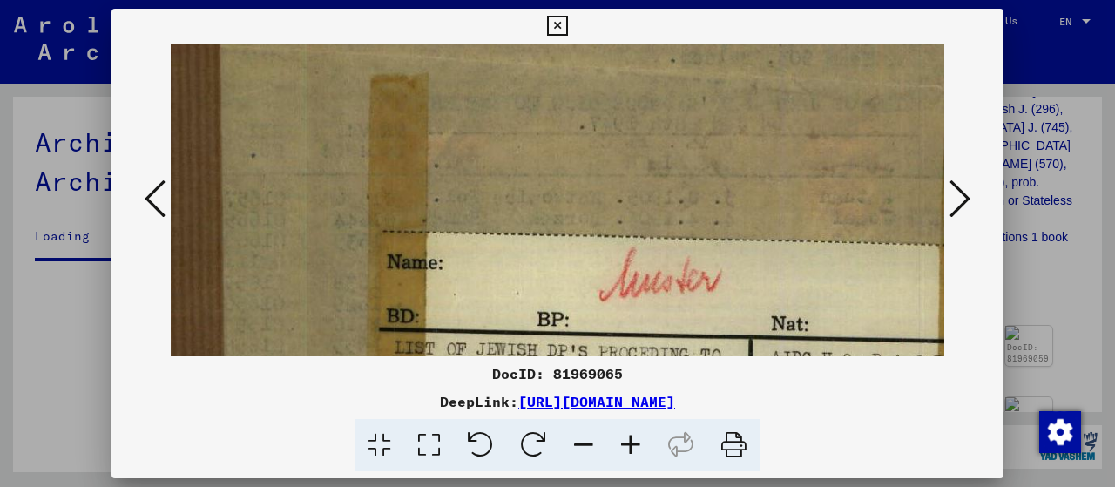
drag, startPoint x: 523, startPoint y: 289, endPoint x: 594, endPoint y: 71, distance: 229.2
click at [590, 79] on img at bounding box center [557, 466] width 773 height 1259
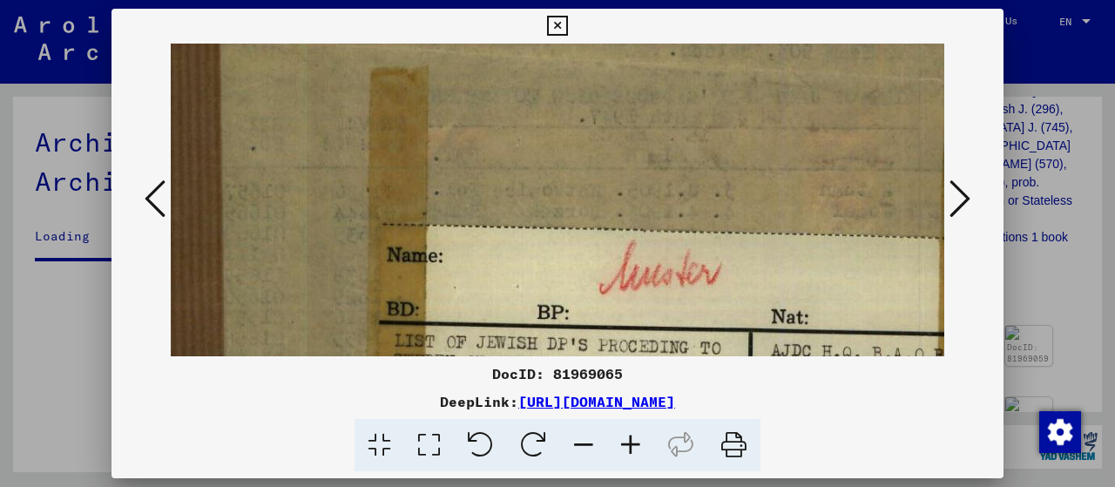
drag, startPoint x: 733, startPoint y: 392, endPoint x: 801, endPoint y: 186, distance: 217.3
click at [797, 186] on div "DocID: 81969065 DeepLink: [URL][DOMAIN_NAME]" at bounding box center [557, 240] width 892 height 463
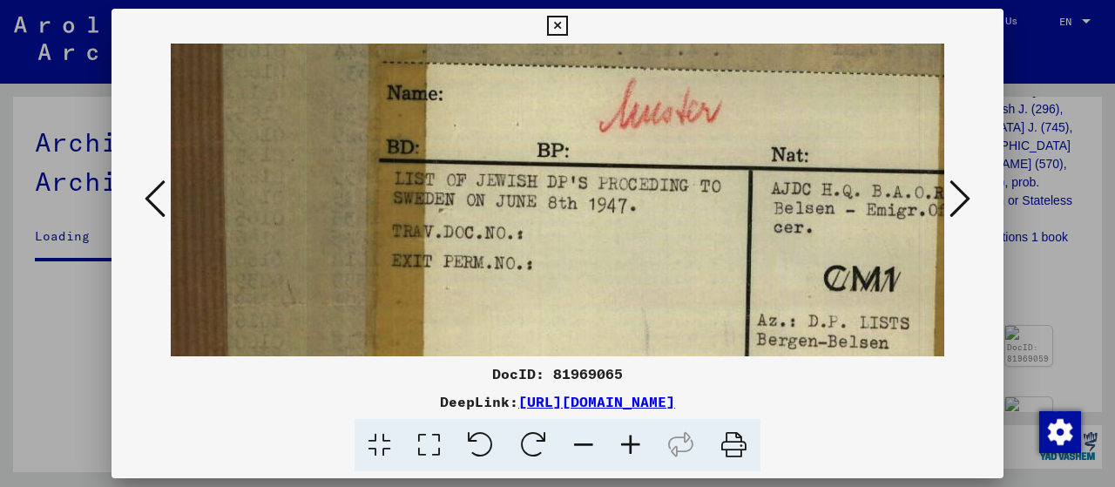
drag, startPoint x: 577, startPoint y: 322, endPoint x: 613, endPoint y: 165, distance: 161.8
click at [611, 165] on img at bounding box center [557, 298] width 773 height 1259
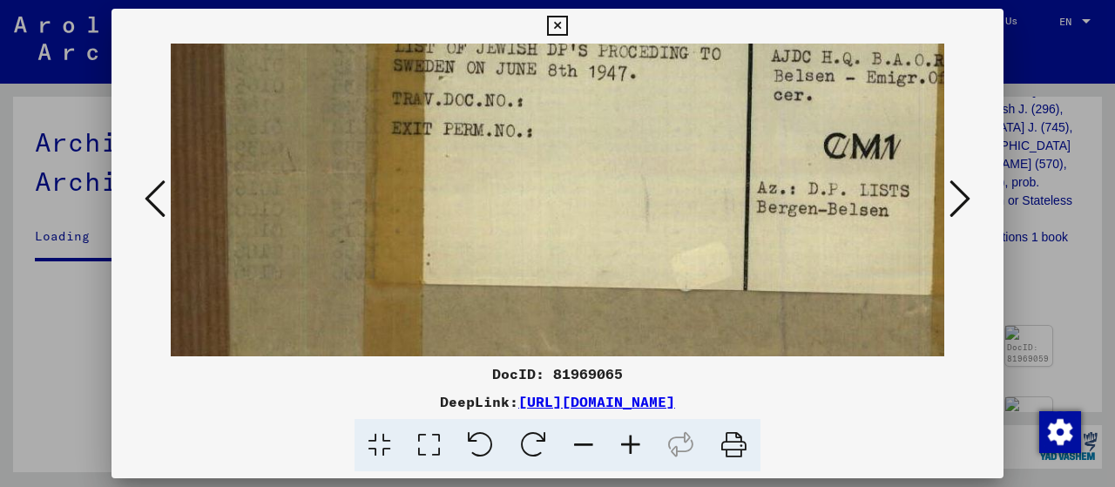
drag, startPoint x: 623, startPoint y: 306, endPoint x: 668, endPoint y: 176, distance: 137.5
click at [668, 177] on img at bounding box center [557, 166] width 773 height 1259
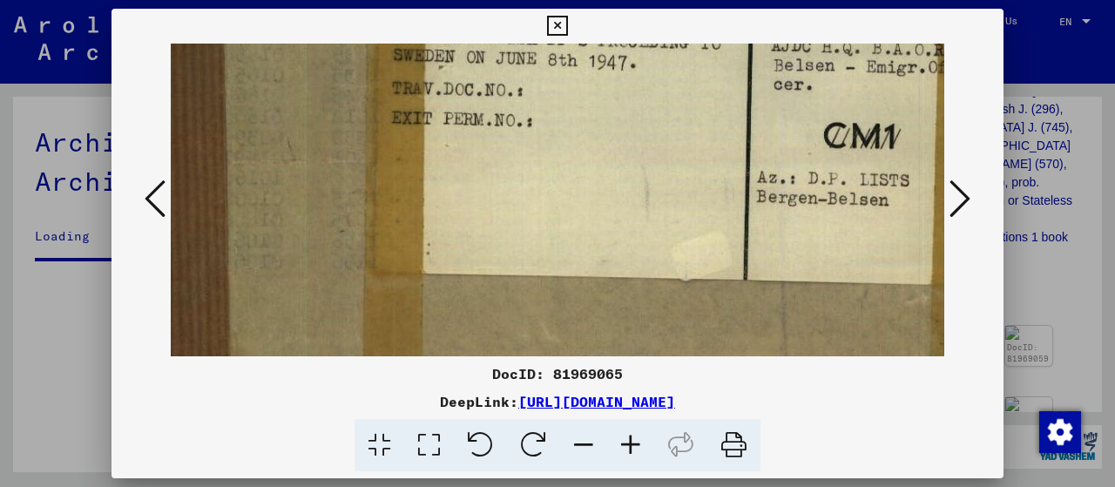
click at [559, 24] on icon at bounding box center [557, 26] width 20 height 21
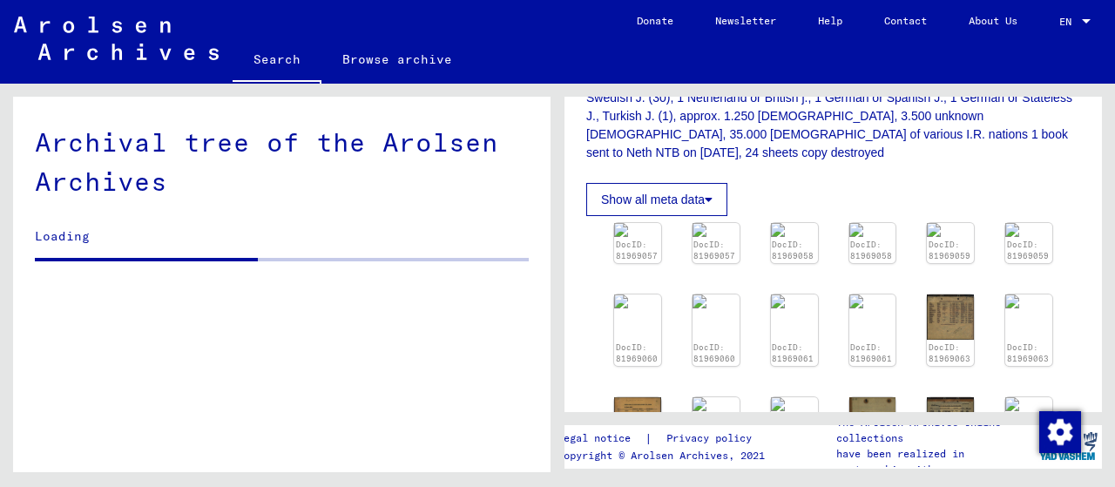
scroll to position [697, 0]
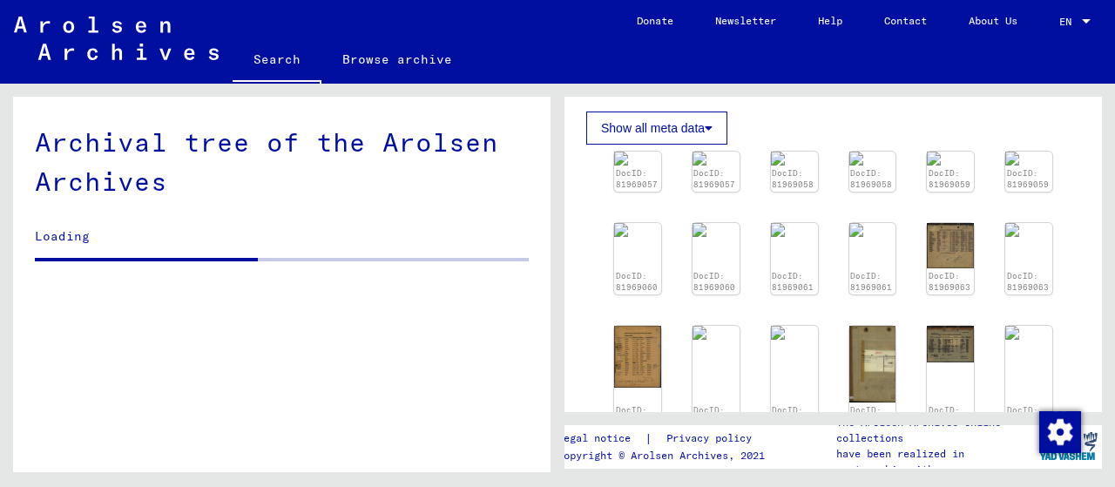
click at [784, 458] on img at bounding box center [794, 491] width 50 height 66
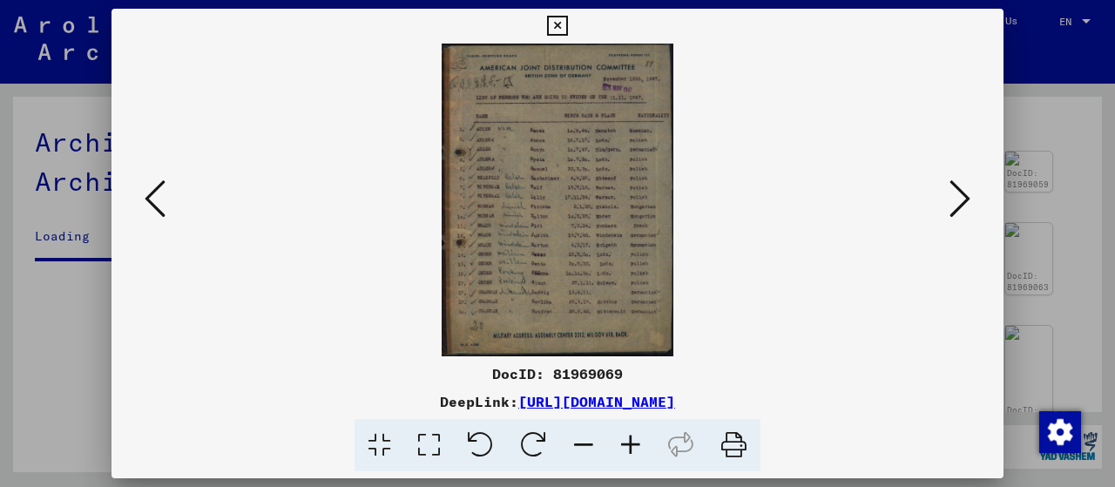
click at [783, 377] on div "DocID: 81969069" at bounding box center [557, 373] width 892 height 21
click at [432, 444] on icon at bounding box center [429, 445] width 50 height 53
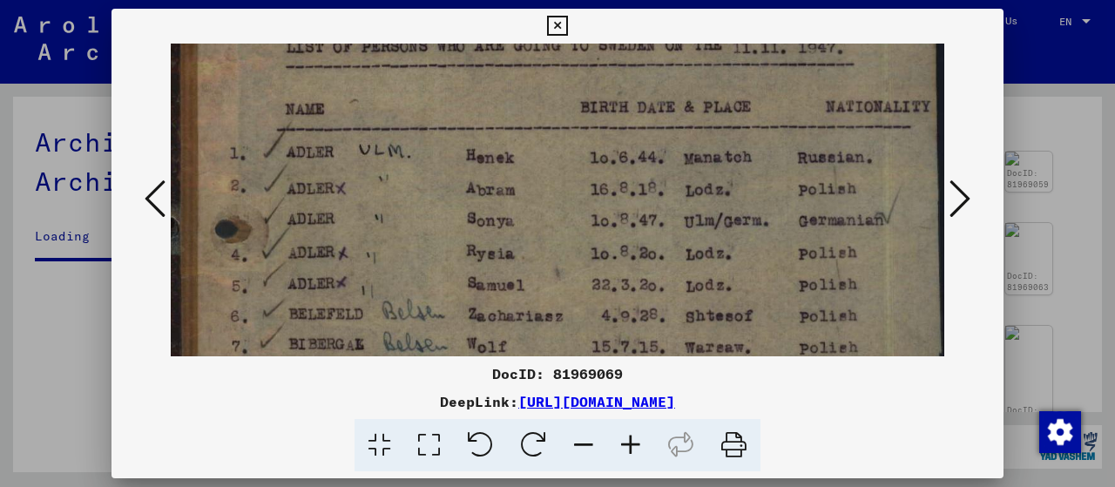
scroll to position [186, 0]
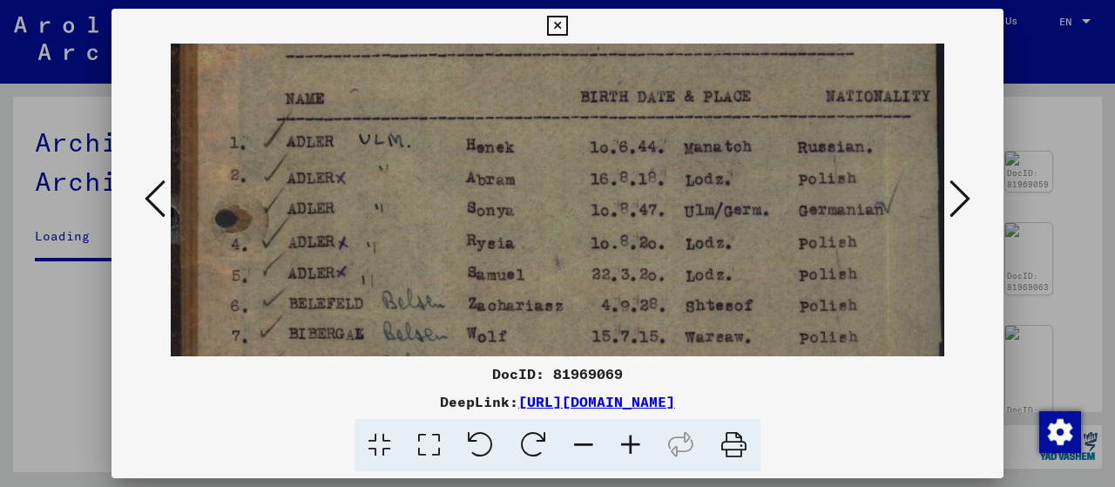
drag, startPoint x: 511, startPoint y: 280, endPoint x: 540, endPoint y: 97, distance: 185.2
click at [540, 97] on img at bounding box center [557, 378] width 773 height 1042
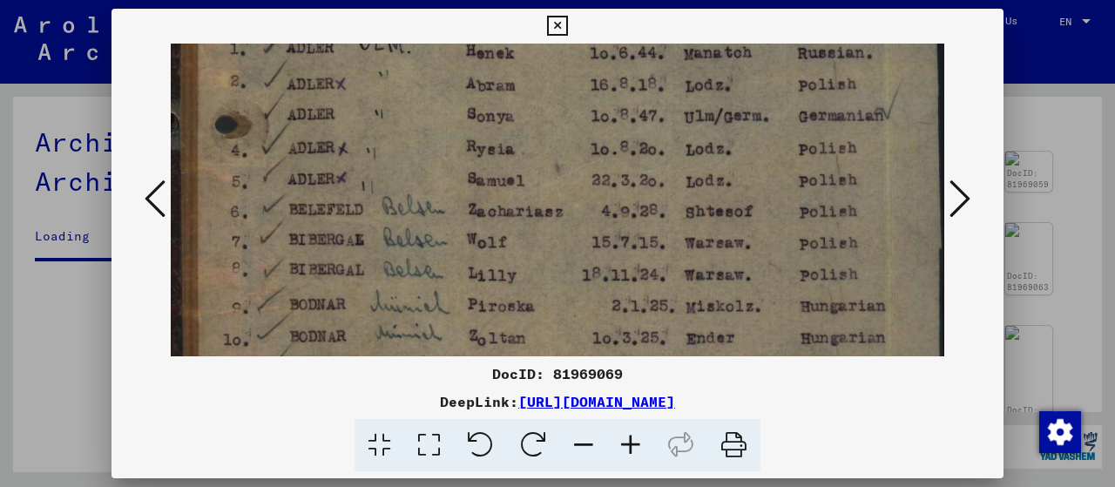
drag, startPoint x: 568, startPoint y: 260, endPoint x: 590, endPoint y: 166, distance: 95.7
click at [590, 166] on img at bounding box center [557, 284] width 773 height 1042
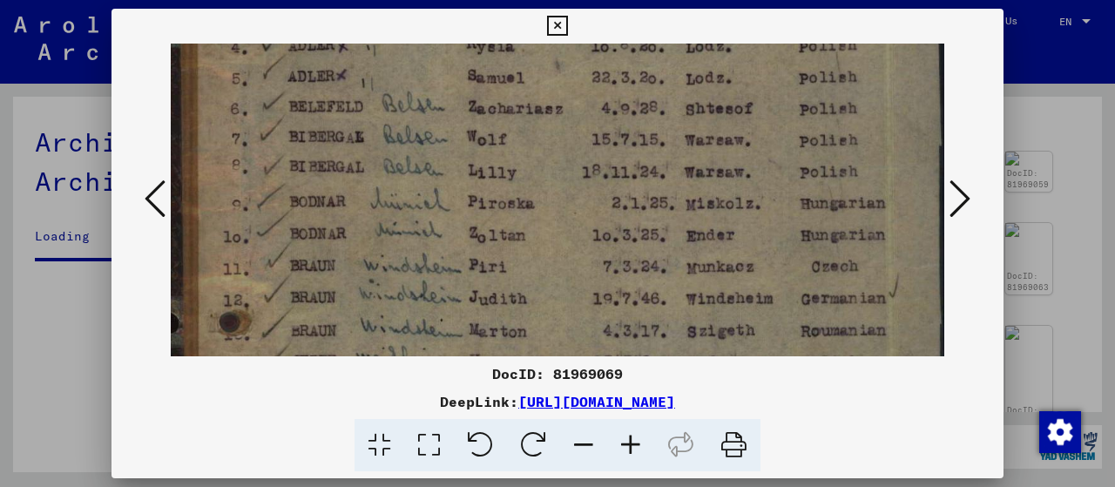
drag, startPoint x: 577, startPoint y: 235, endPoint x: 611, endPoint y: 139, distance: 102.0
click at [611, 139] on img at bounding box center [557, 181] width 773 height 1042
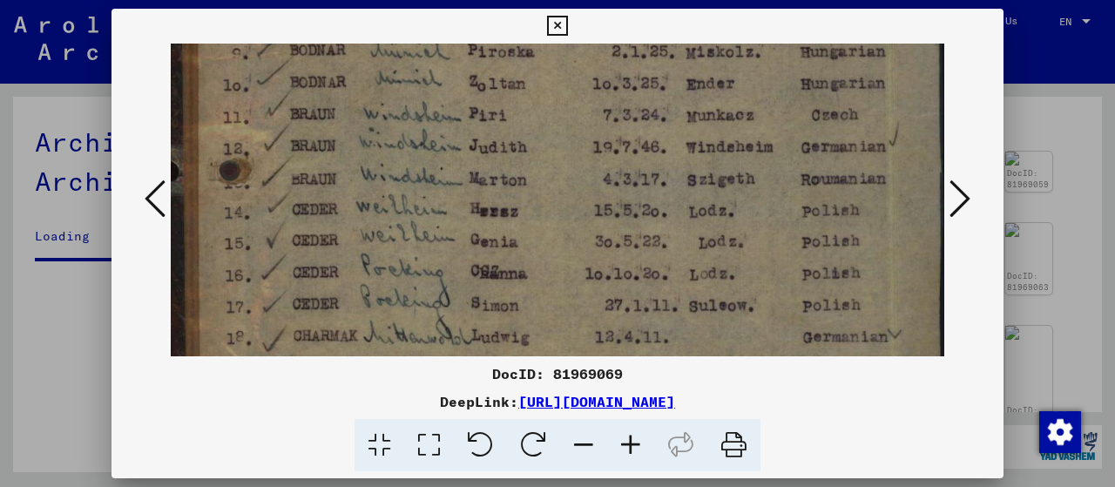
drag, startPoint x: 564, startPoint y: 236, endPoint x: 606, endPoint y: 102, distance: 140.5
click at [606, 102] on img at bounding box center [557, 30] width 773 height 1042
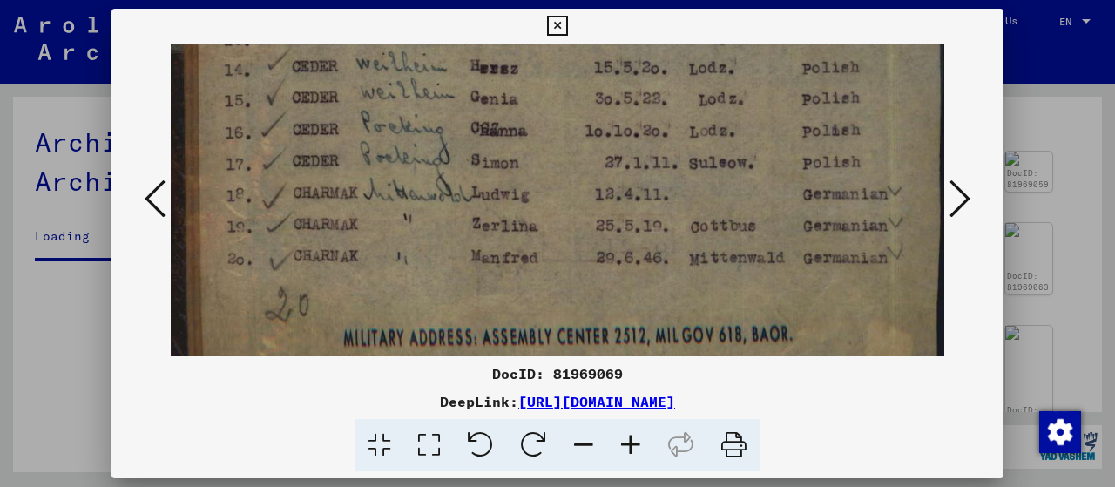
drag, startPoint x: 576, startPoint y: 292, endPoint x: 602, endPoint y: 161, distance: 133.2
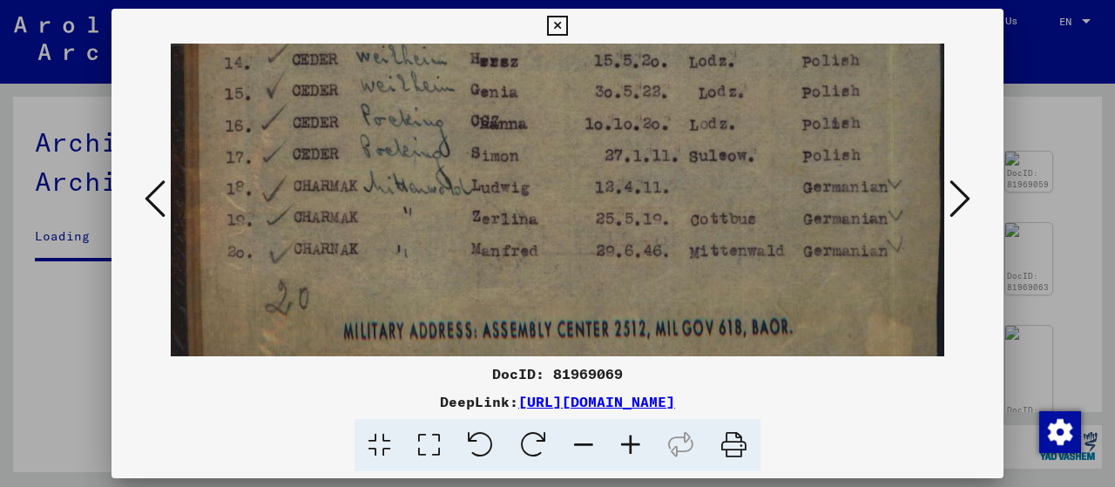
scroll to position [728, 0]
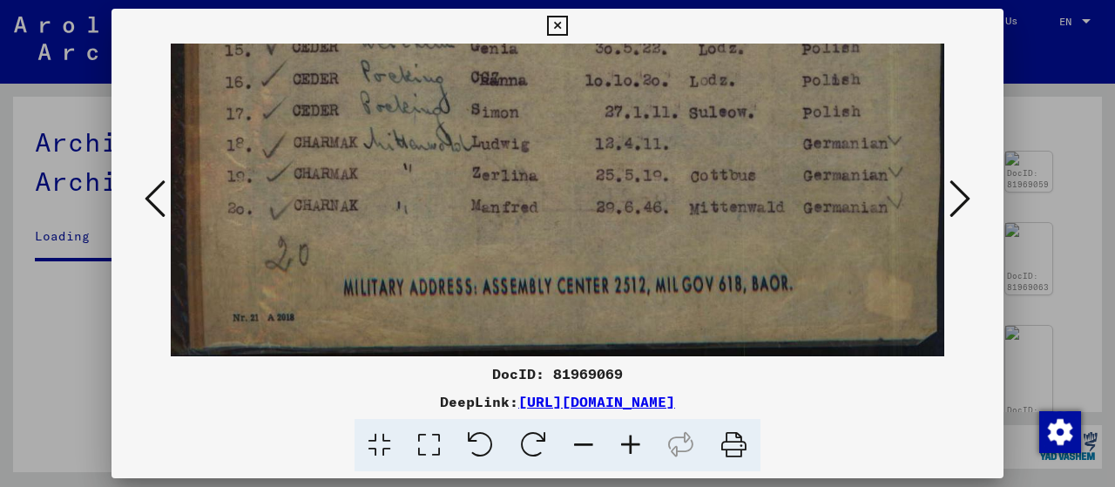
drag, startPoint x: 577, startPoint y: 250, endPoint x: 587, endPoint y: 149, distance: 101.6
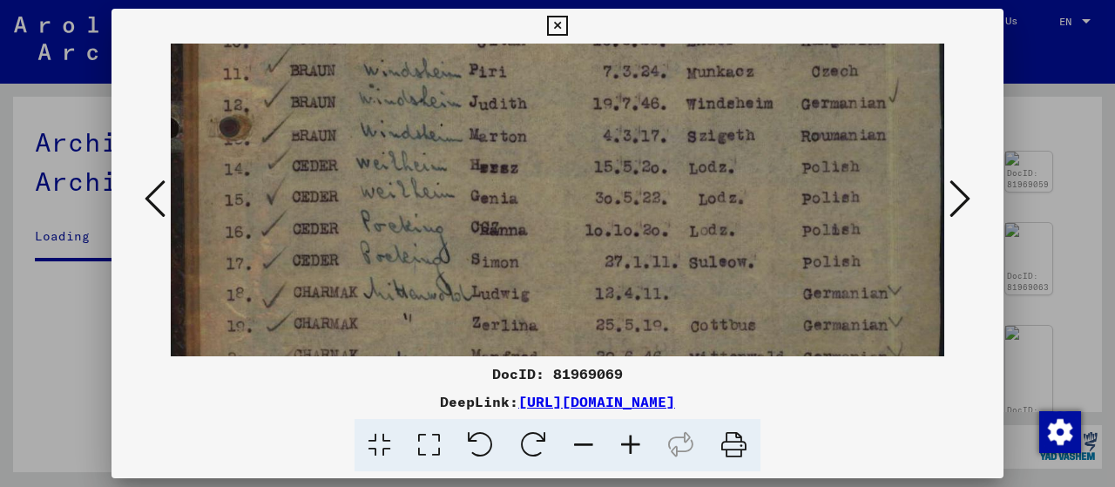
drag, startPoint x: 547, startPoint y: 145, endPoint x: 517, endPoint y: 322, distance: 179.4
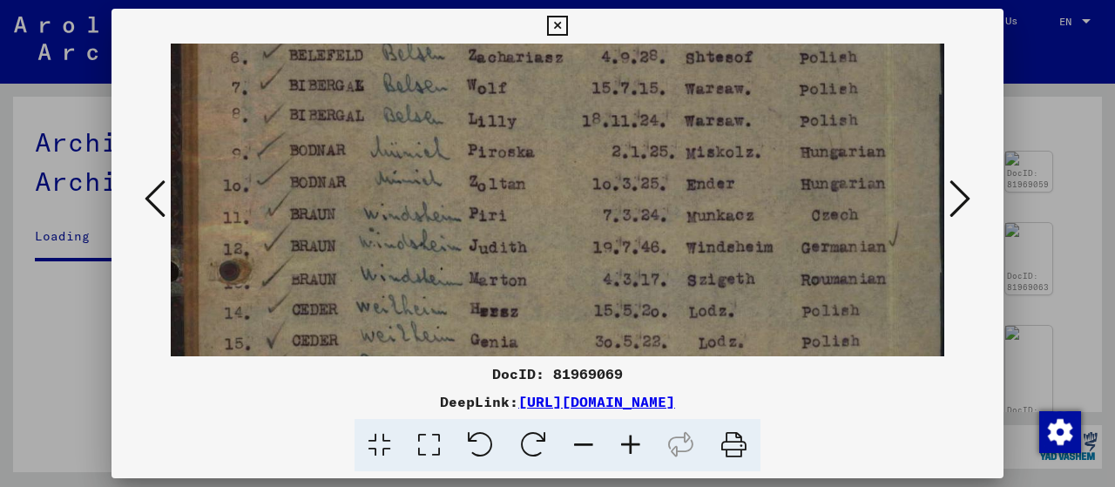
drag, startPoint x: 507, startPoint y: 163, endPoint x: 485, endPoint y: 321, distance: 160.0
click at [485, 321] on img at bounding box center [557, 130] width 773 height 1042
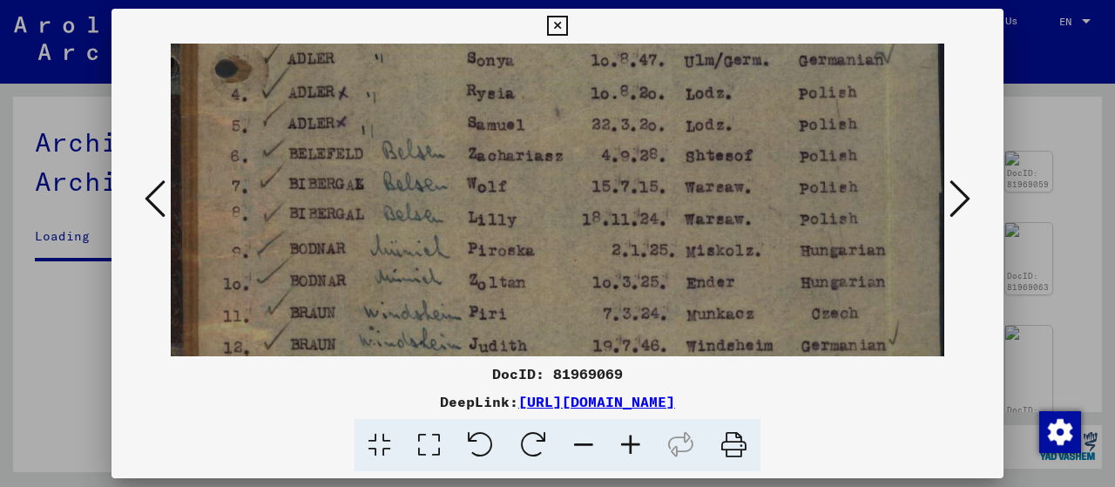
drag, startPoint x: 476, startPoint y: 198, endPoint x: 473, endPoint y: 267, distance: 68.9
click at [473, 267] on img at bounding box center [557, 228] width 773 height 1042
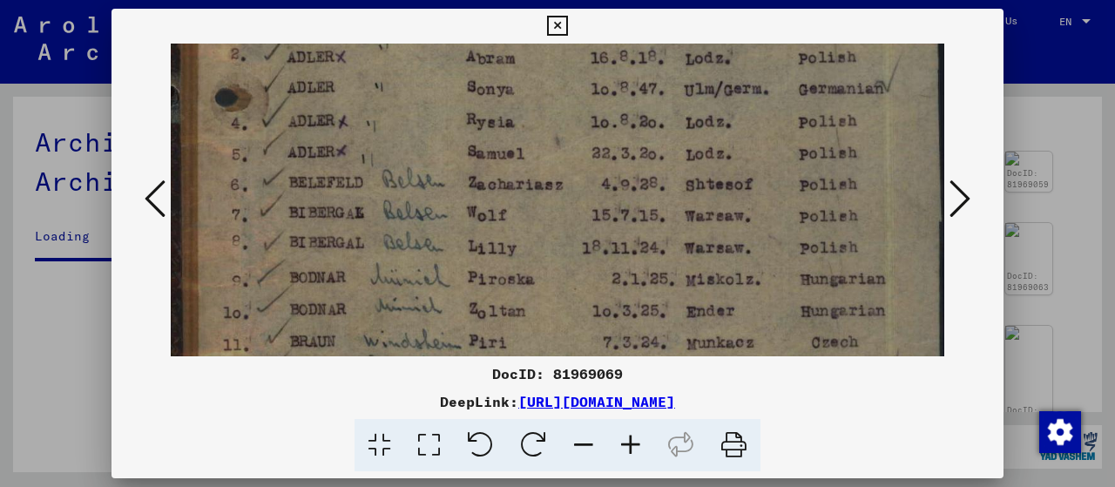
drag, startPoint x: 470, startPoint y: 210, endPoint x: 465, endPoint y: 245, distance: 35.2
click at [465, 244] on img at bounding box center [557, 257] width 773 height 1042
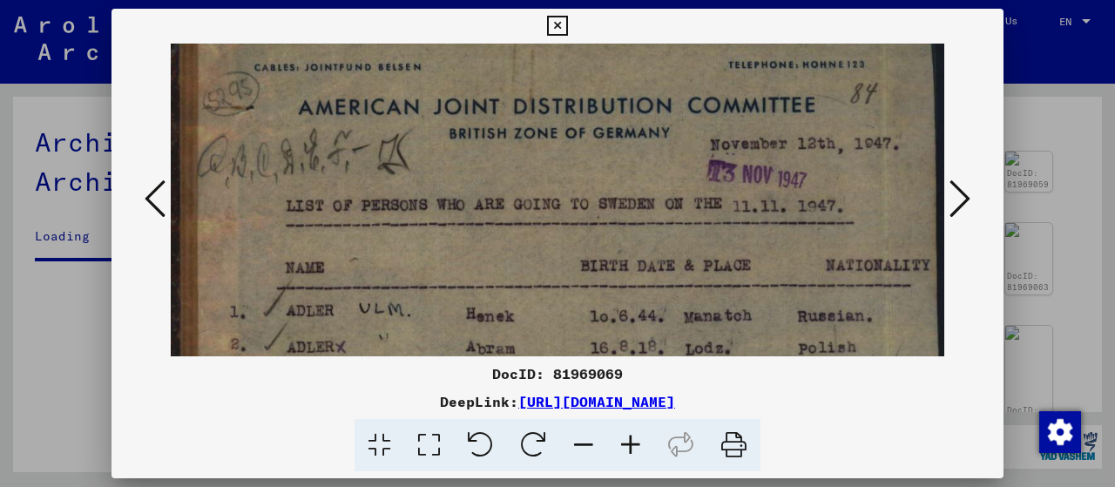
scroll to position [10, 0]
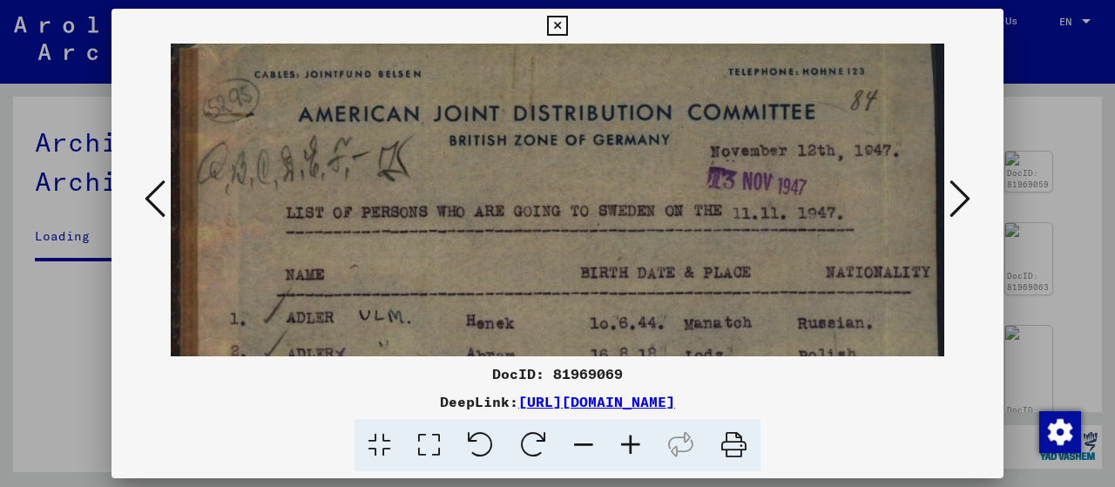
drag, startPoint x: 608, startPoint y: 144, endPoint x: 561, endPoint y: 449, distance: 309.3
click at [561, 449] on div "DocID: 81969069 DeepLink: [URL][DOMAIN_NAME]" at bounding box center [557, 240] width 892 height 463
click at [962, 193] on icon at bounding box center [959, 199] width 21 height 42
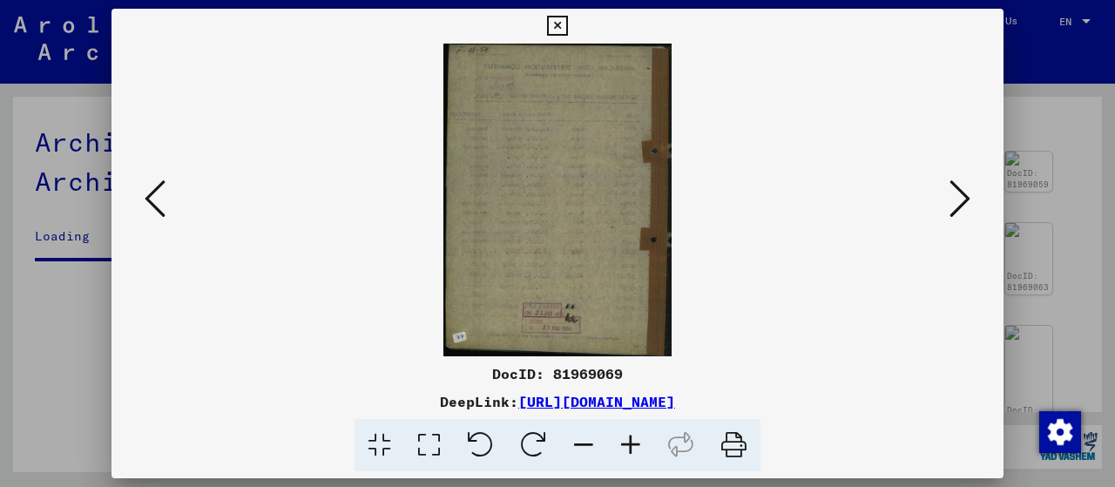
scroll to position [0, 0]
click at [556, 24] on icon at bounding box center [557, 26] width 20 height 21
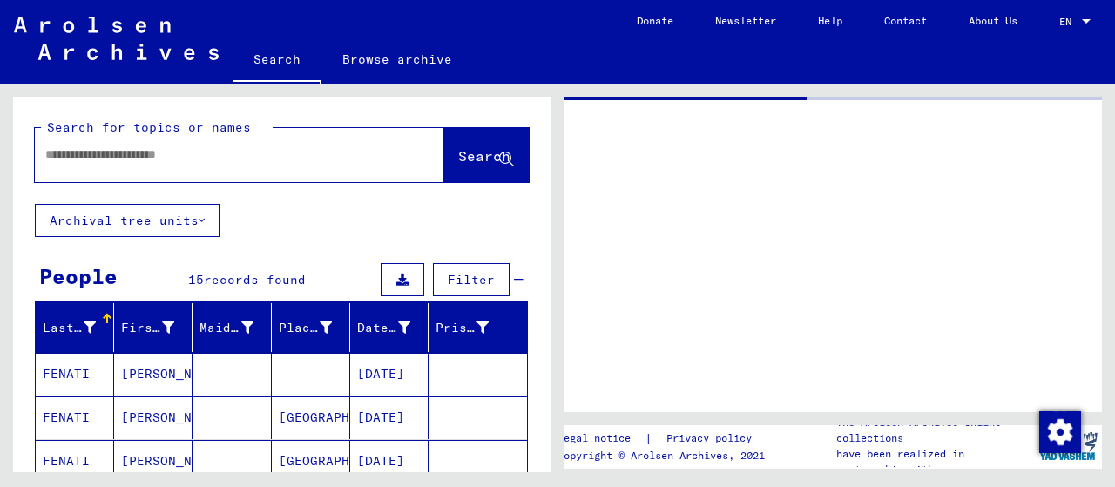
type input "********"
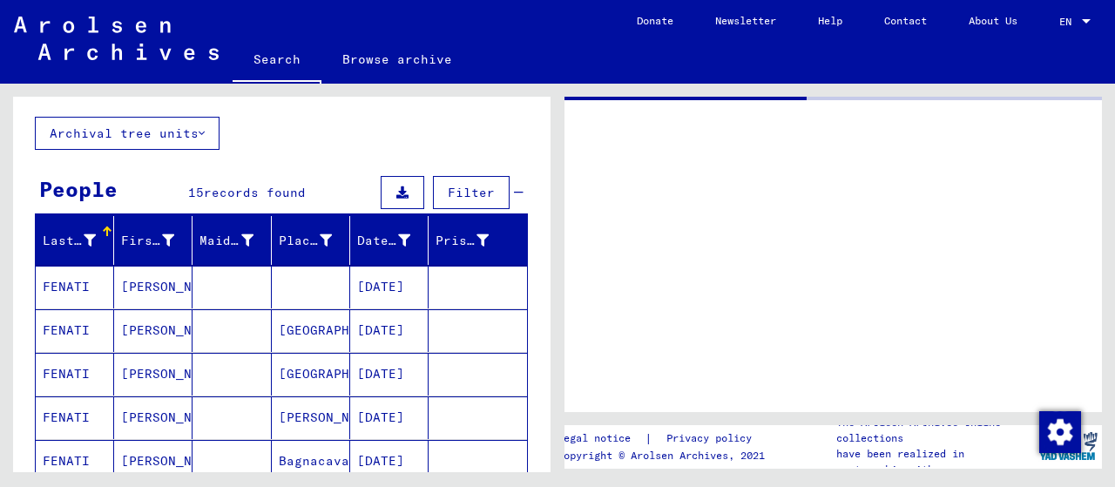
click at [129, 284] on mat-cell "[PERSON_NAME]" at bounding box center [153, 287] width 78 height 43
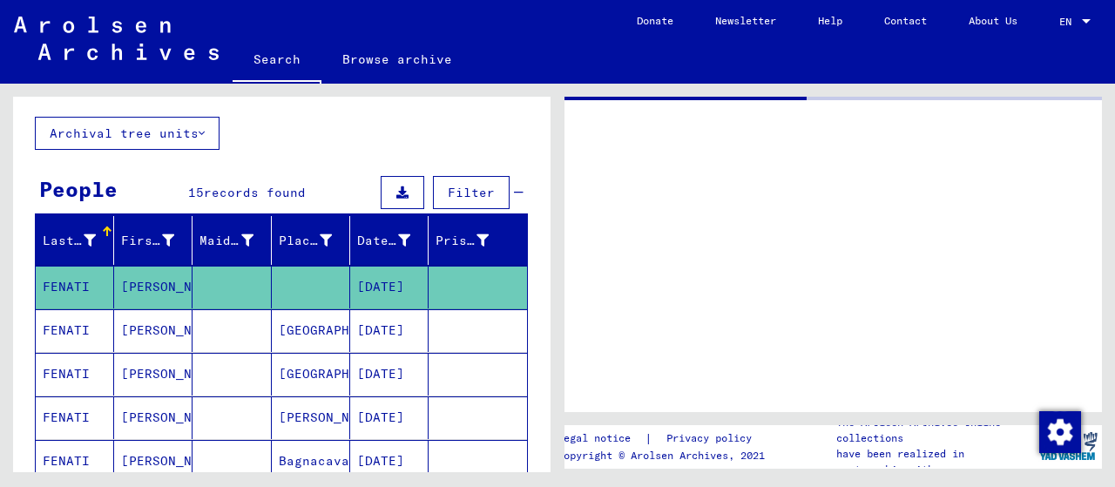
click at [127, 287] on mat-cell "[PERSON_NAME]" at bounding box center [153, 287] width 78 height 43
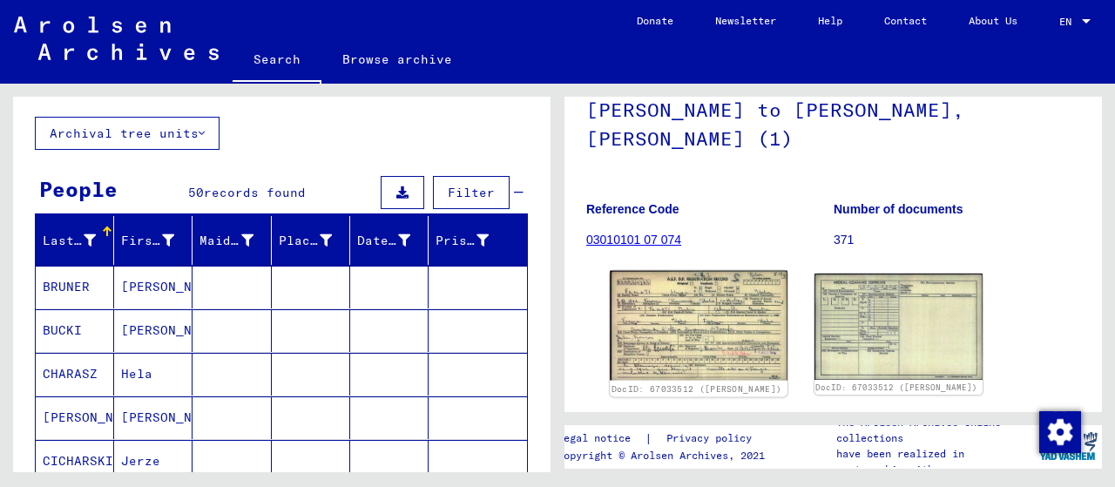
click at [695, 295] on img at bounding box center [698, 326] width 177 height 110
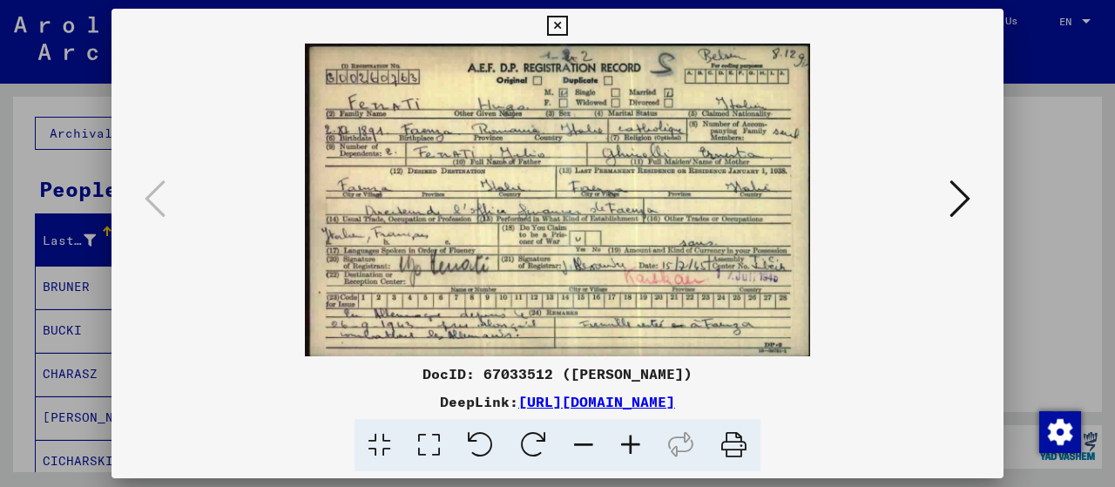
click at [430, 434] on icon at bounding box center [429, 445] width 50 height 53
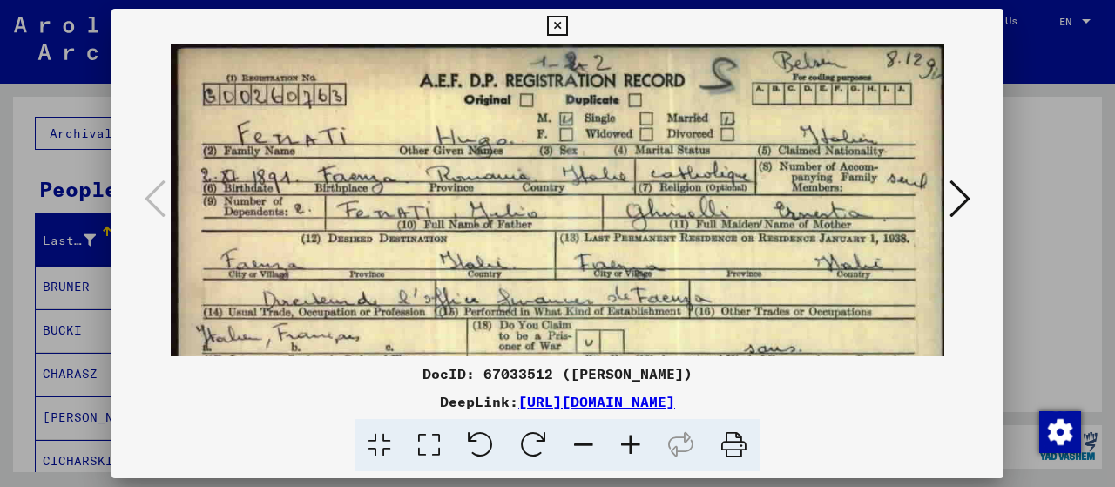
click at [632, 443] on icon at bounding box center [630, 445] width 47 height 53
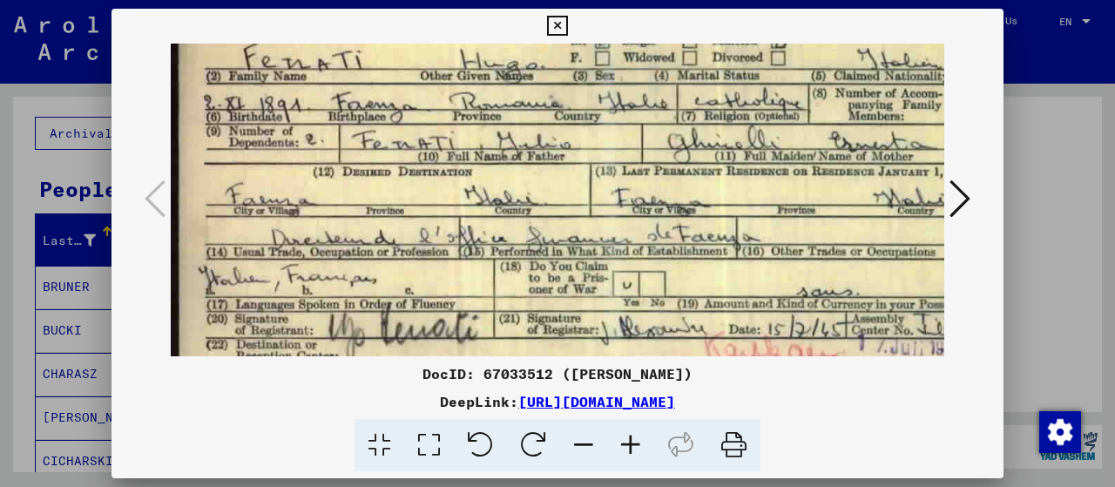
scroll to position [89, 0]
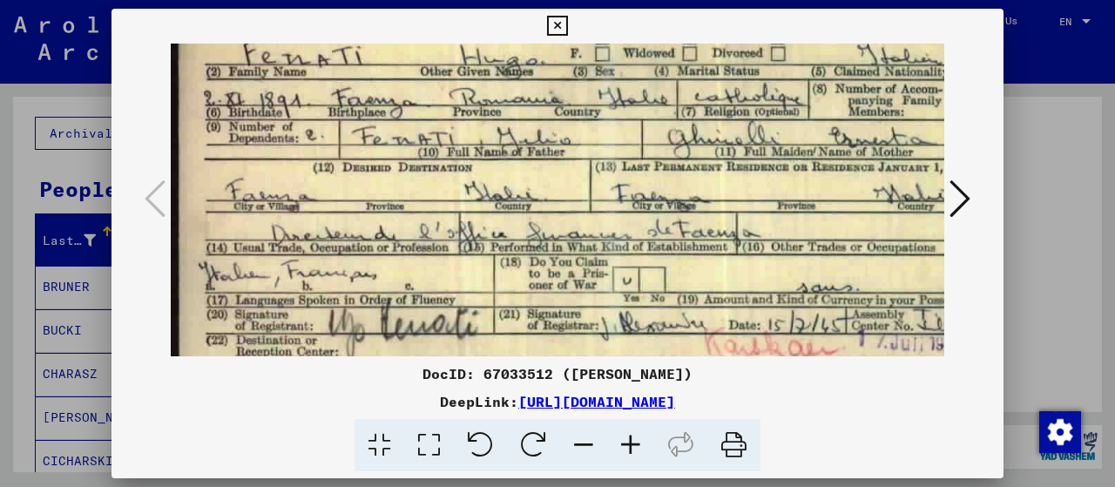
drag, startPoint x: 569, startPoint y: 295, endPoint x: 601, endPoint y: 212, distance: 89.6
click at [601, 212] on img at bounding box center [593, 216] width 844 height 522
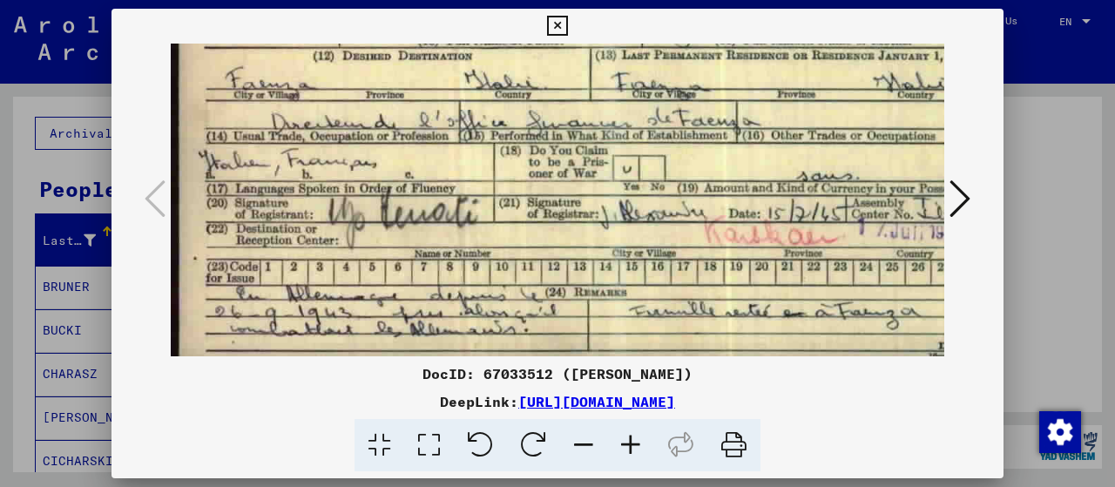
scroll to position [209, 0]
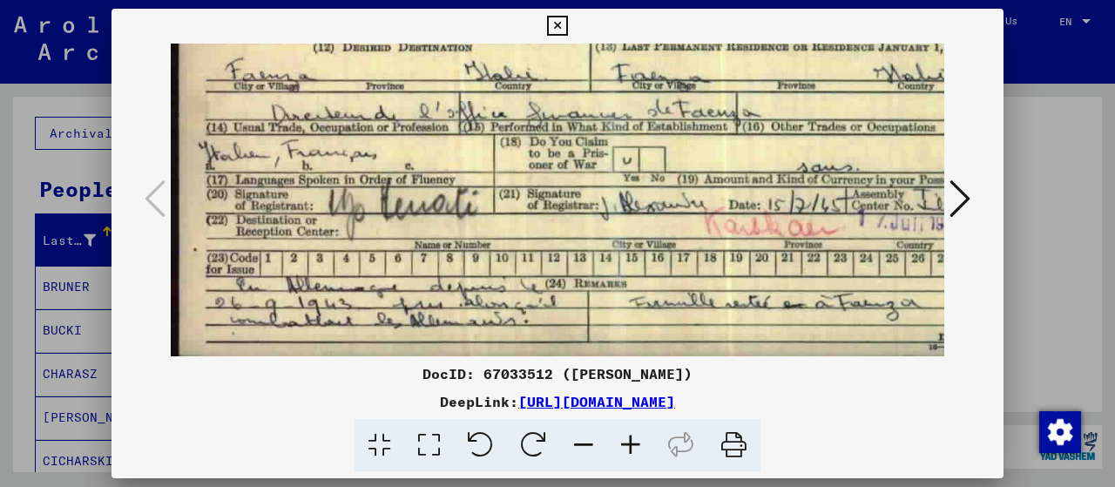
drag, startPoint x: 530, startPoint y: 320, endPoint x: 601, endPoint y: 191, distance: 147.4
click at [601, 191] on img at bounding box center [593, 96] width 844 height 522
click at [965, 192] on icon at bounding box center [959, 199] width 21 height 42
